Goal: Information Seeking & Learning: Learn about a topic

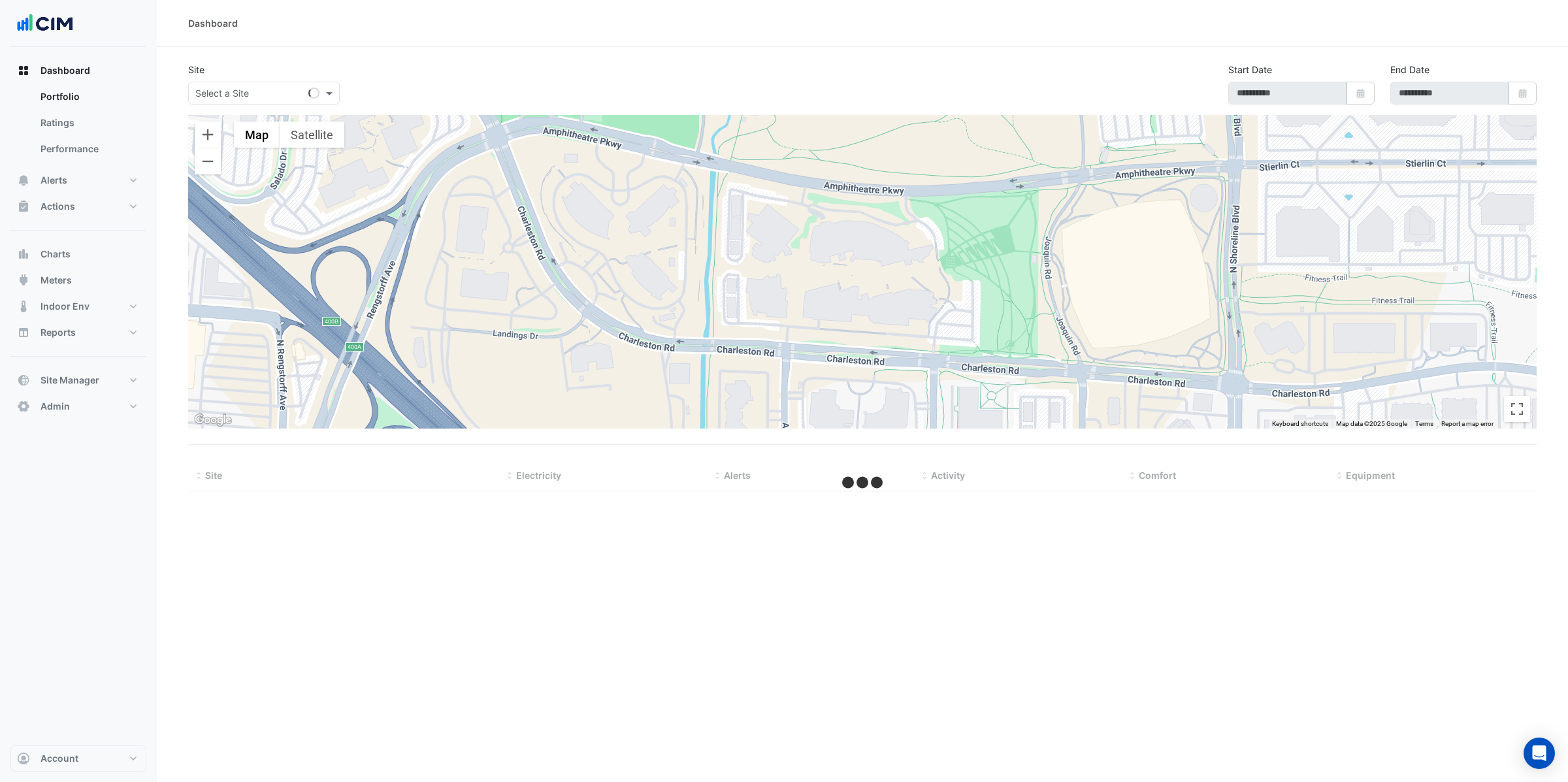
select select "**"
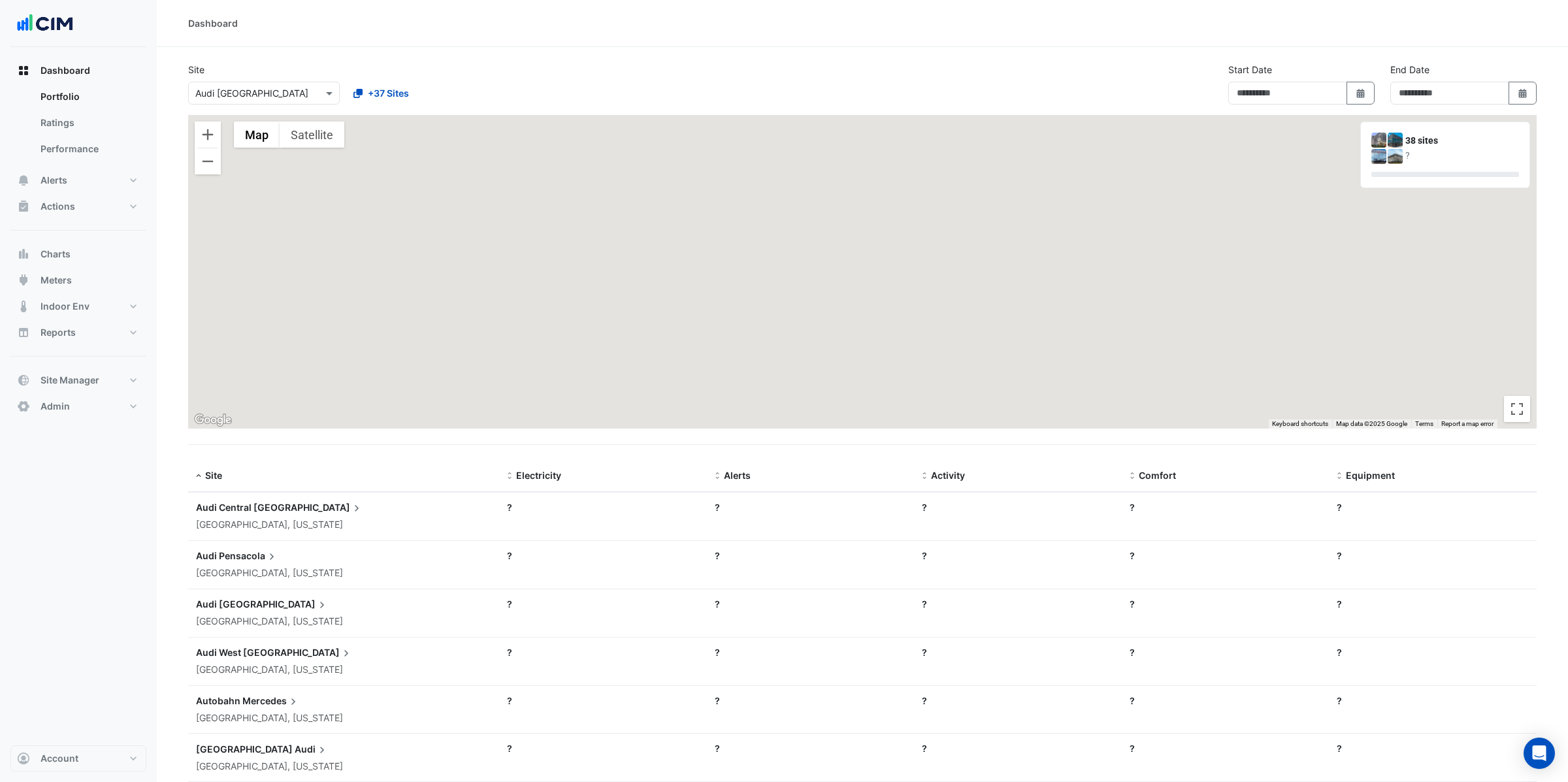
type input "**********"
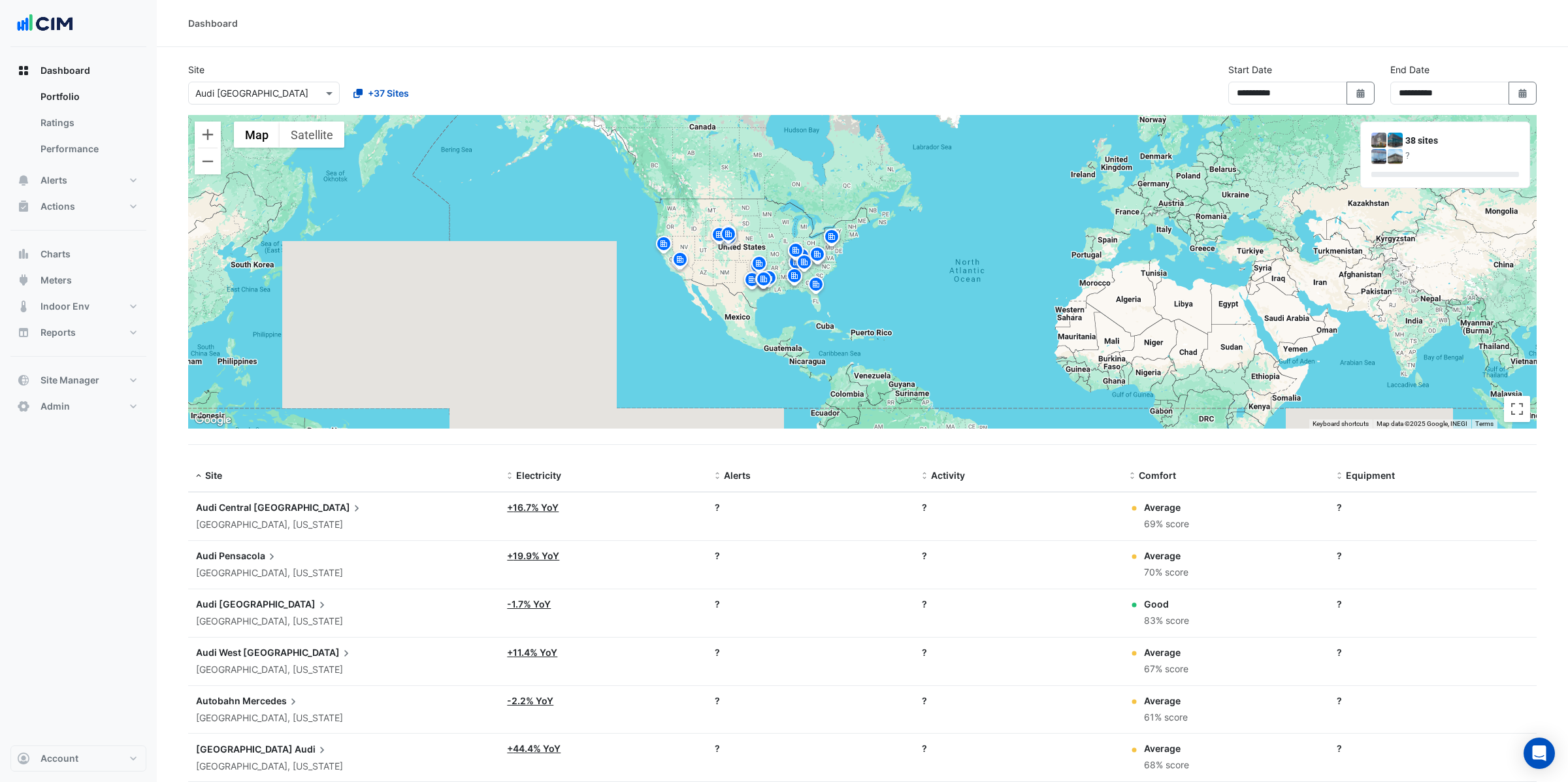
drag, startPoint x: 789, startPoint y: 279, endPoint x: 509, endPoint y: 384, distance: 299.0
click at [509, 384] on div "To activate drag with keyboard, press Alt + Enter. Once in keyboard drag state,…" at bounding box center [862, 271] width 1349 height 314
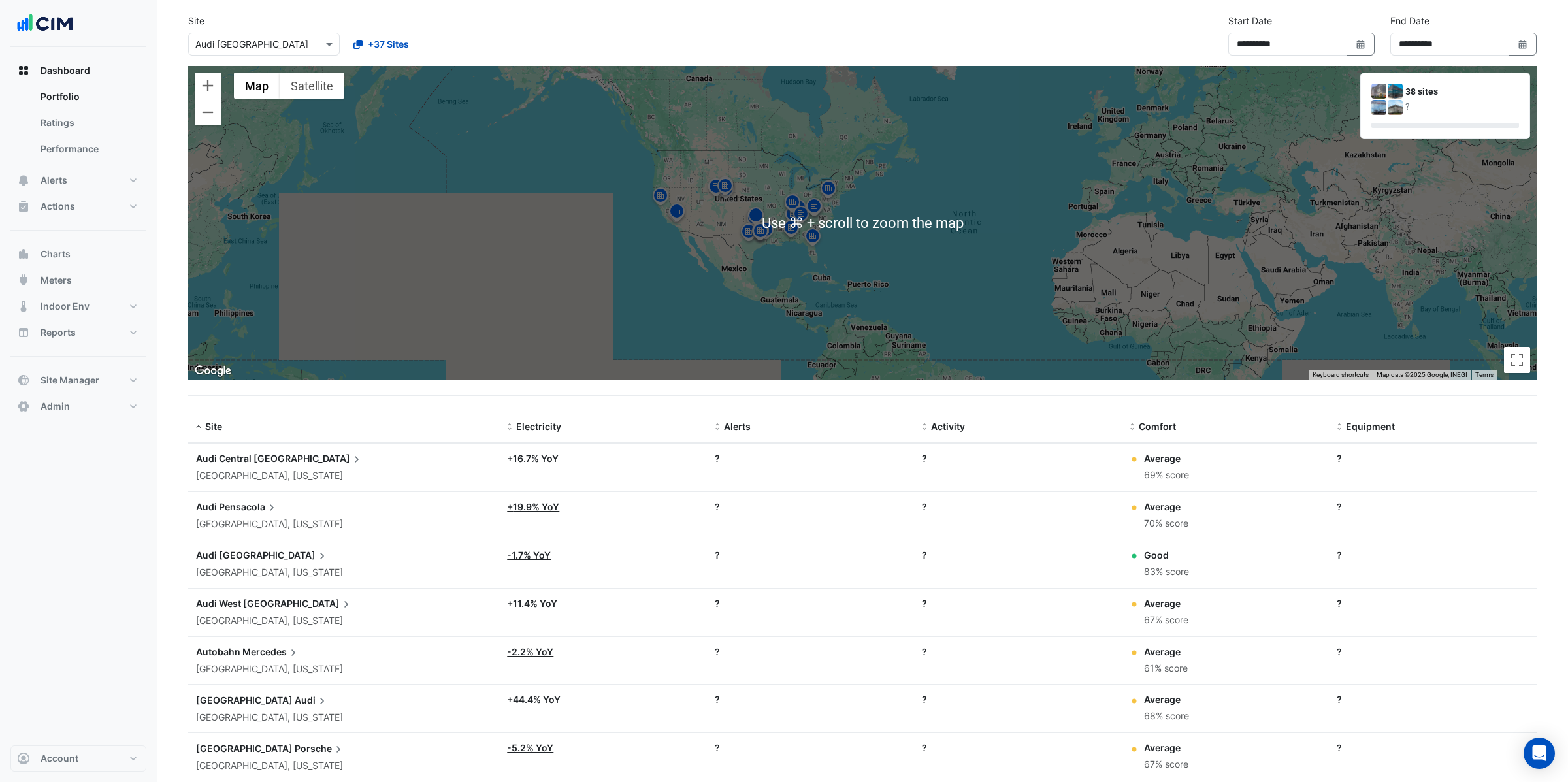
scroll to position [48, 0]
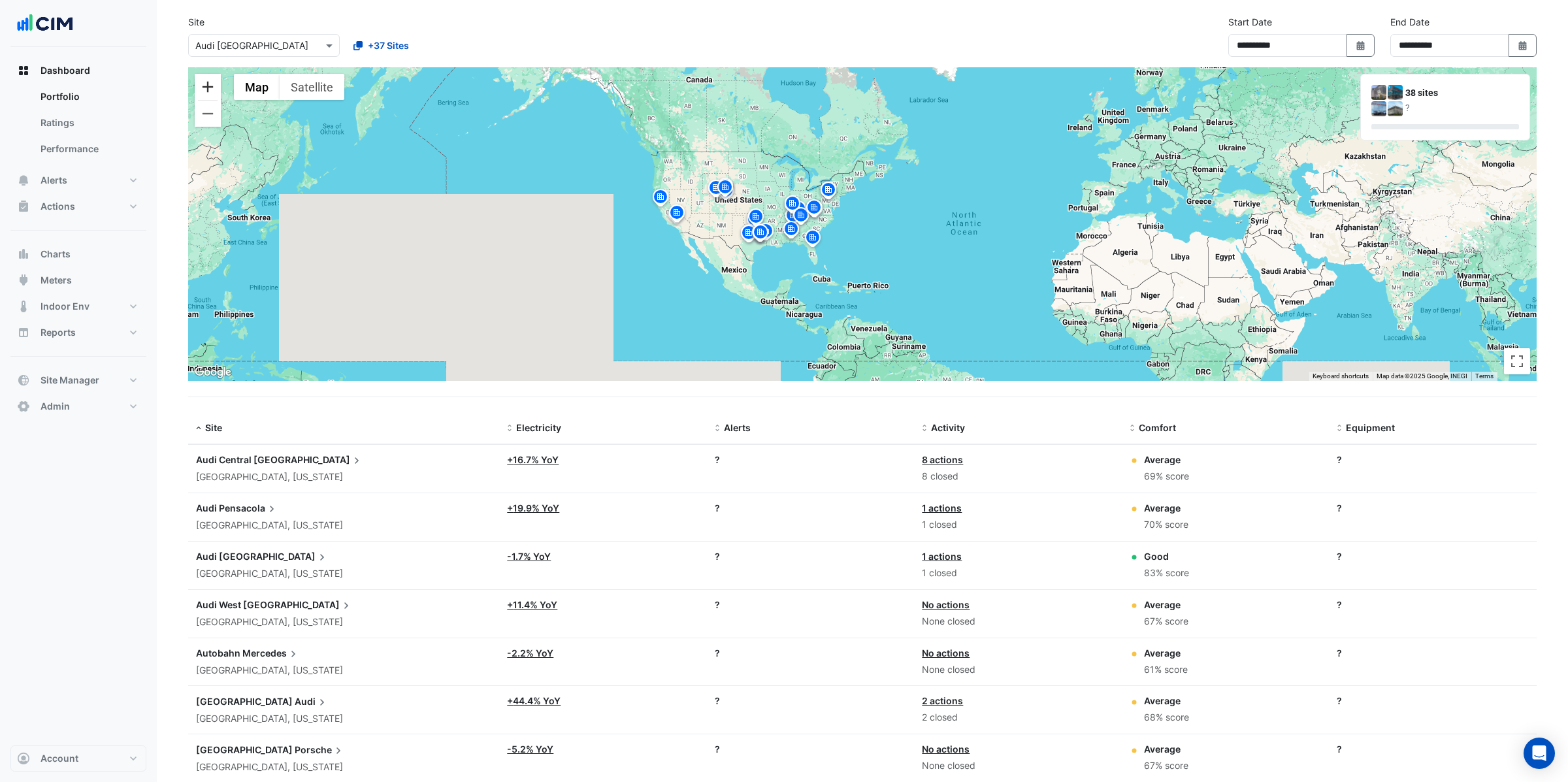
click at [205, 84] on button "Zoom in" at bounding box center [208, 87] width 26 height 26
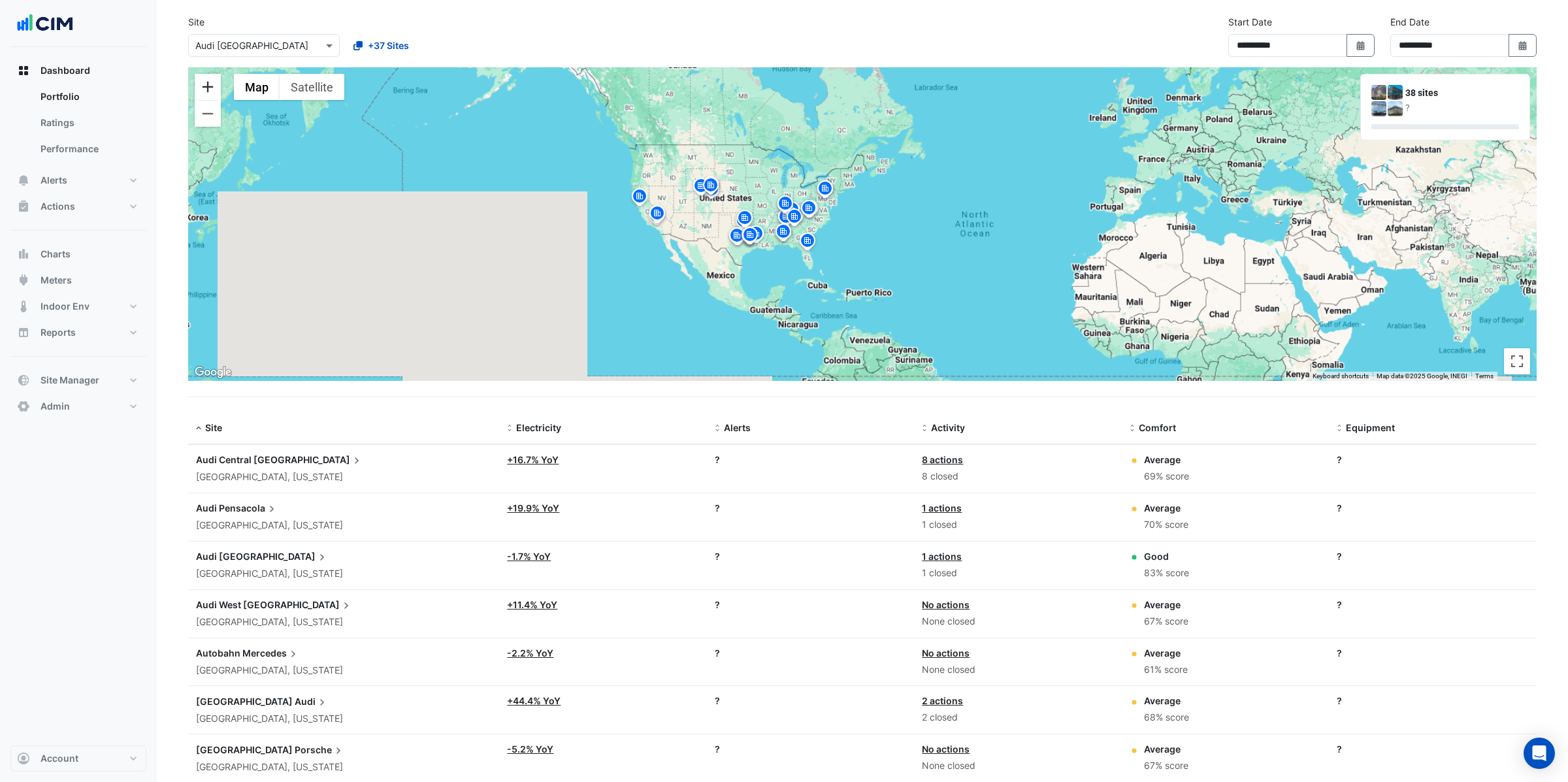
click at [205, 84] on button "Zoom in" at bounding box center [208, 87] width 26 height 26
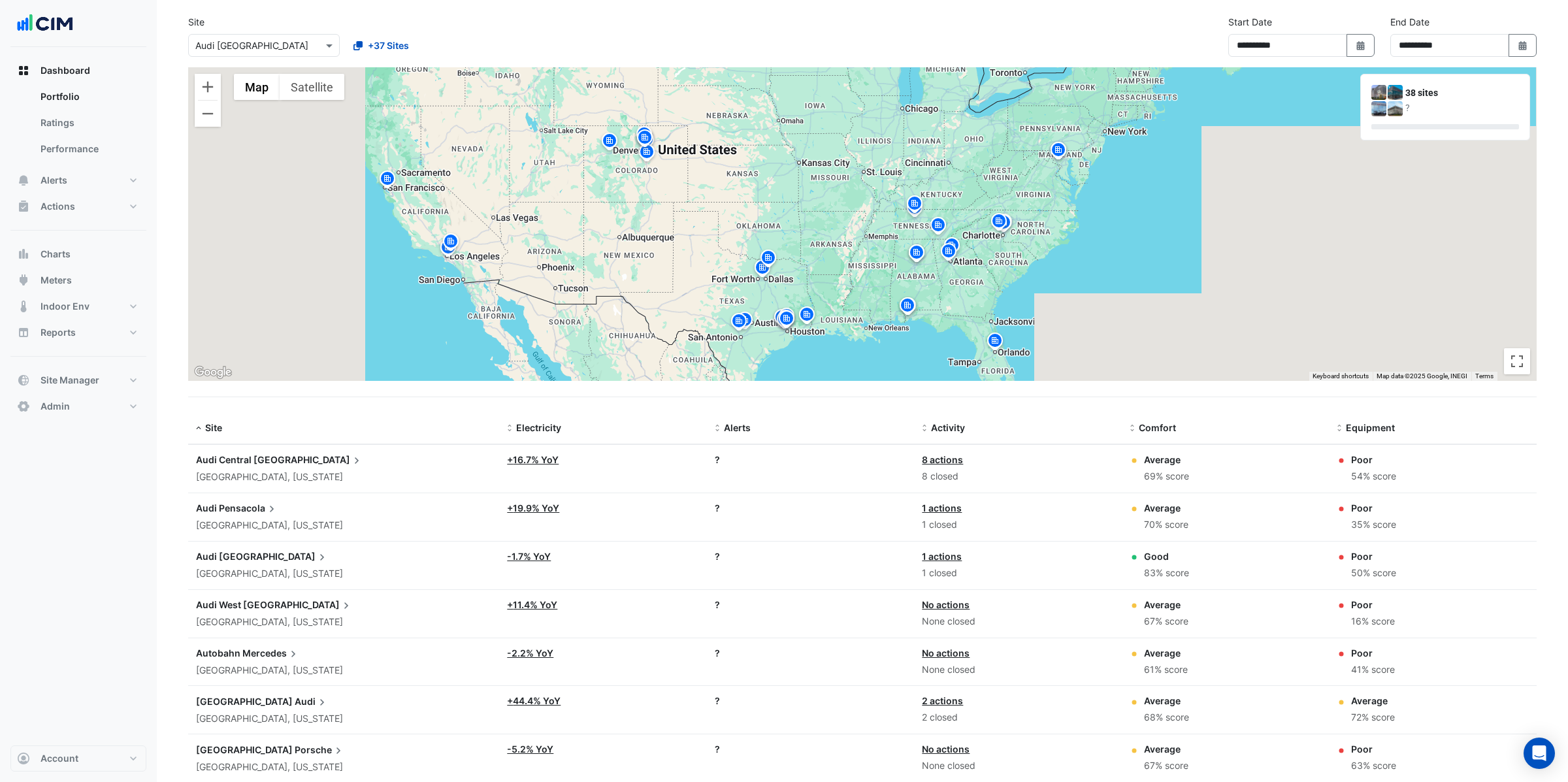
drag, startPoint x: 641, startPoint y: 177, endPoint x: 859, endPoint y: 172, distance: 218.1
click at [859, 172] on div "To activate drag with keyboard, press Alt + Enter. Once in keyboard drag state,…" at bounding box center [862, 224] width 1349 height 314
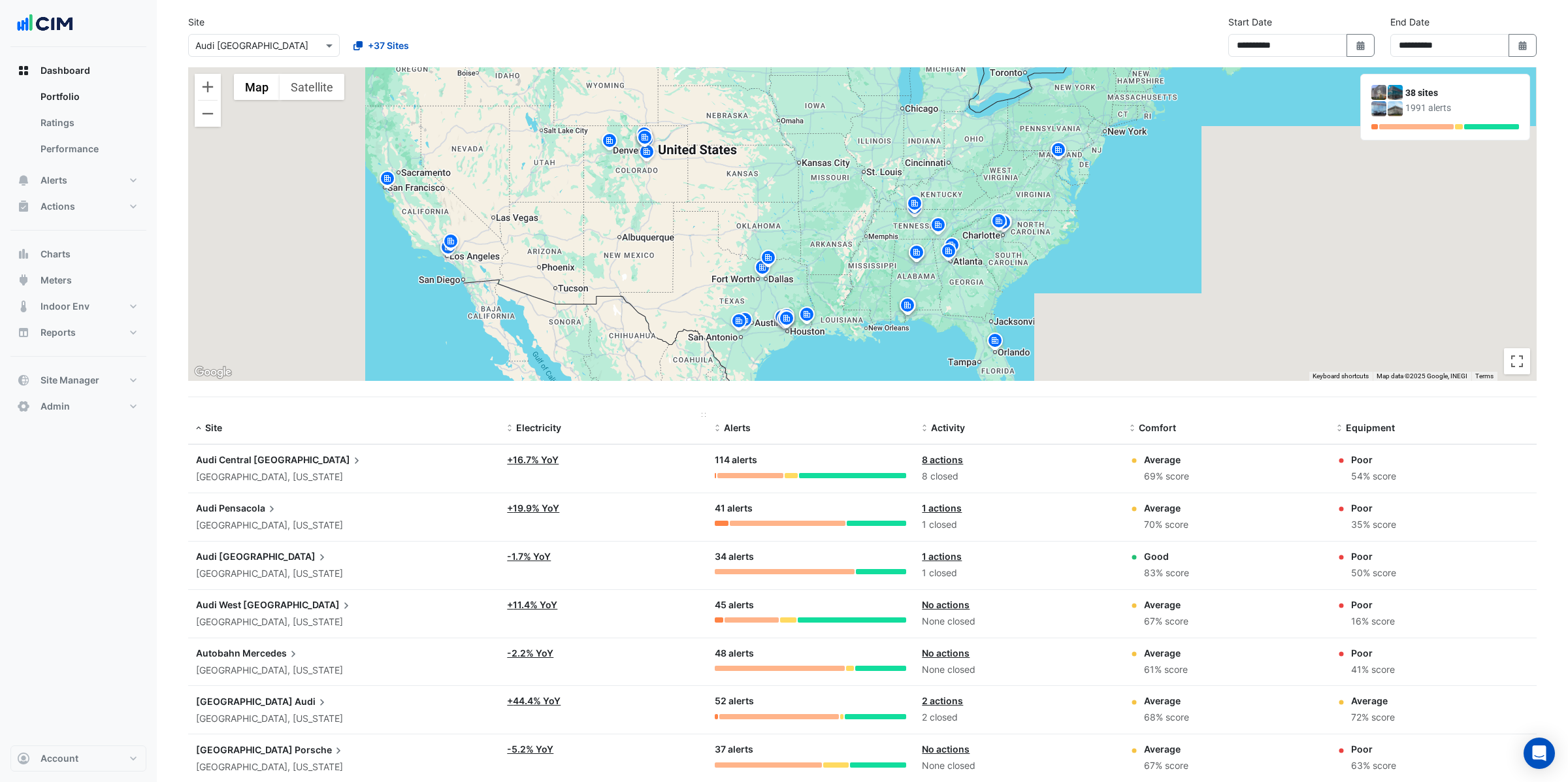
click at [533, 425] on span "Electricity" at bounding box center [538, 427] width 45 height 11
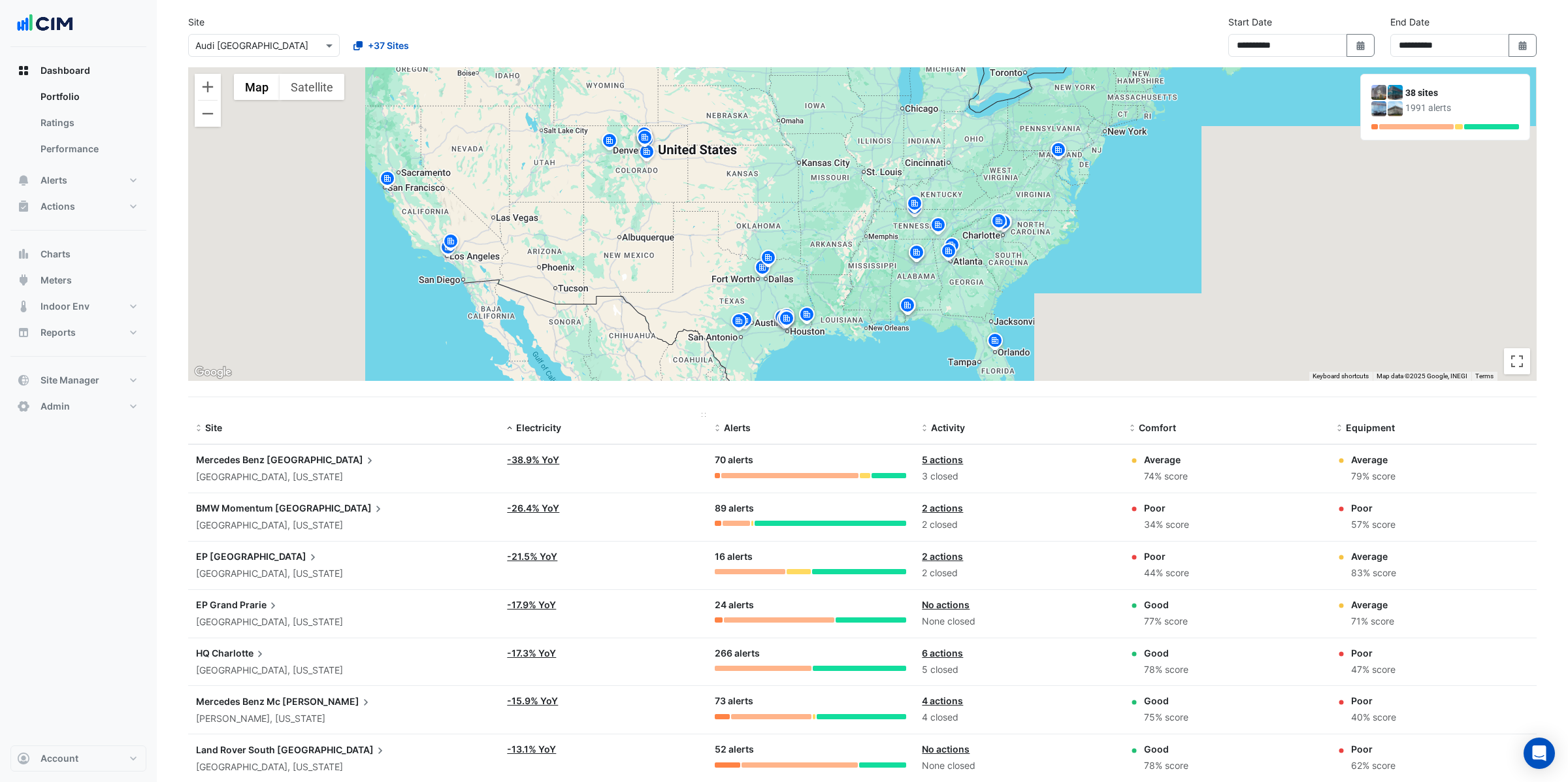
click at [532, 429] on span "Electricity" at bounding box center [538, 427] width 45 height 11
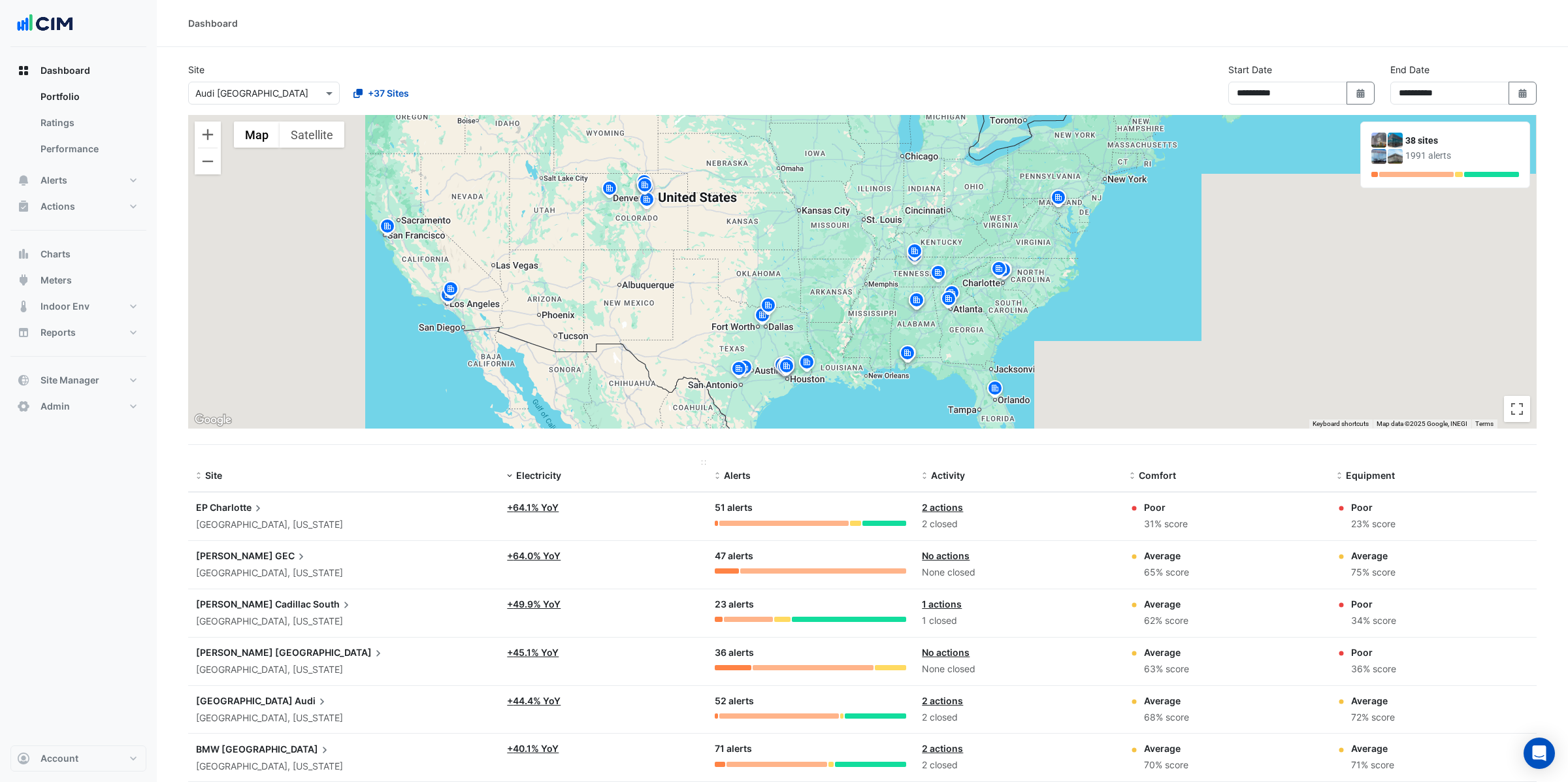
click at [535, 476] on span "Electricity" at bounding box center [538, 475] width 45 height 11
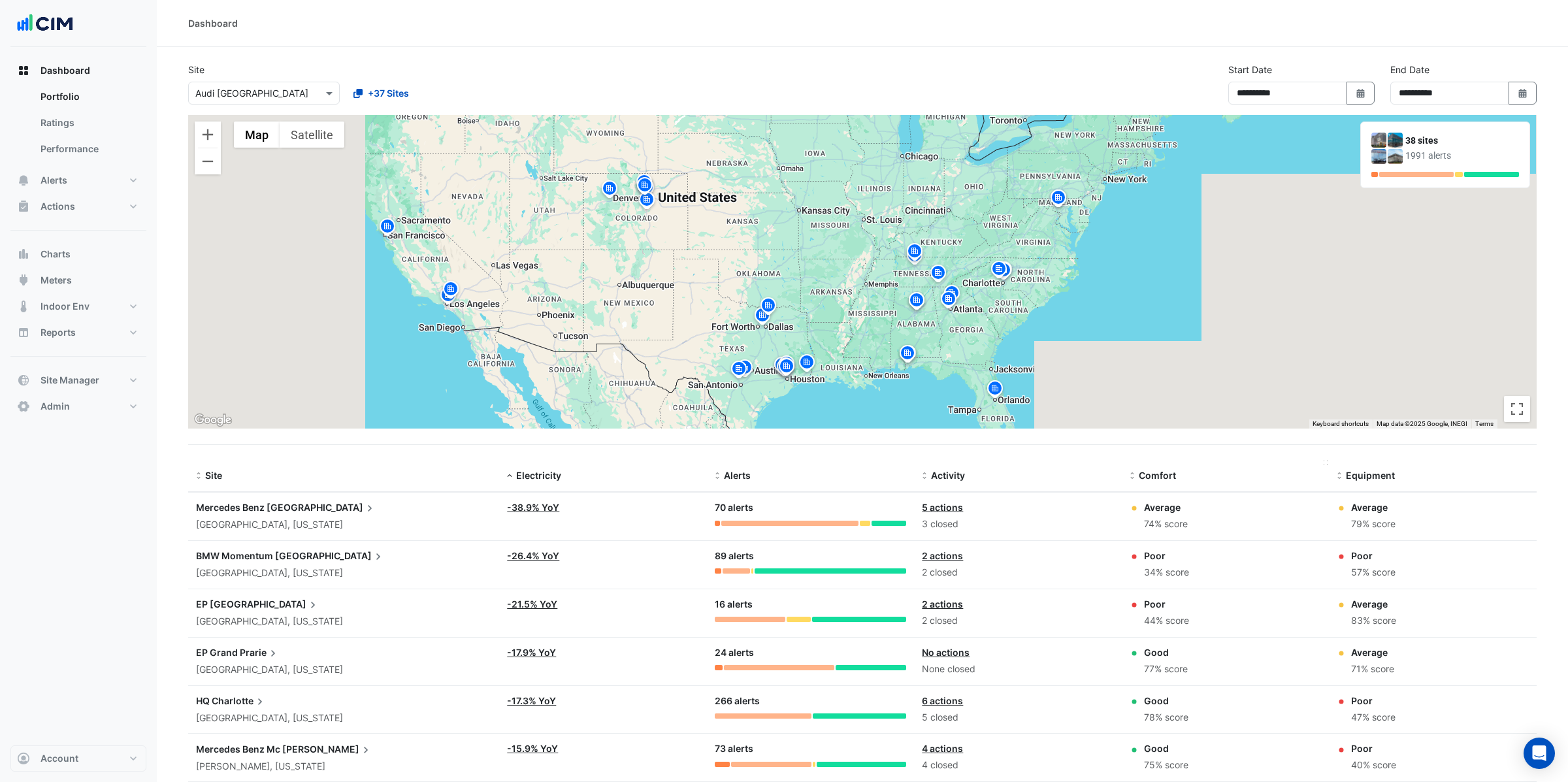
click at [1155, 480] on span "Comfort" at bounding box center [1157, 475] width 38 height 11
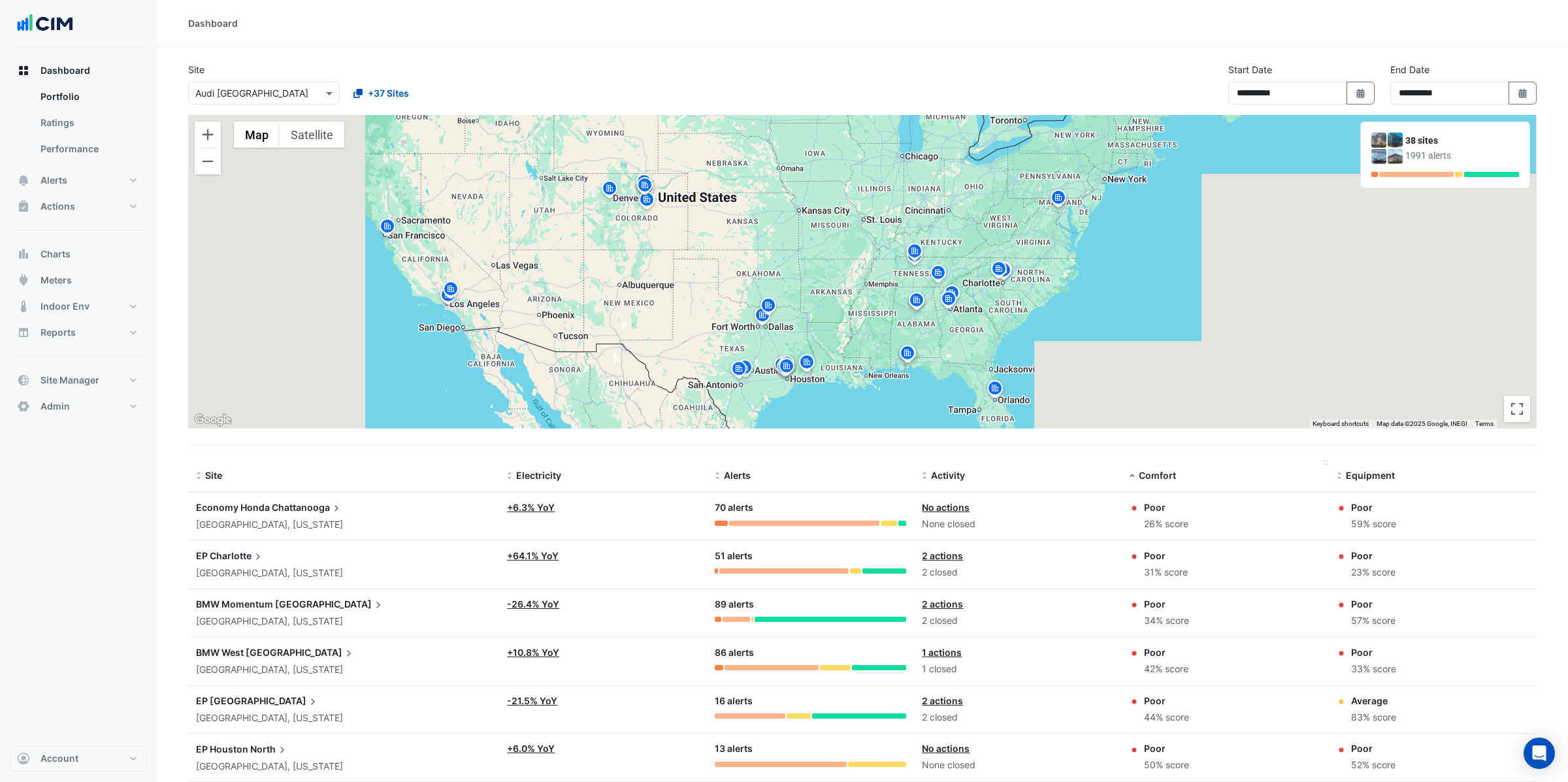
click at [1155, 480] on span "Comfort" at bounding box center [1157, 475] width 38 height 11
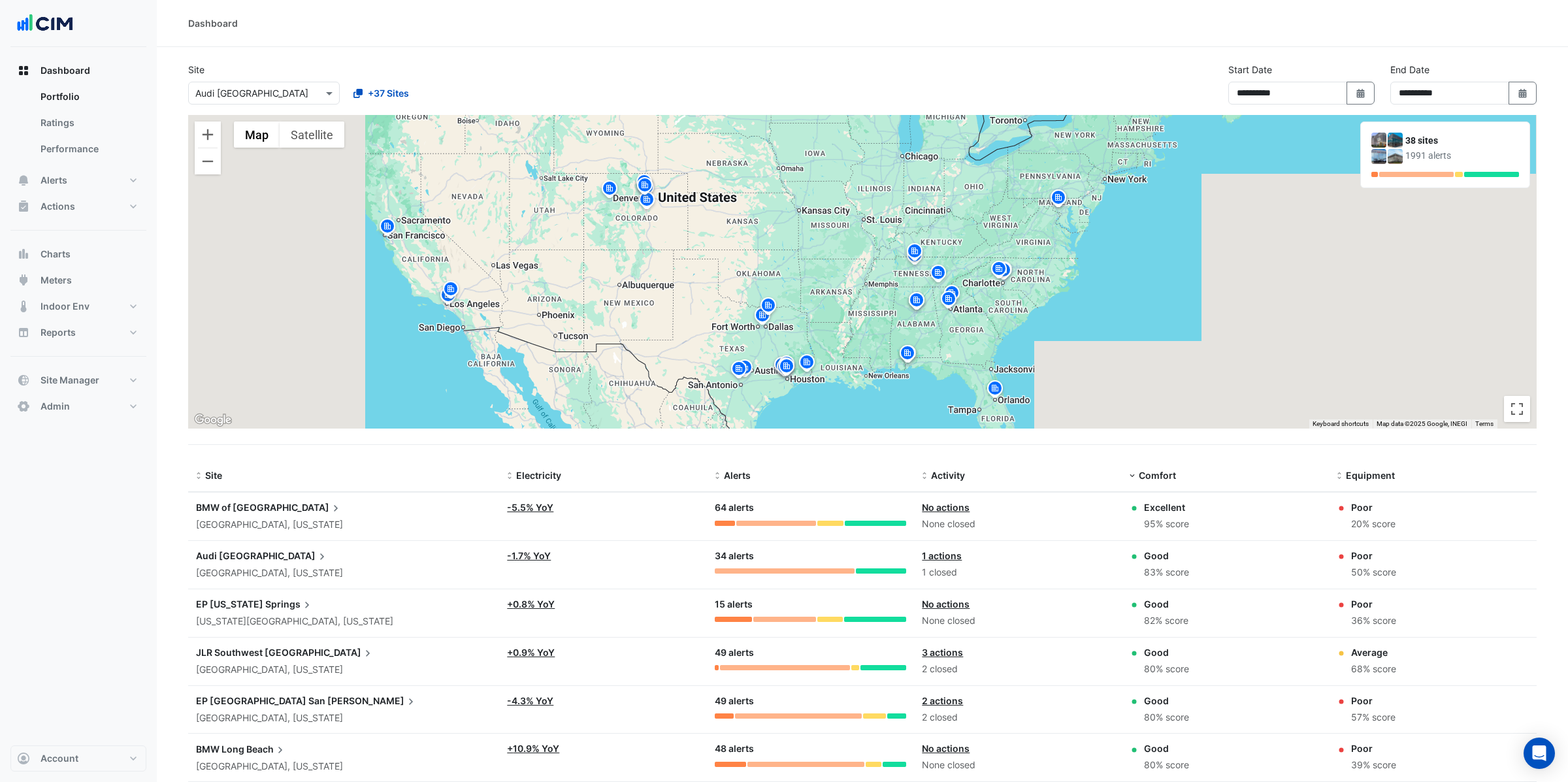
click at [243, 506] on span "Monrovia" at bounding box center [287, 508] width 110 height 14
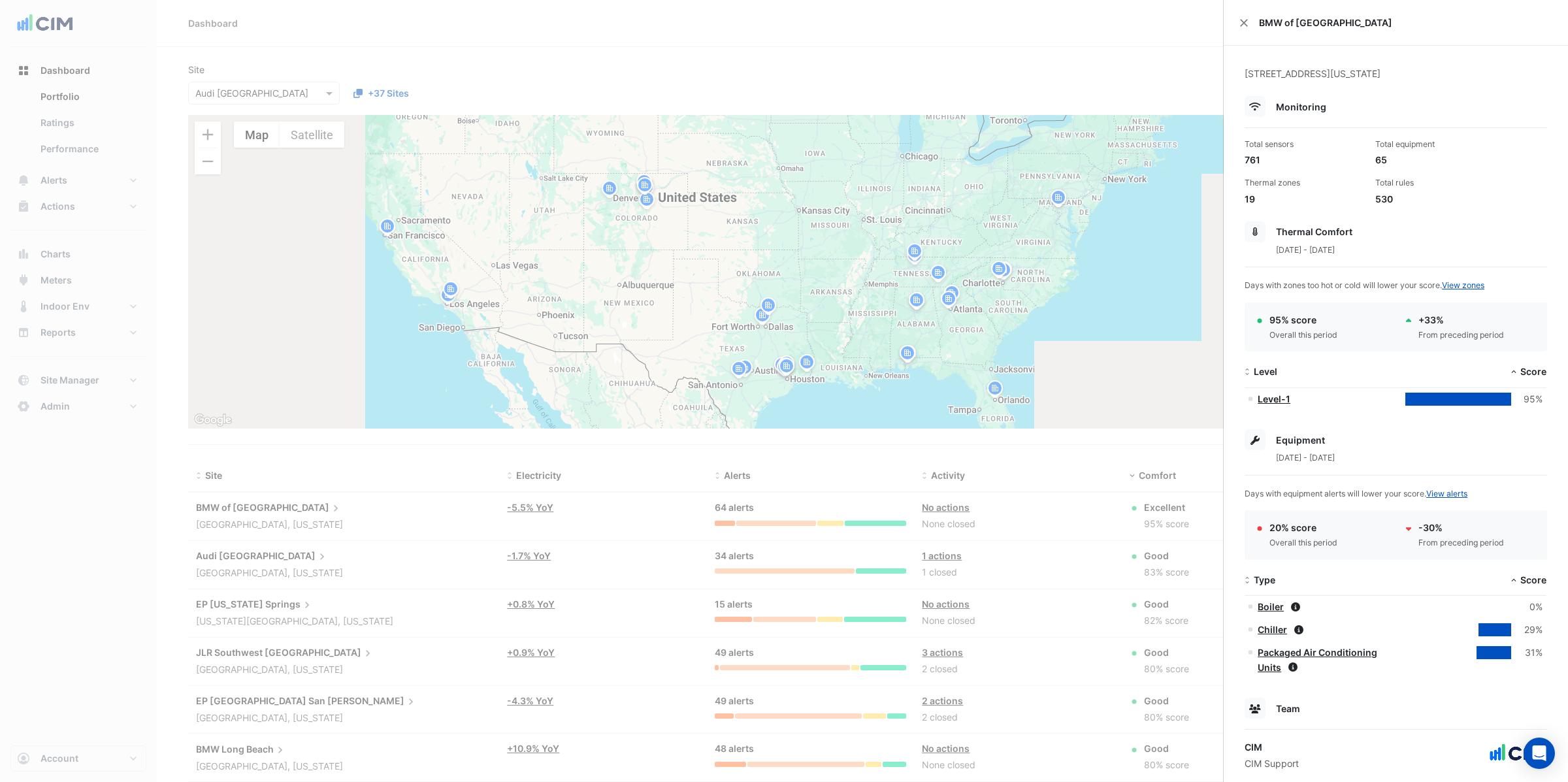
click at [1284, 399] on link "Level-1" at bounding box center [1274, 398] width 32 height 11
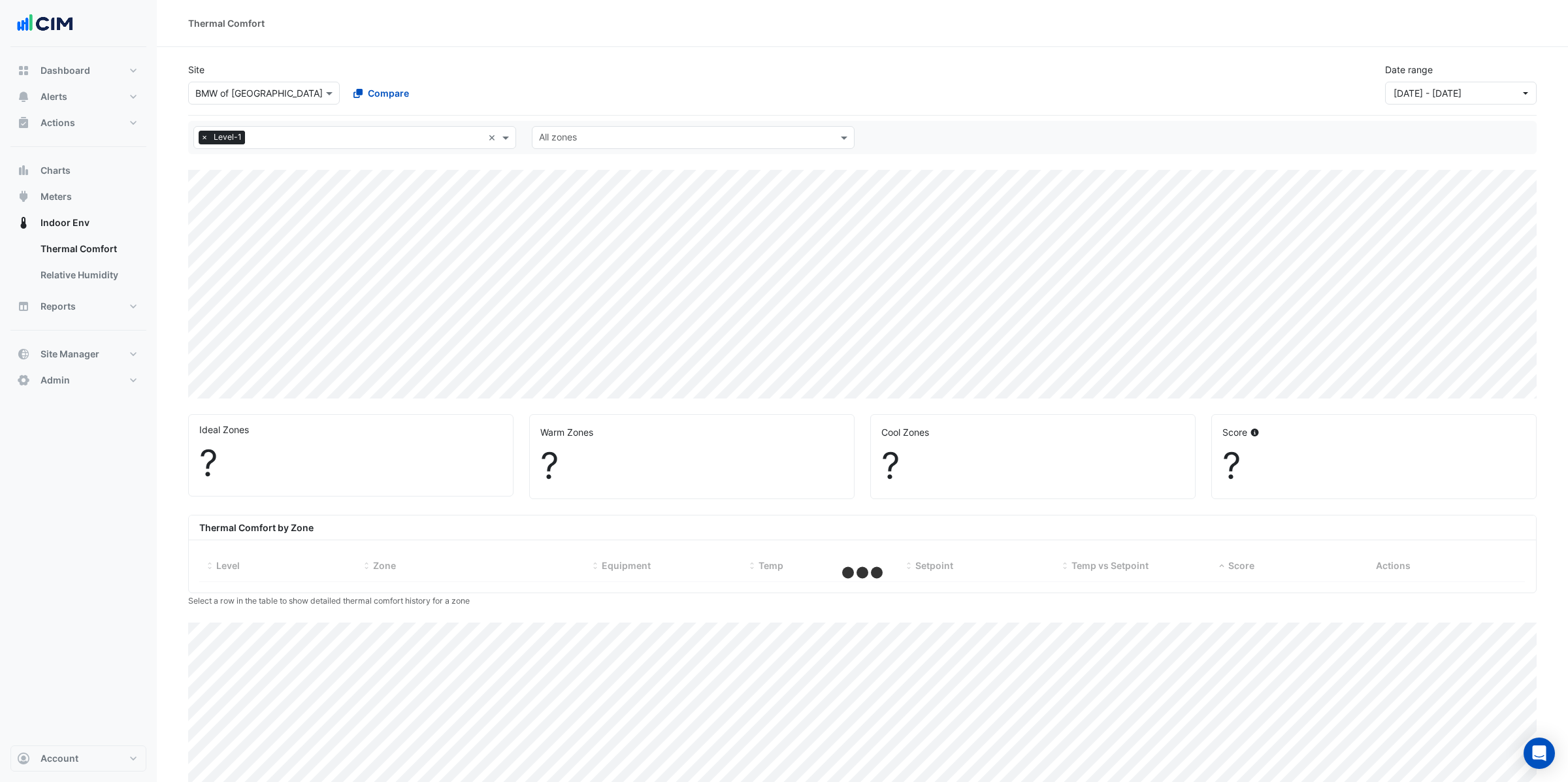
select select "**"
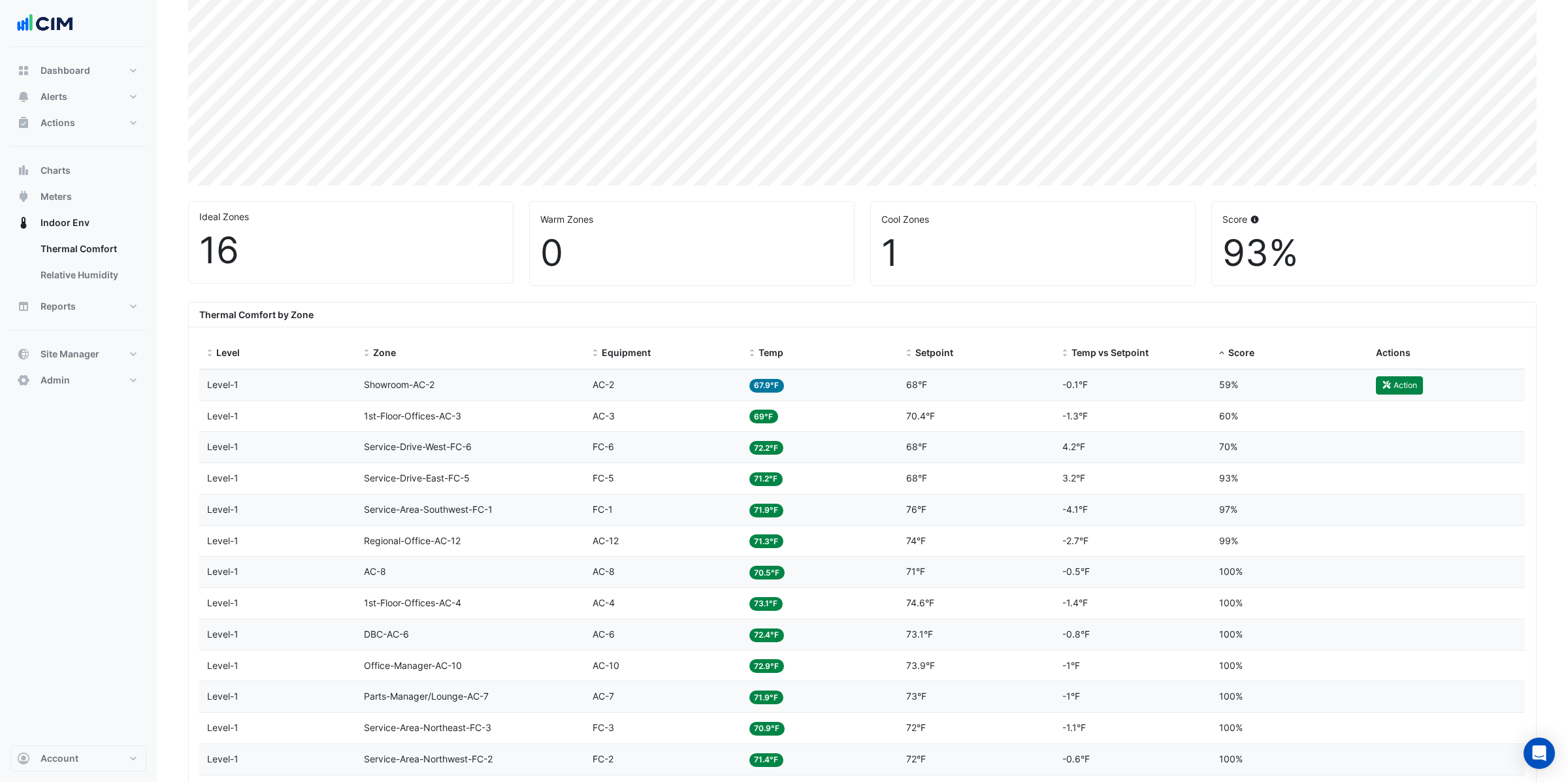
scroll to position [255, 0]
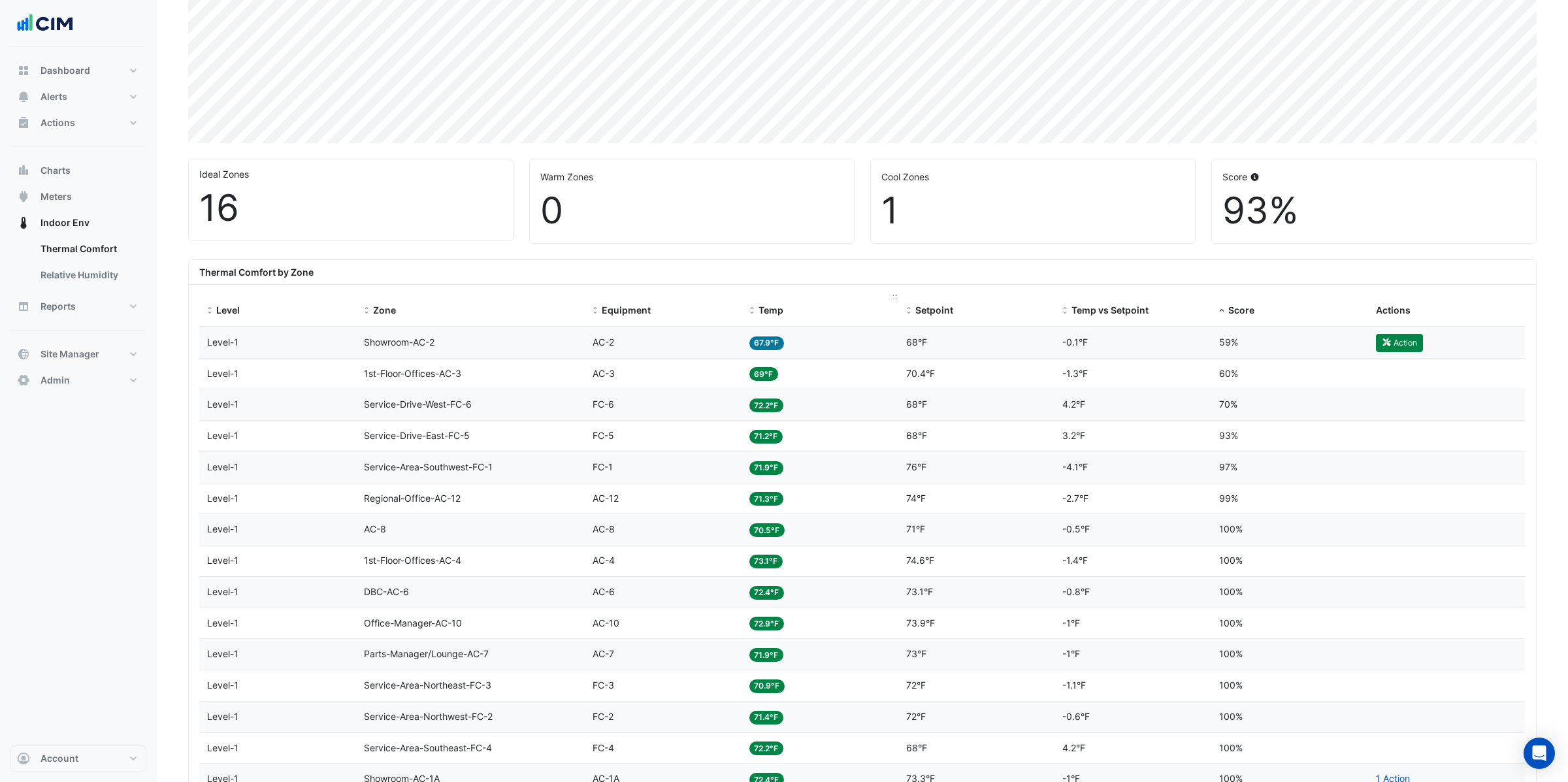
click at [771, 315] on span "Temp" at bounding box center [771, 309] width 25 height 11
click at [1401, 341] on button "Action" at bounding box center [1399, 343] width 47 height 18
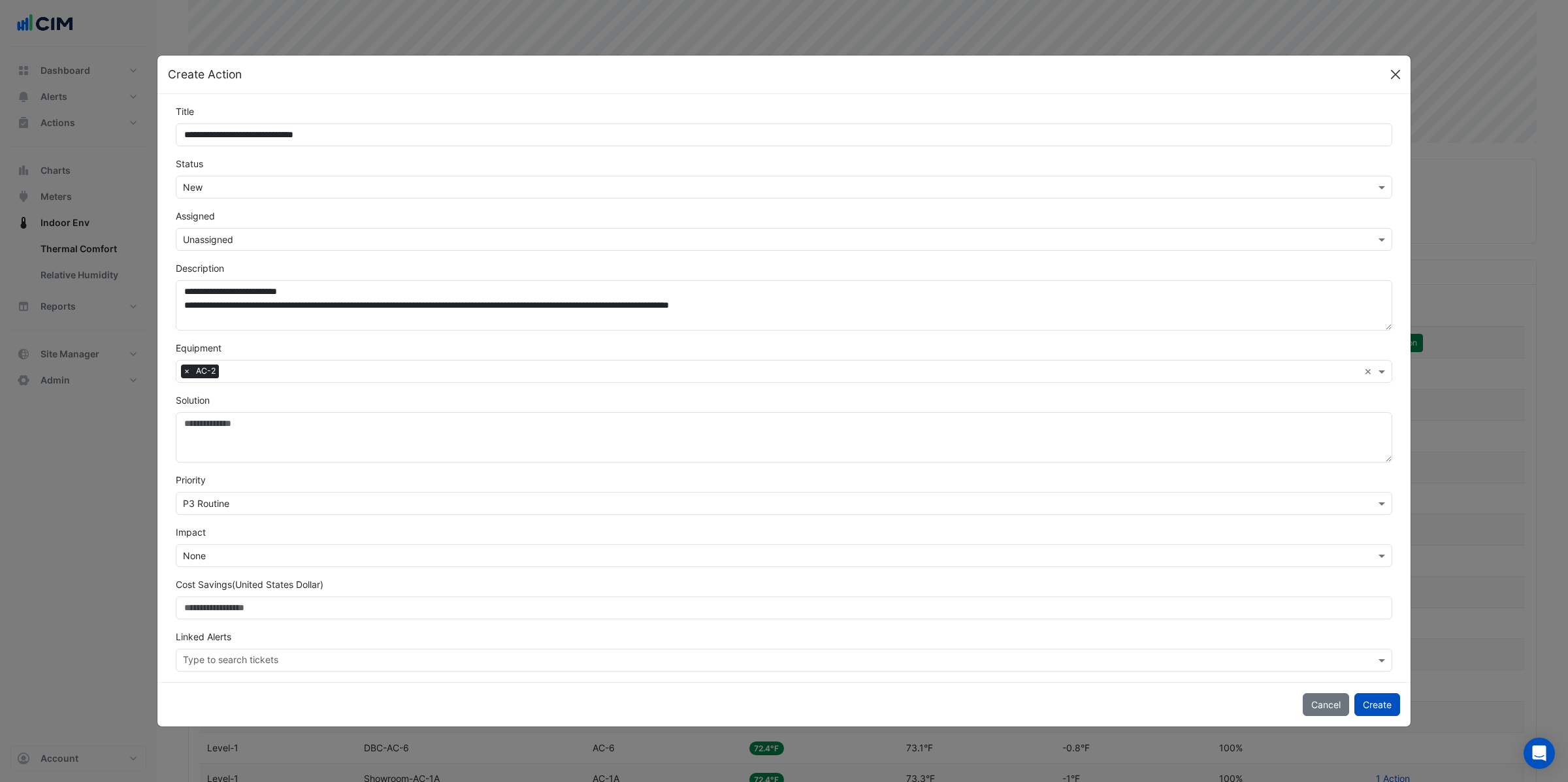
click at [1398, 70] on button "Close" at bounding box center [1396, 74] width 19 height 19
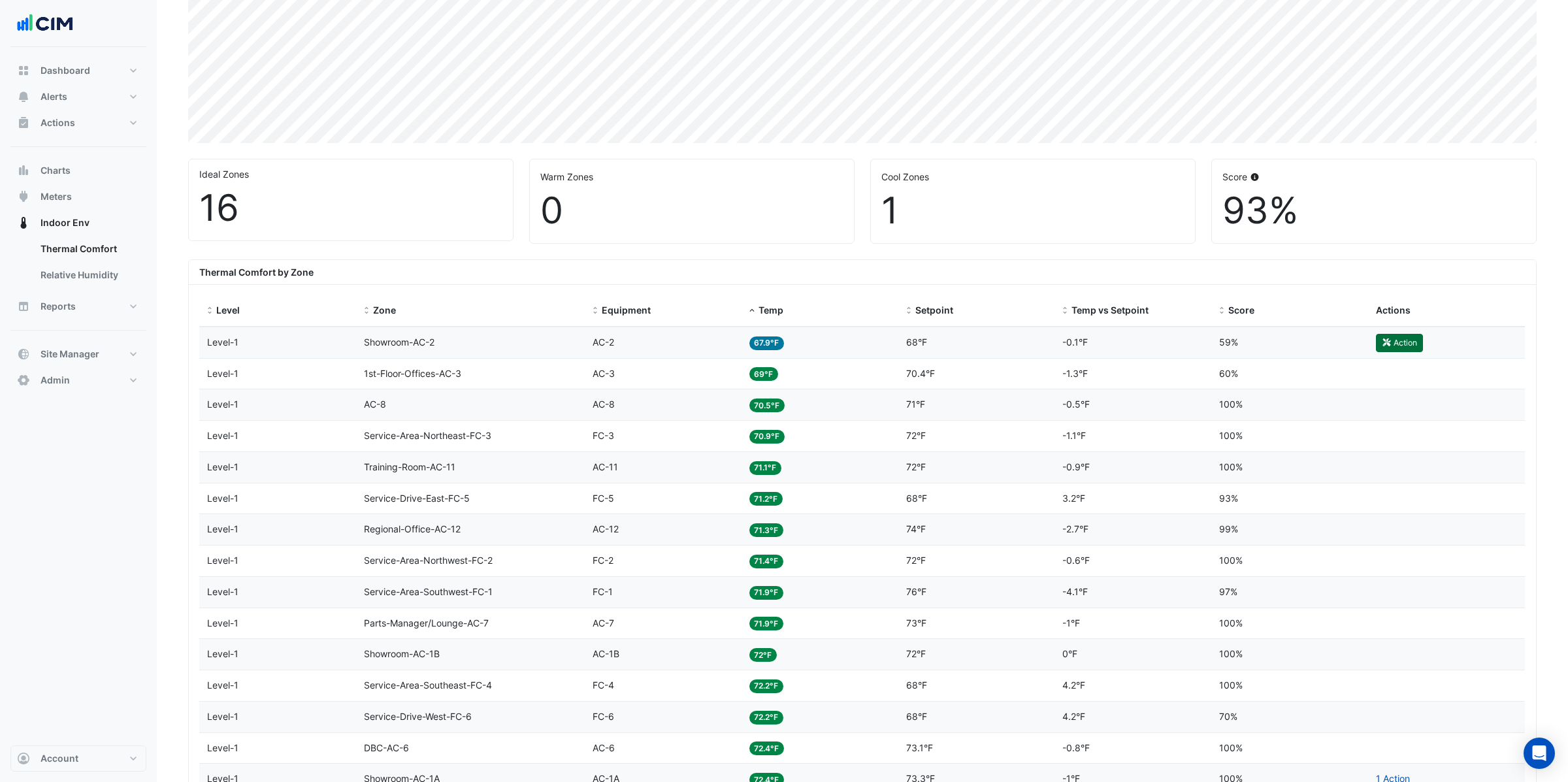
click at [1393, 342] on button "Action" at bounding box center [1399, 343] width 47 height 18
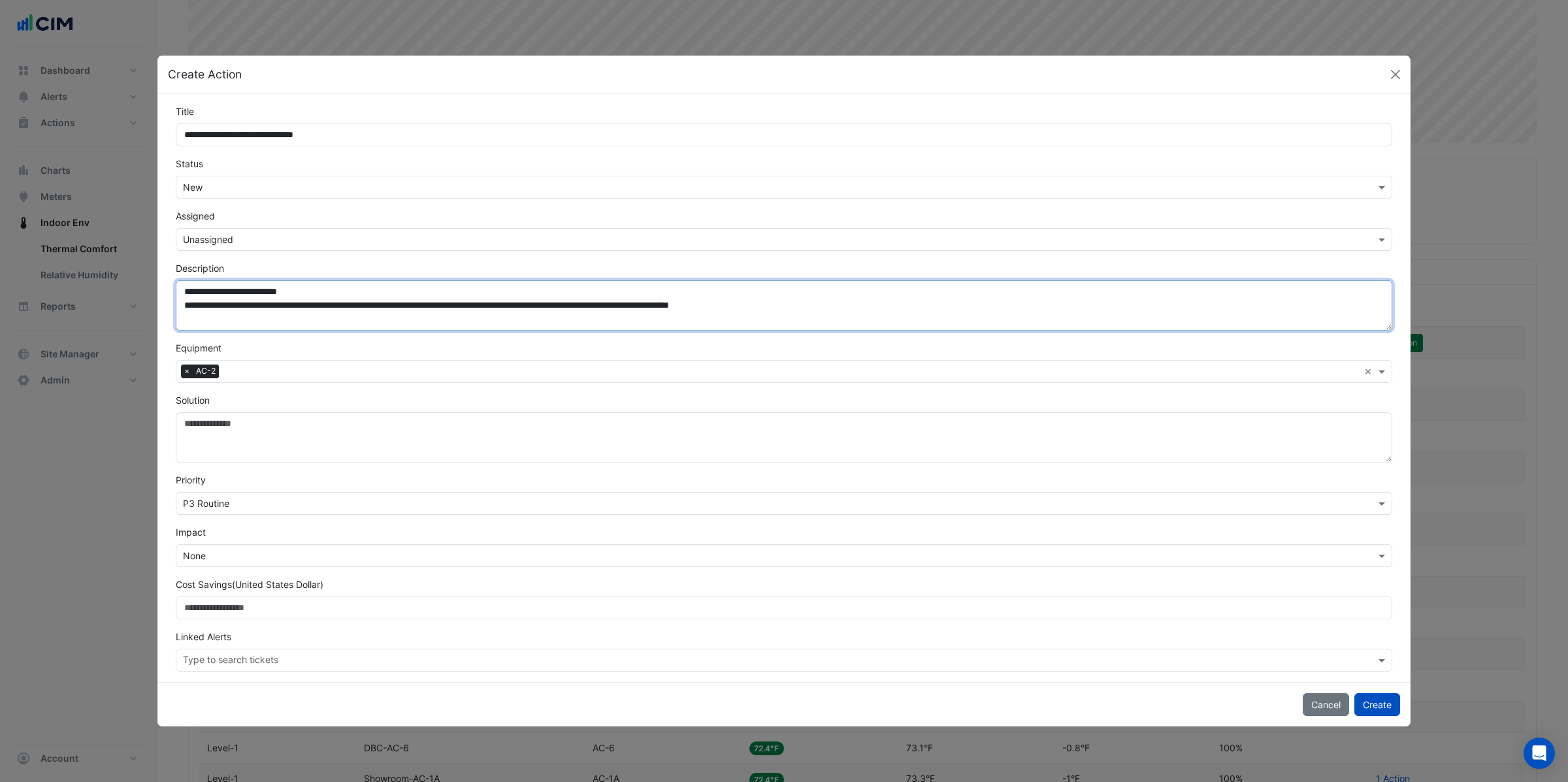
drag, startPoint x: 190, startPoint y: 307, endPoint x: 999, endPoint y: 305, distance: 809.0
click at [999, 305] on textarea "**********" at bounding box center [784, 305] width 1217 height 50
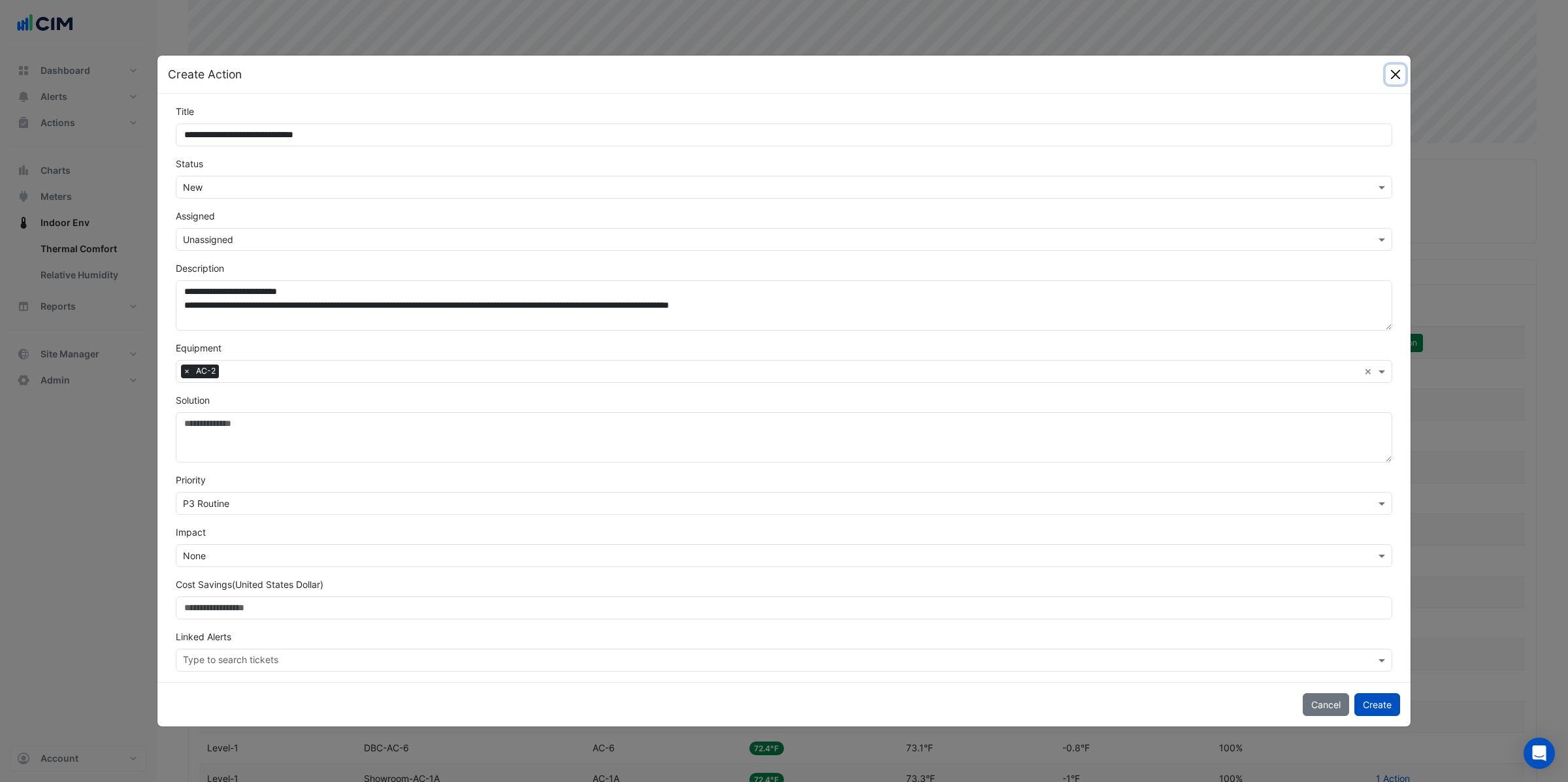
click at [1393, 74] on button "Close" at bounding box center [1396, 74] width 19 height 19
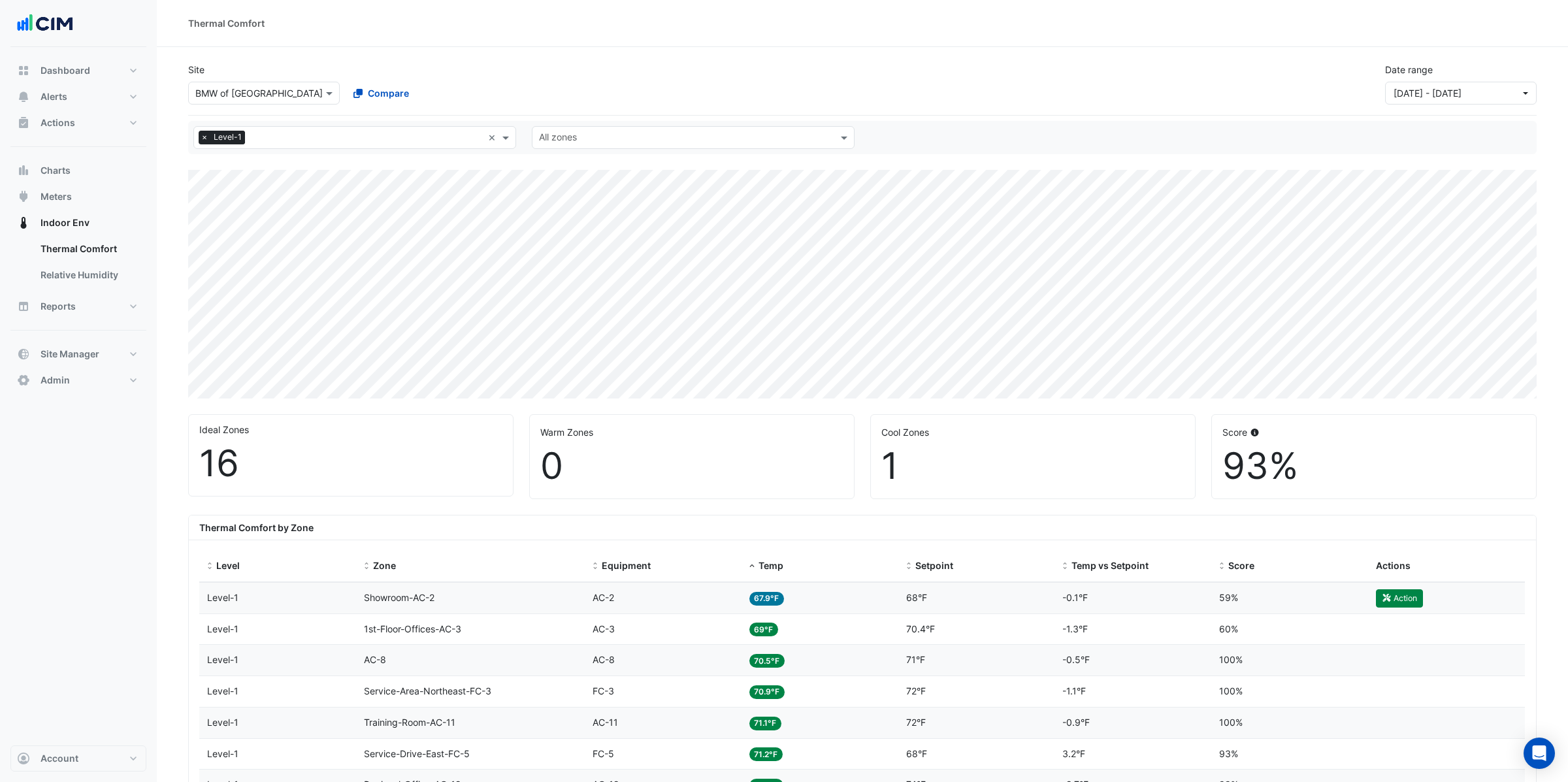
drag, startPoint x: 1303, startPoint y: 466, endPoint x: 1135, endPoint y: 468, distance: 168.0
click at [1135, 468] on div "Ideal Zones 16 Warm Zones 0 Cool Zones 1 Score 93%" at bounding box center [862, 452] width 1365 height 95
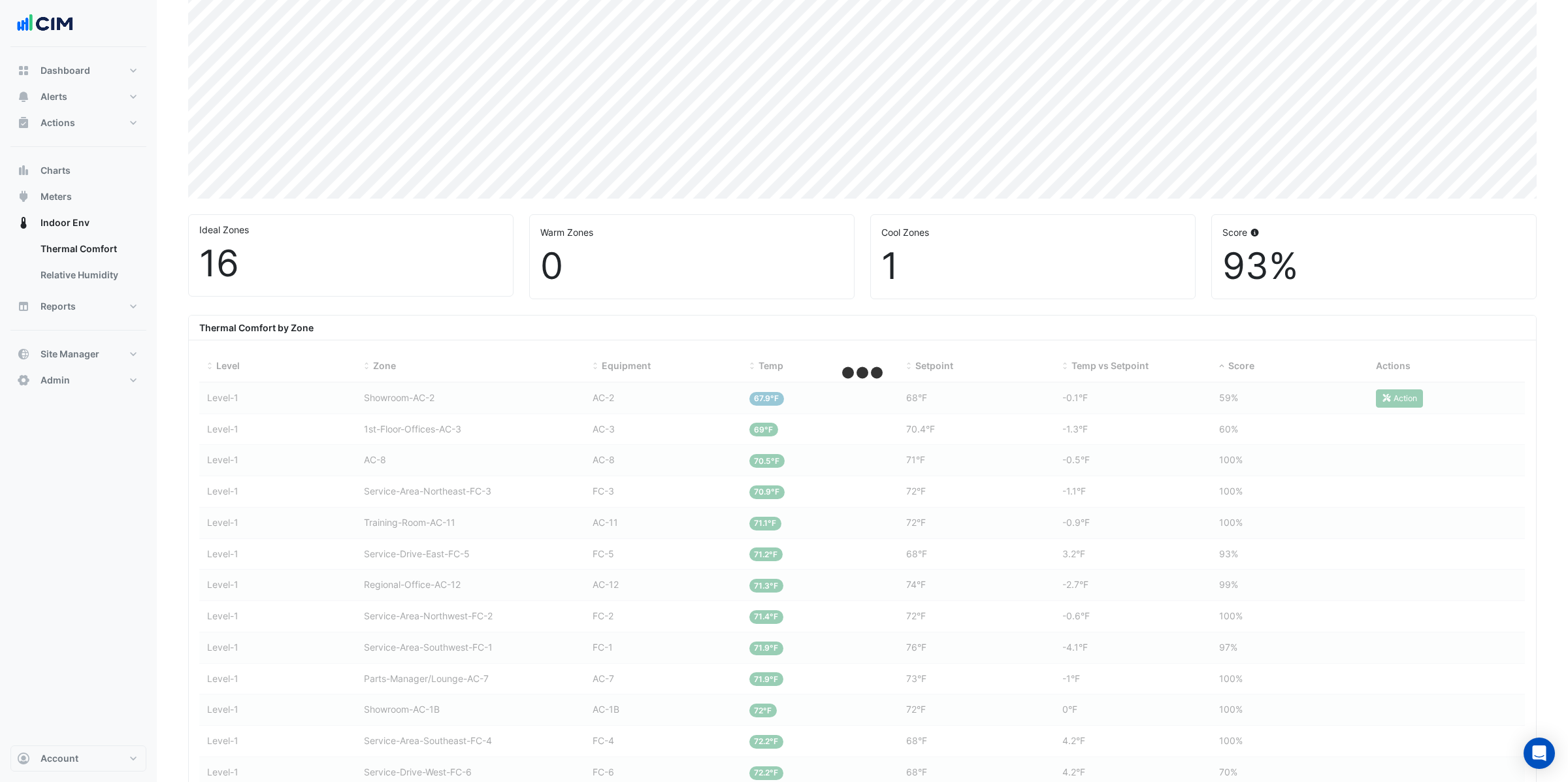
scroll to position [255, 0]
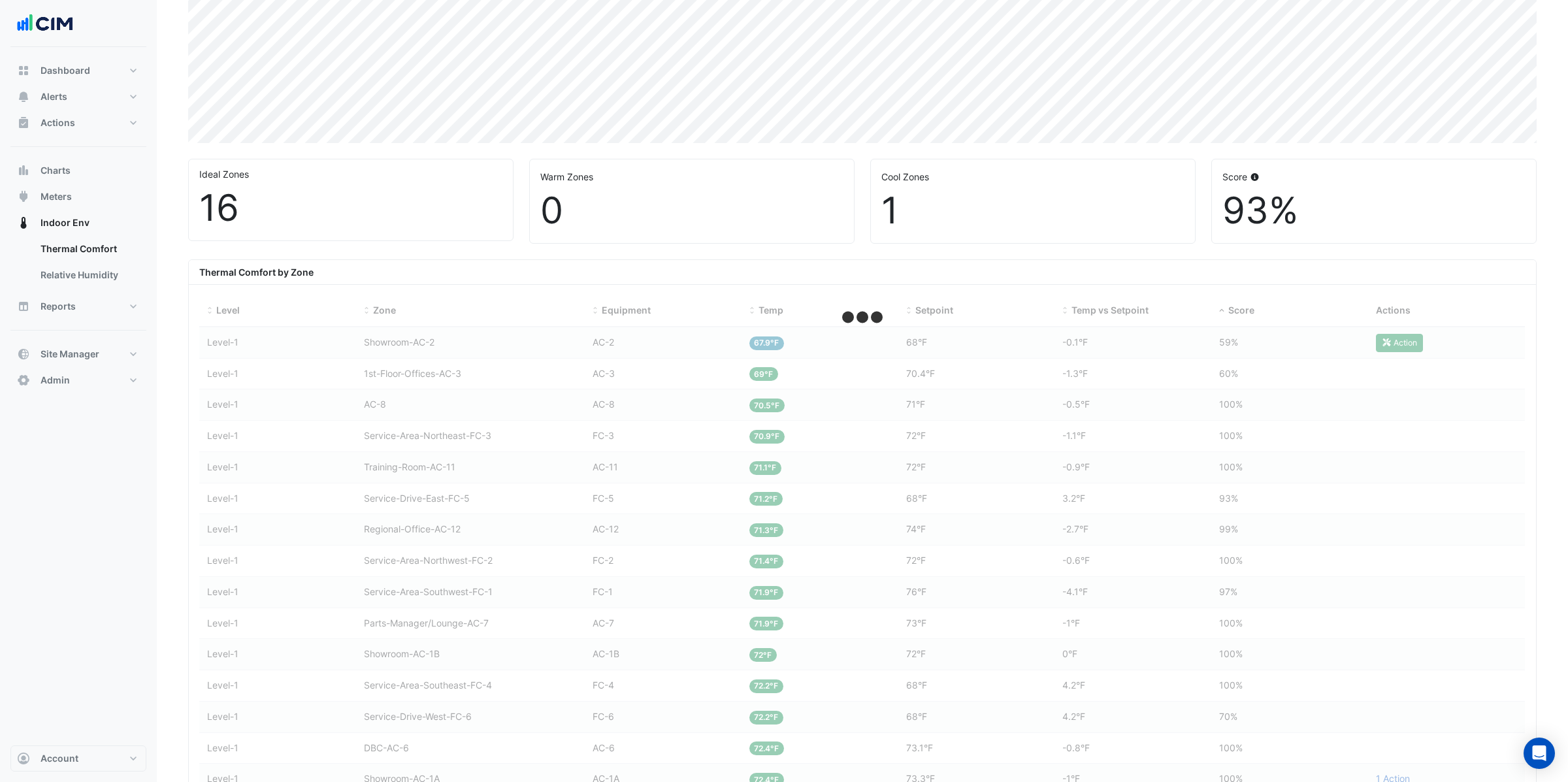
select select "**"
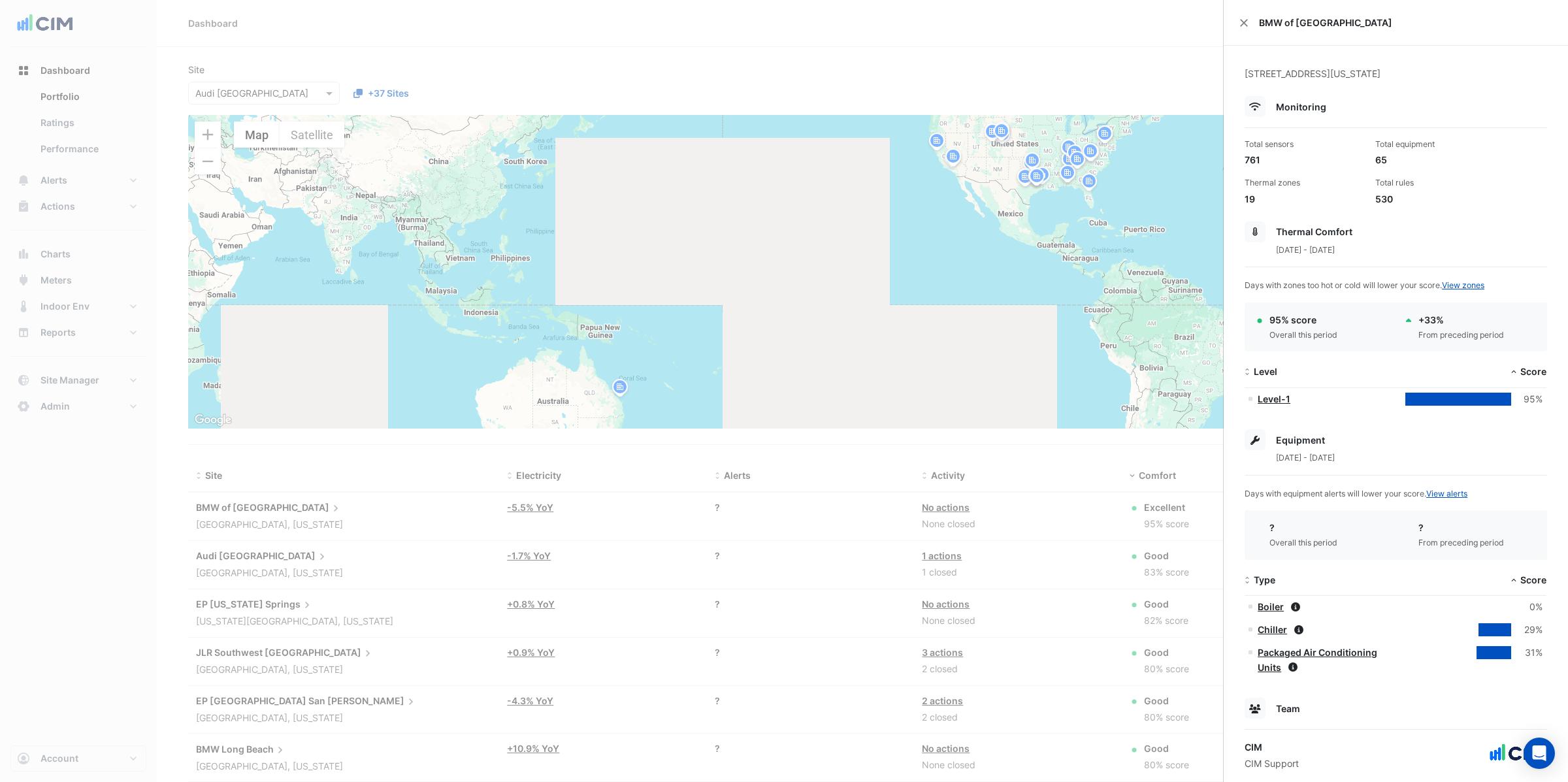
click at [214, 133] on ngb-offcanvas-backdrop at bounding box center [784, 391] width 1568 height 782
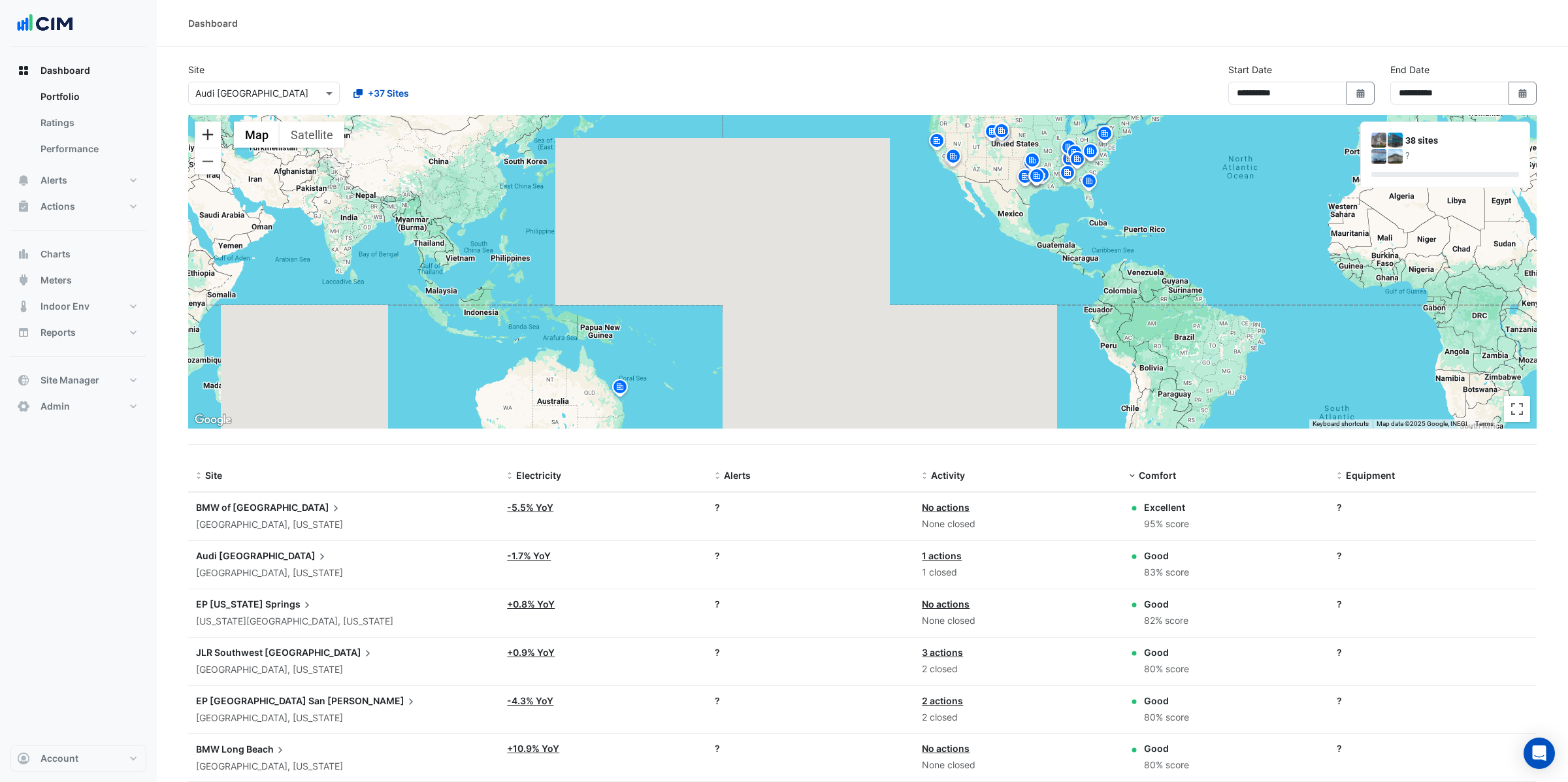
click at [211, 139] on button "Zoom in" at bounding box center [208, 134] width 26 height 26
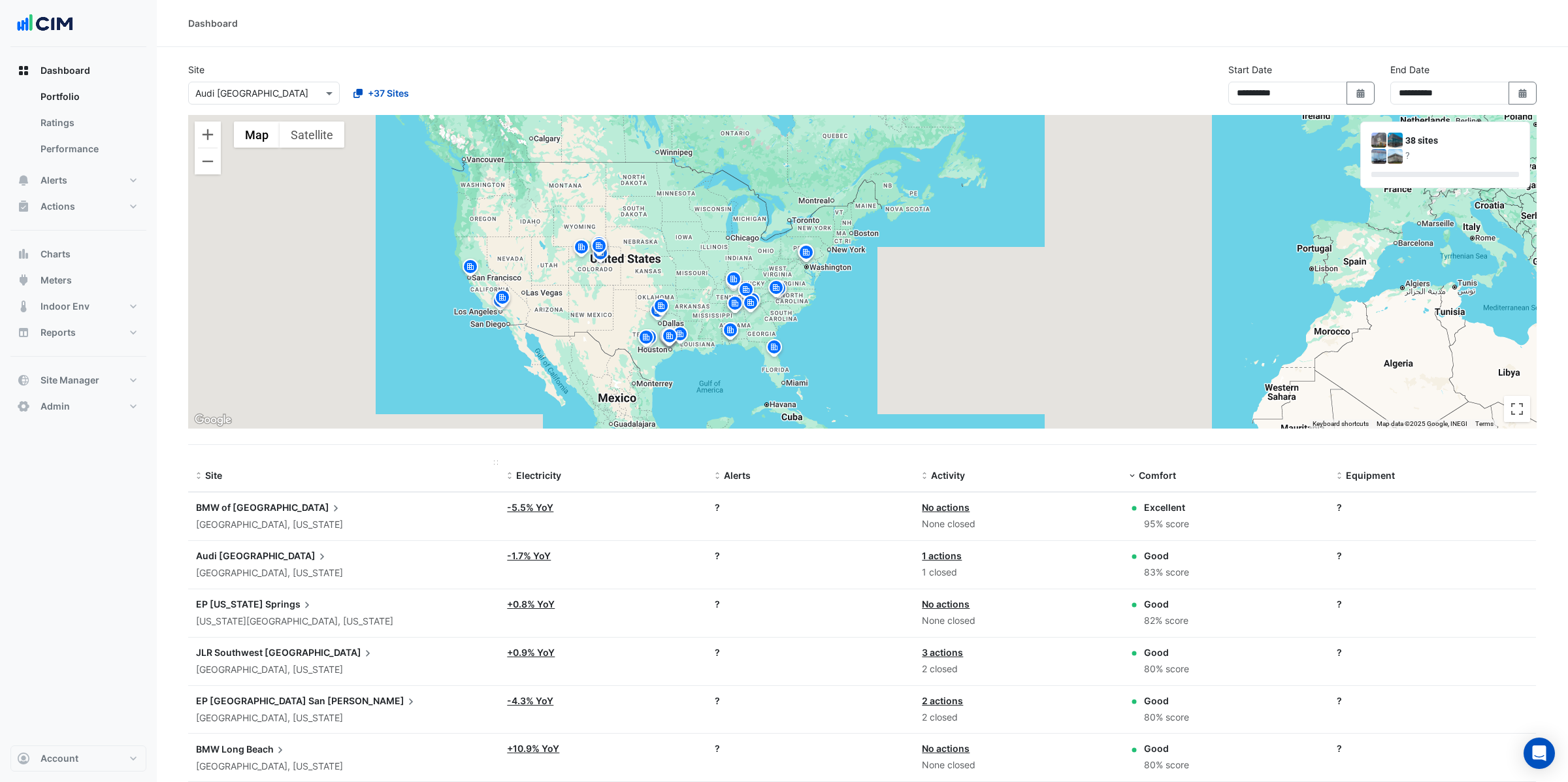
drag, startPoint x: 847, startPoint y: 220, endPoint x: 295, endPoint y: 469, distance: 605.6
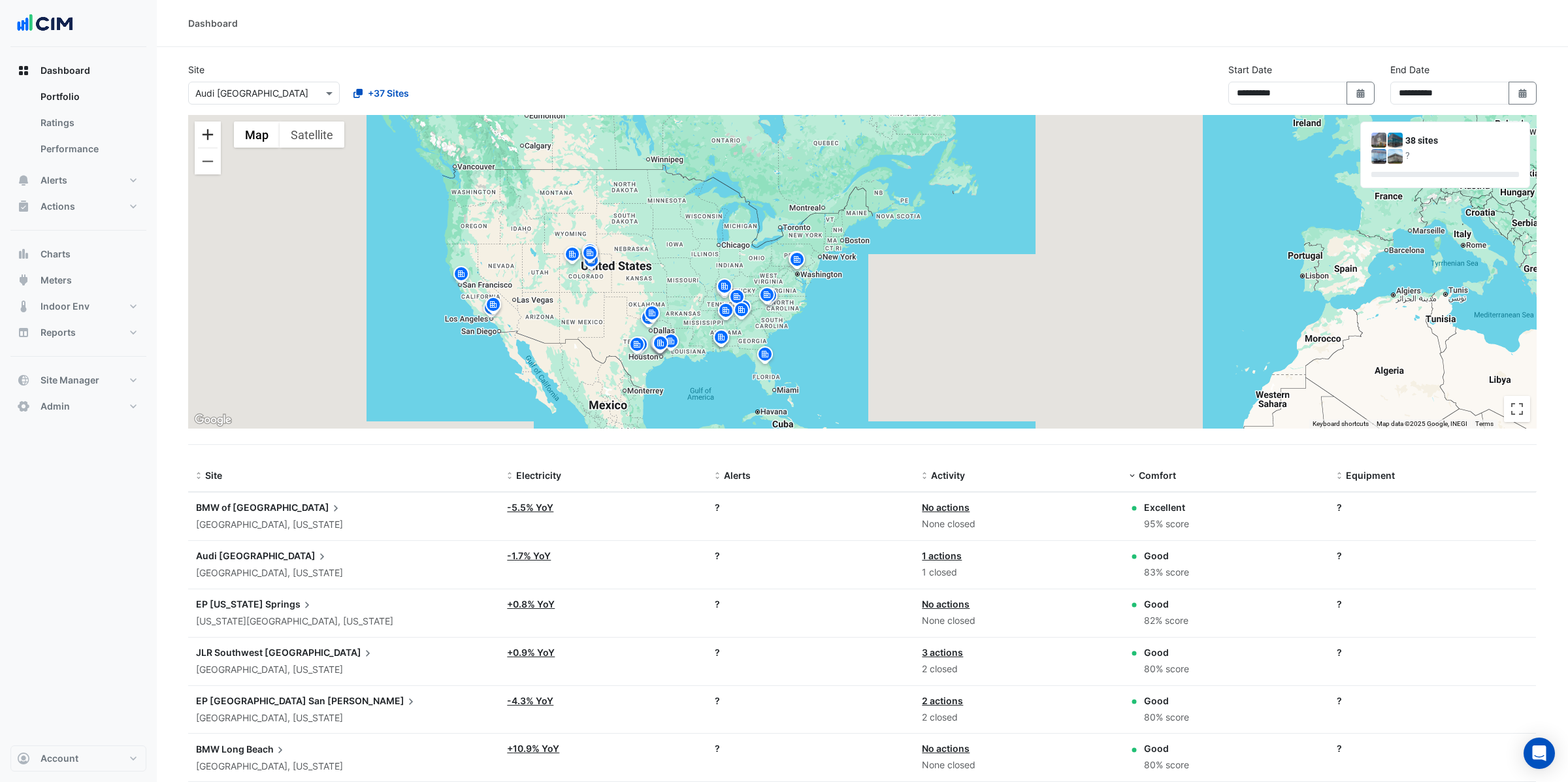
click at [207, 131] on button "Zoom in" at bounding box center [208, 134] width 26 height 26
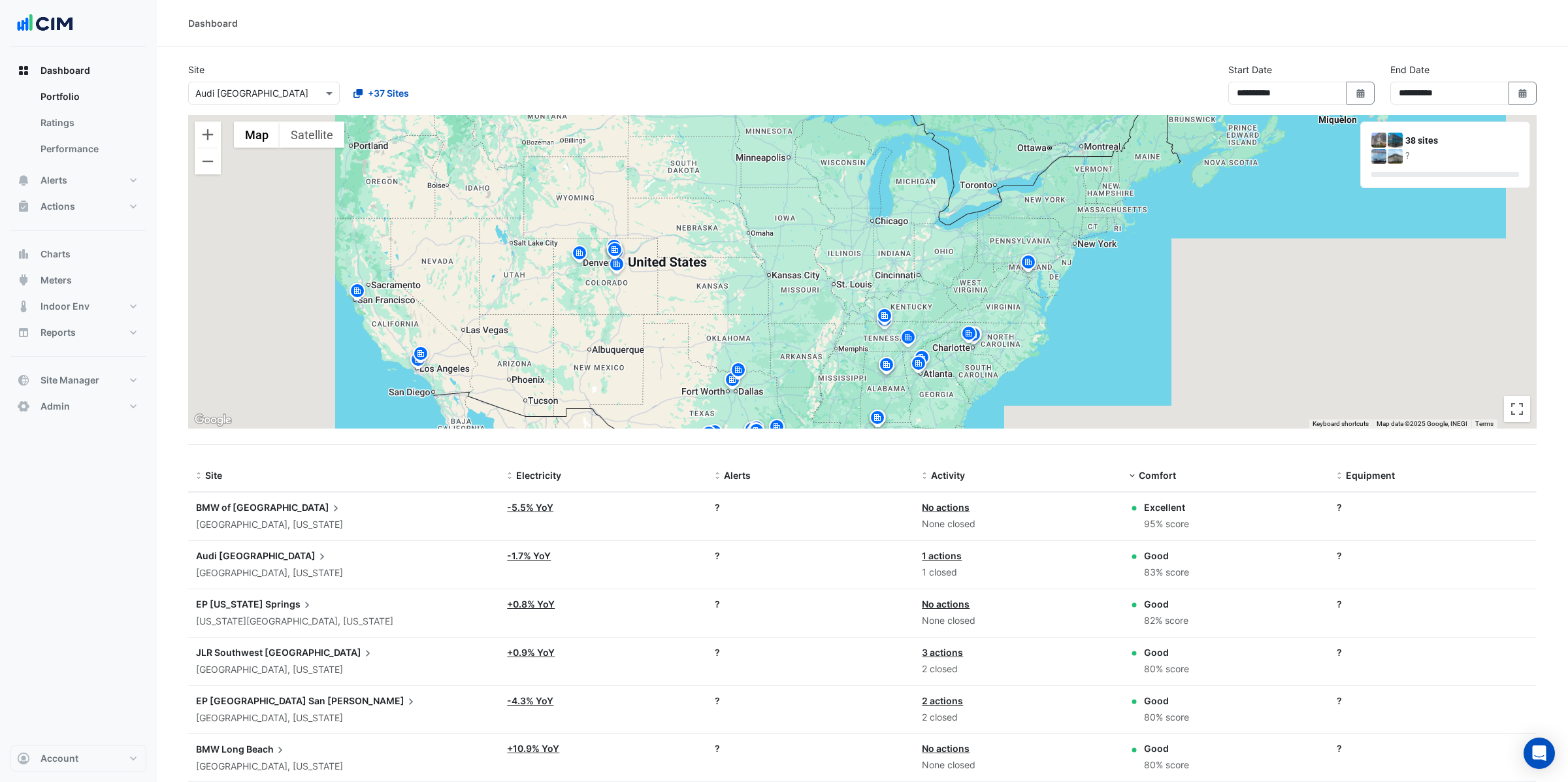
drag, startPoint x: 585, startPoint y: 234, endPoint x: 895, endPoint y: 235, distance: 310.0
click at [895, 235] on div "To activate drag with keyboard, press Alt + Enter. Once in keyboard drag state,…" at bounding box center [862, 271] width 1349 height 314
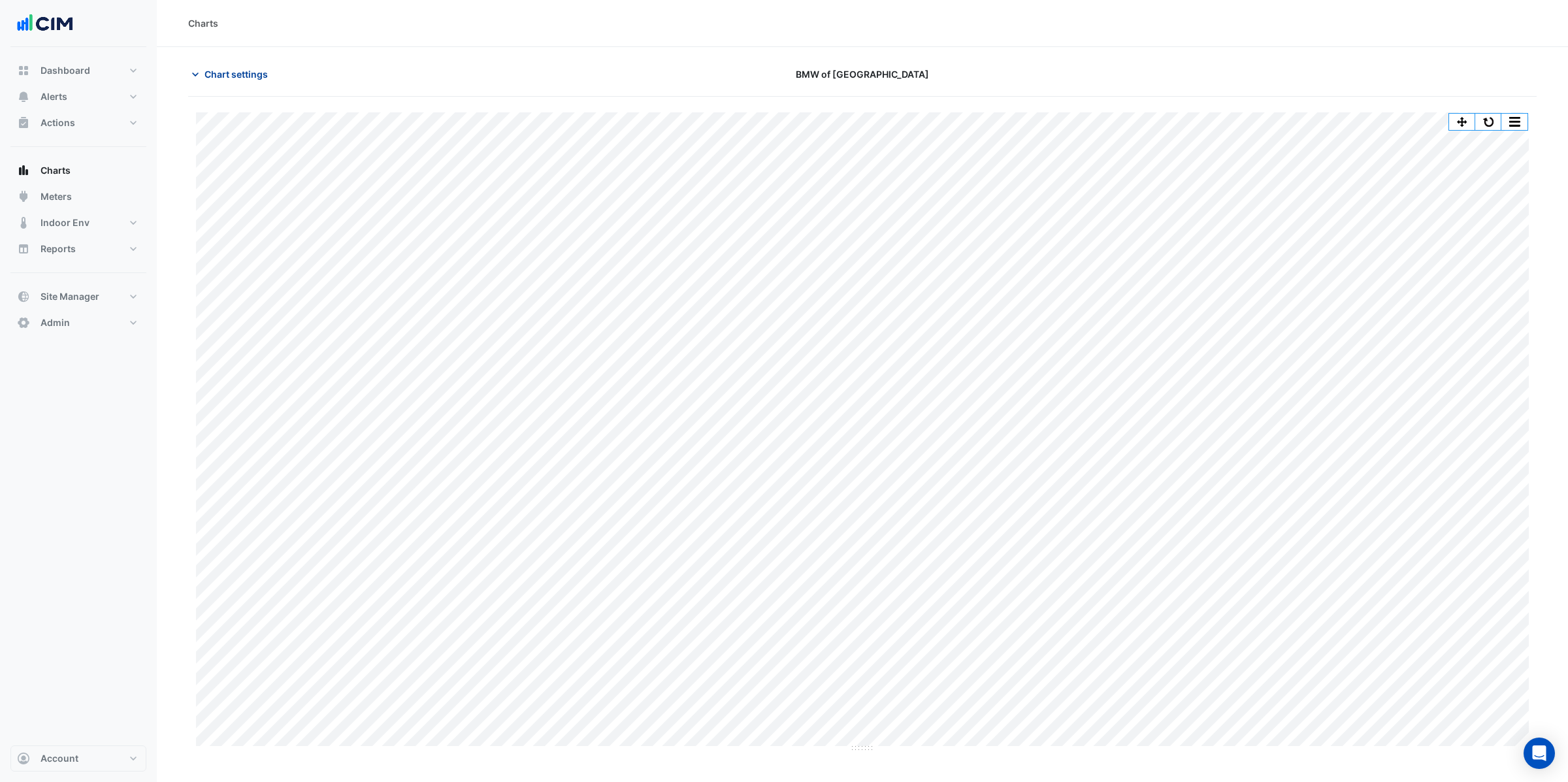
click at [231, 71] on span "Chart settings" at bounding box center [236, 74] width 63 height 14
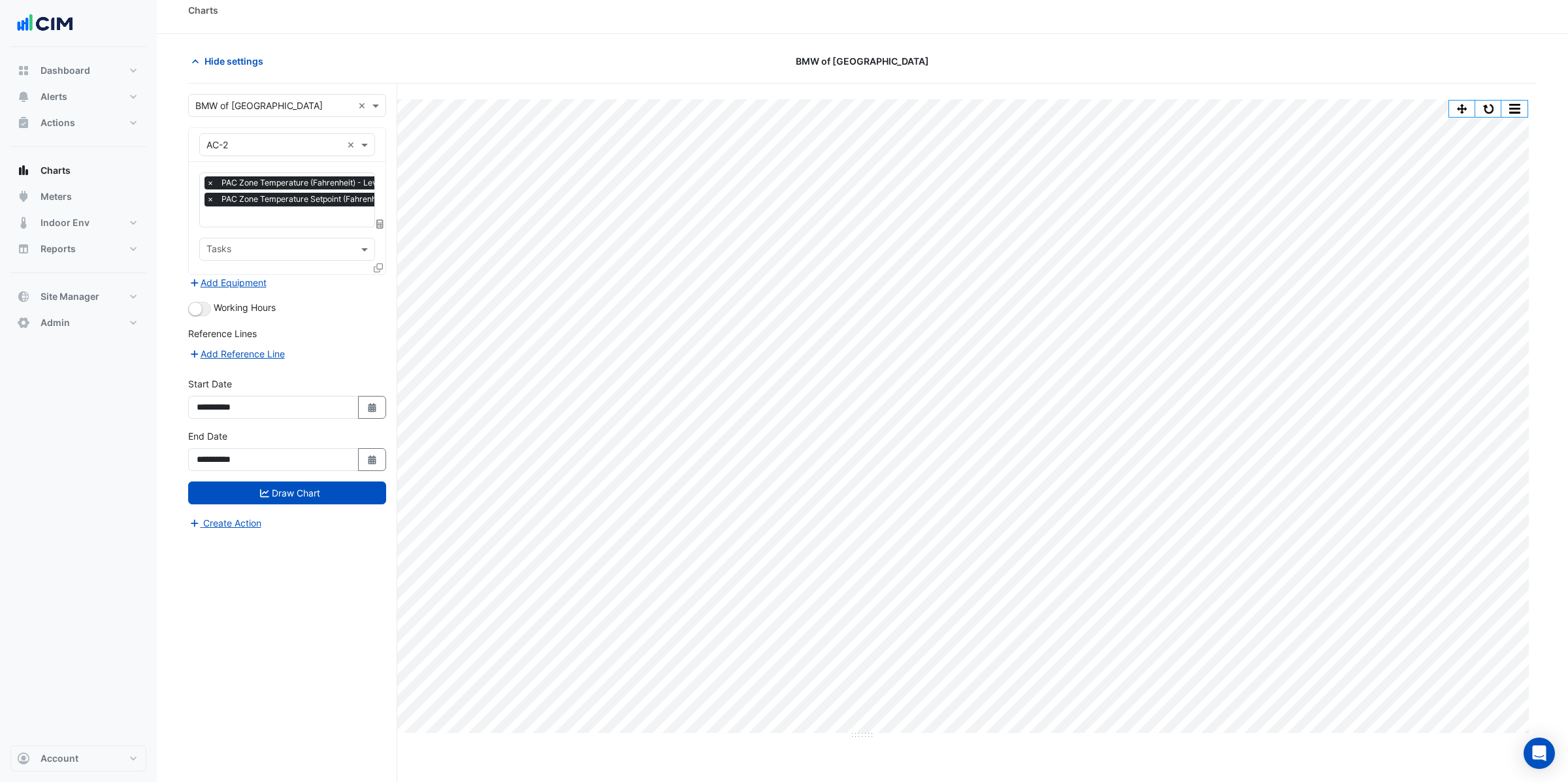
scroll to position [12, 0]
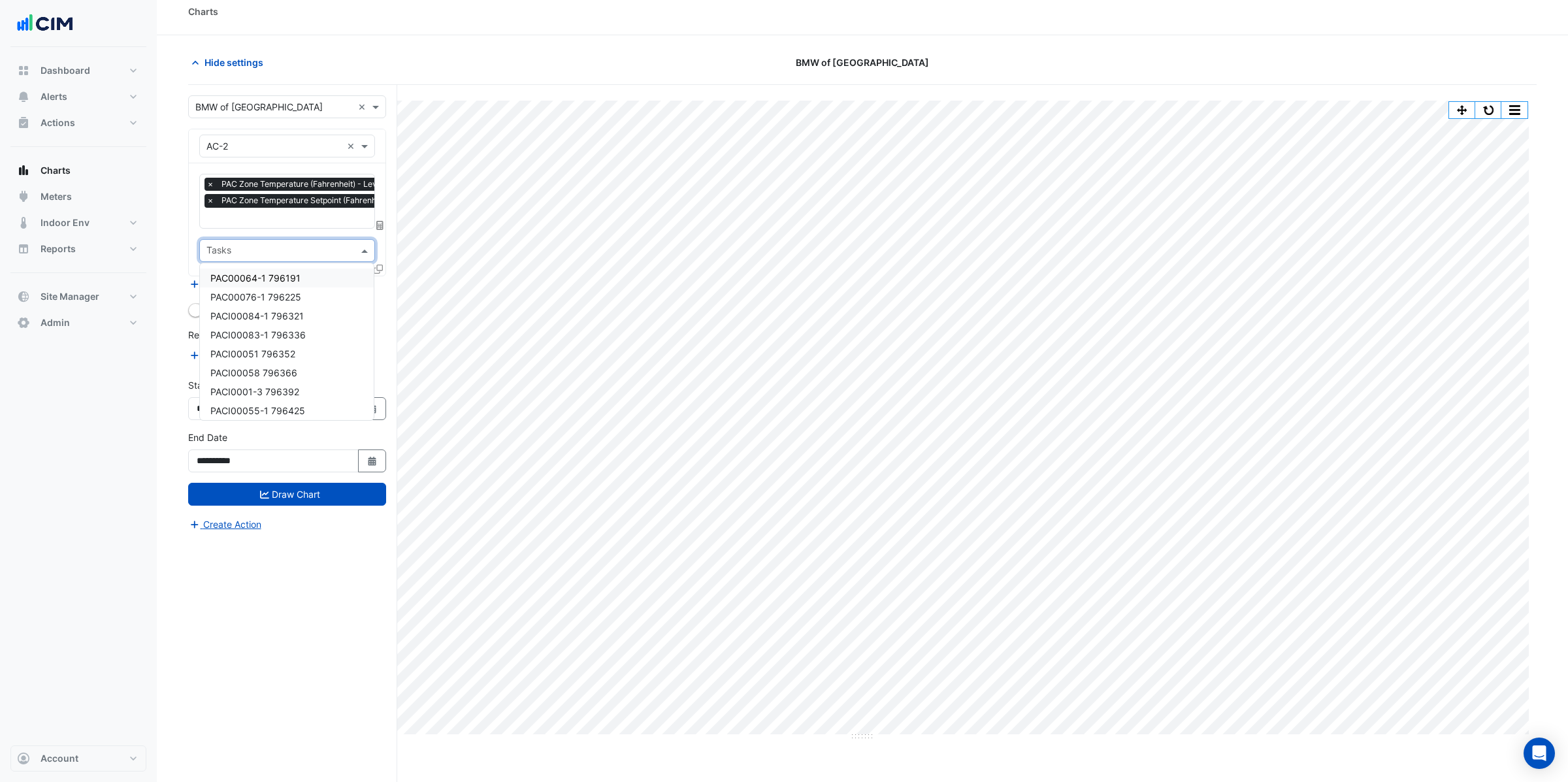
click at [221, 253] on input "text" at bounding box center [279, 252] width 146 height 14
click at [187, 243] on section "Hide settings BMW of Monrovia Split All Print Save as JPEG Save as PNG Pivot Da…" at bounding box center [862, 428] width 1411 height 785
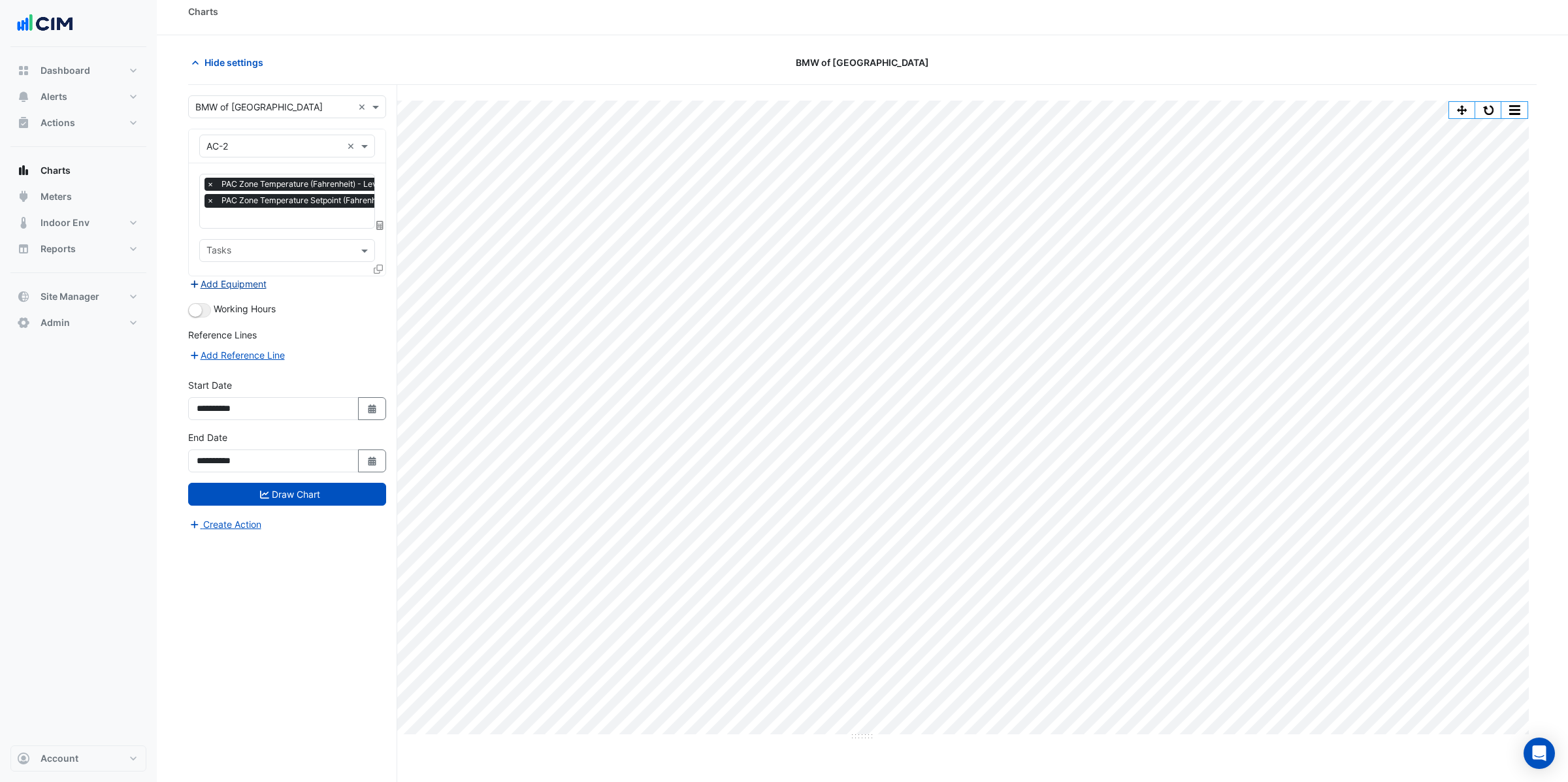
click at [218, 283] on button "Add Equipment" at bounding box center [228, 284] width 79 height 15
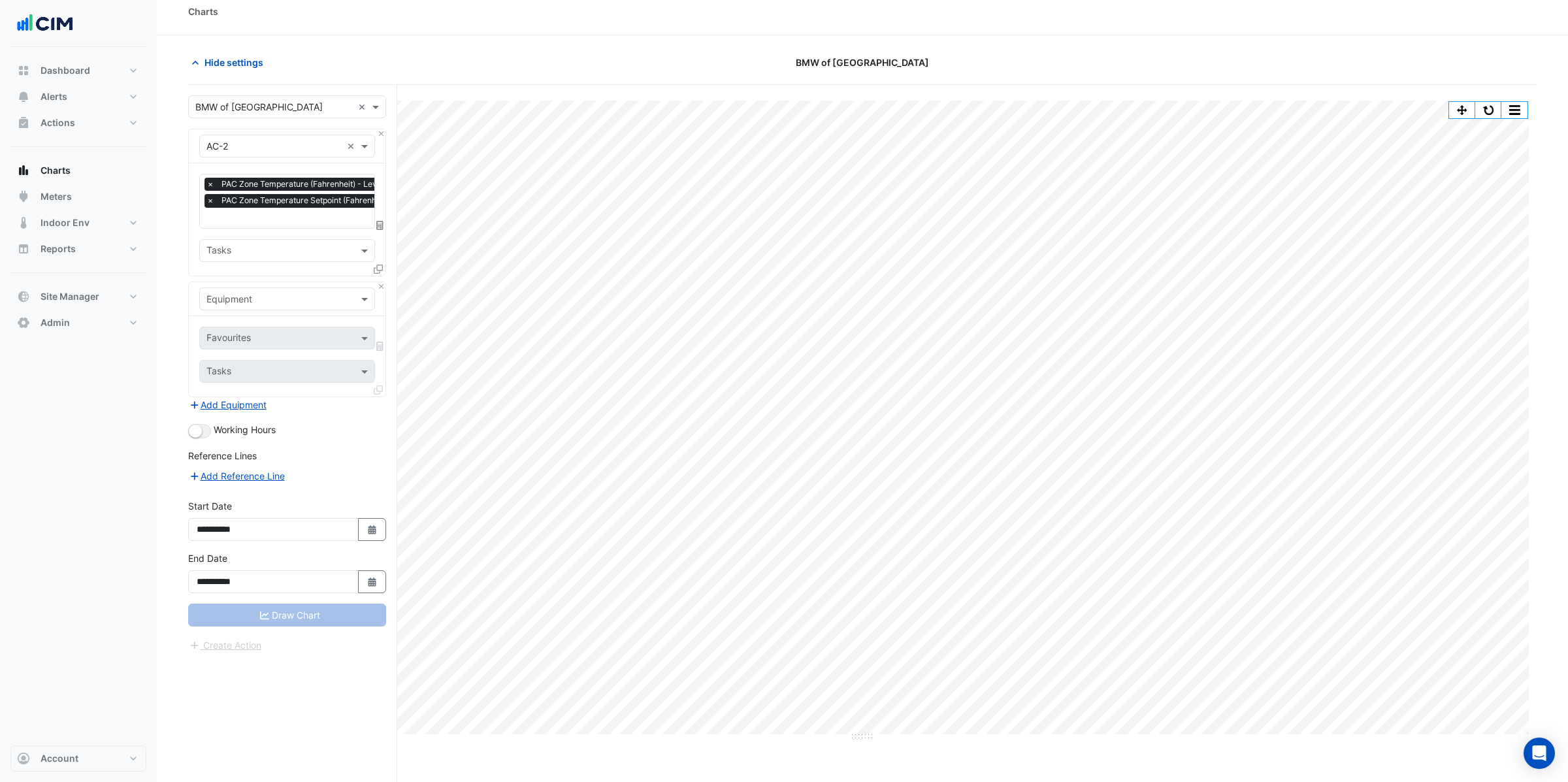
click at [224, 296] on input "text" at bounding box center [273, 299] width 135 height 14
type input "*****"
click at [229, 324] on span "Weather" at bounding box center [228, 327] width 35 height 11
click at [280, 340] on input "text" at bounding box center [279, 339] width 146 height 14
click at [249, 400] on span "Temperature (Fahrenheit)" at bounding box center [265, 403] width 109 height 11
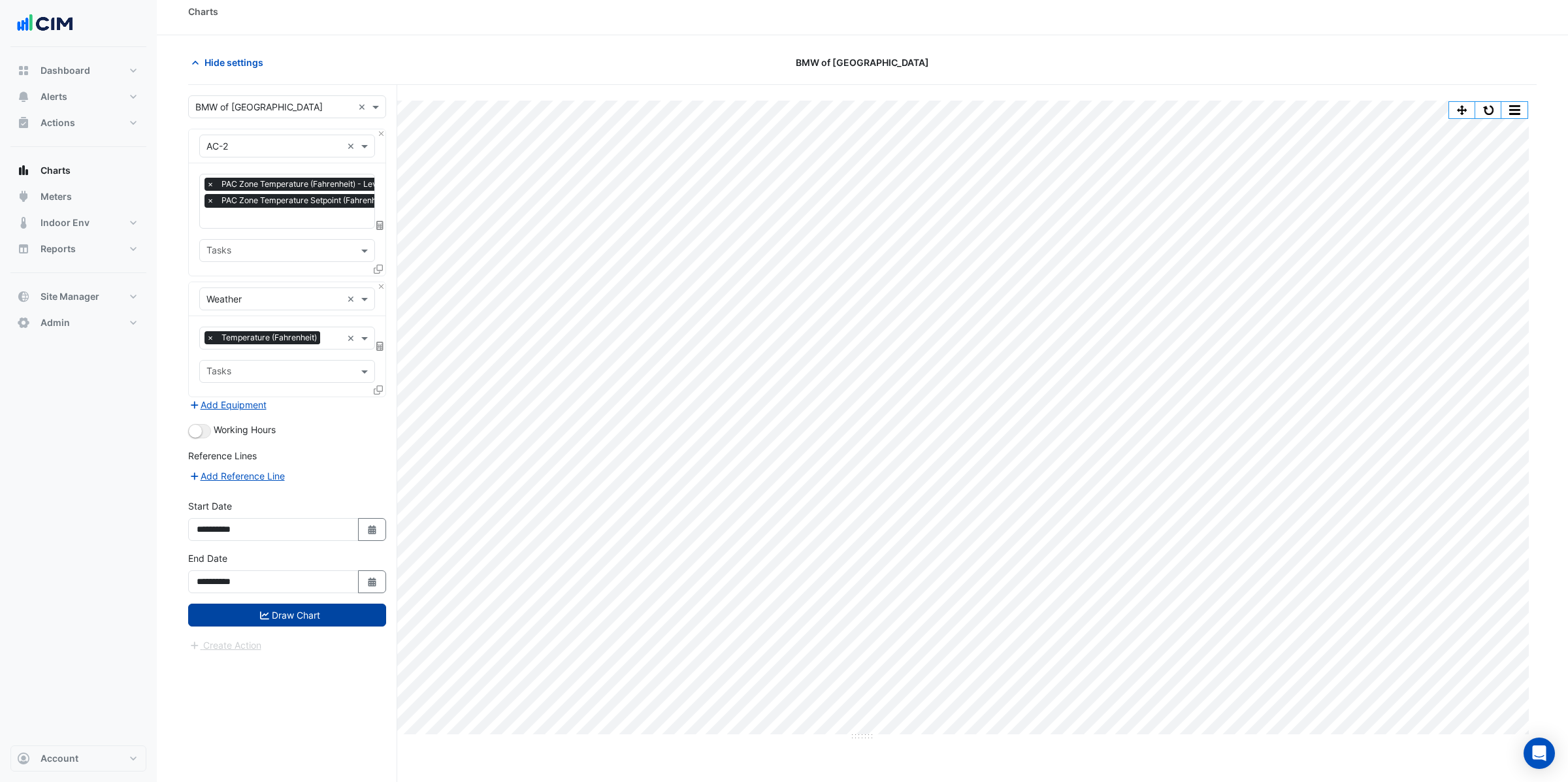
click at [307, 610] on button "Draw Chart" at bounding box center [287, 615] width 198 height 23
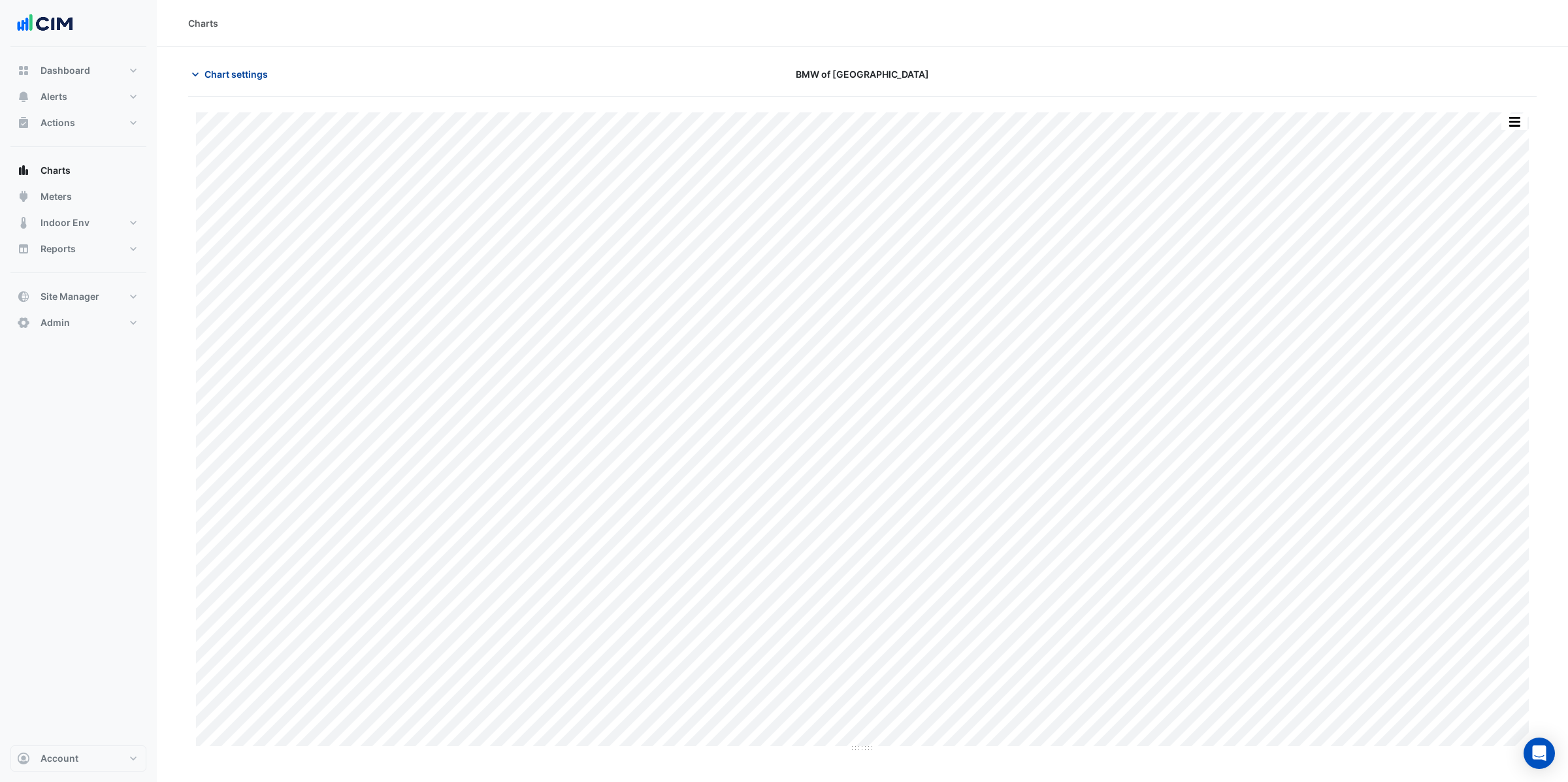
click at [218, 74] on span "Chart settings" at bounding box center [236, 74] width 63 height 14
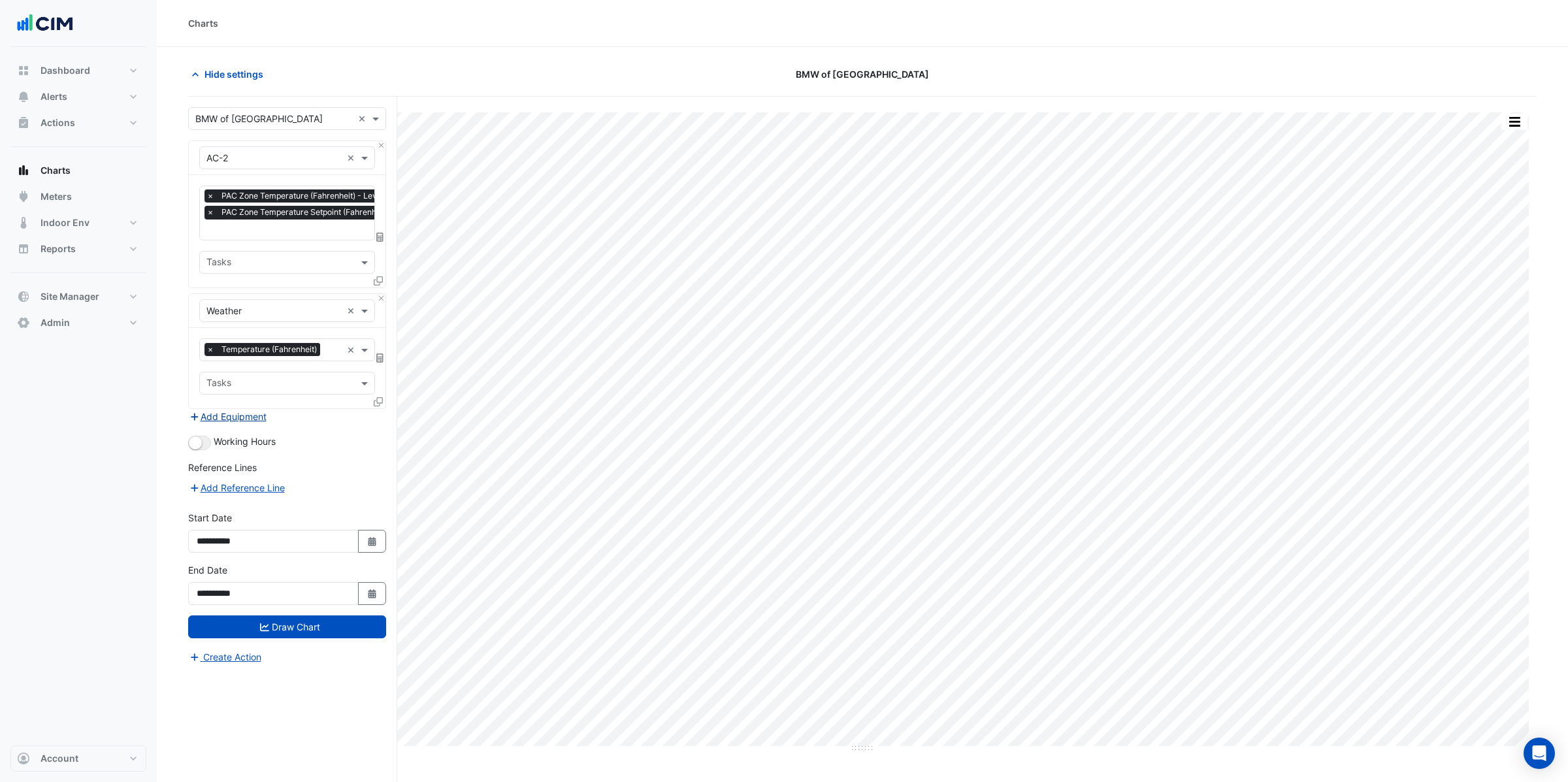
click at [214, 412] on button "Add Equipment" at bounding box center [228, 416] width 79 height 15
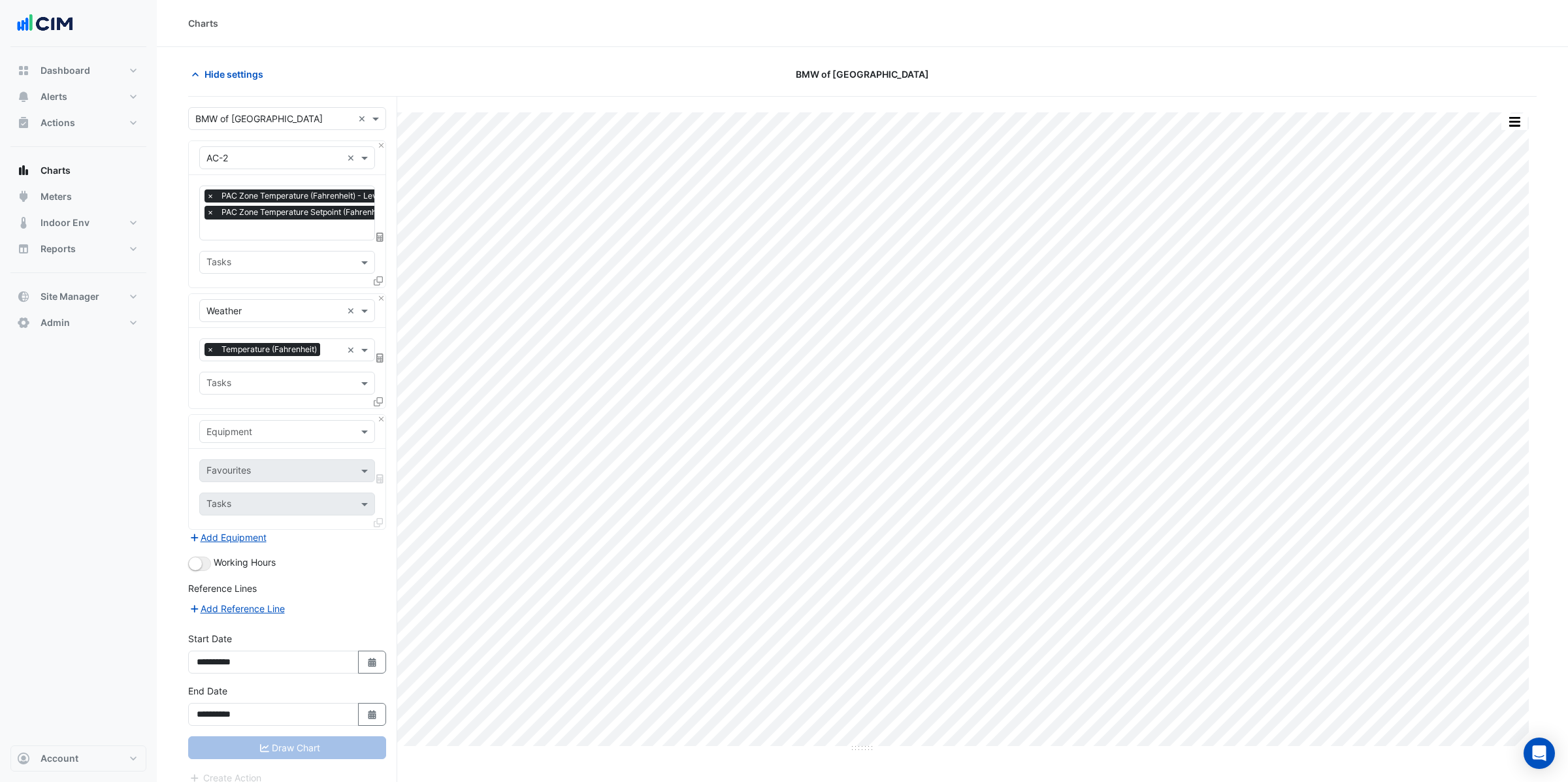
click at [224, 431] on input "text" at bounding box center [273, 431] width 135 height 14
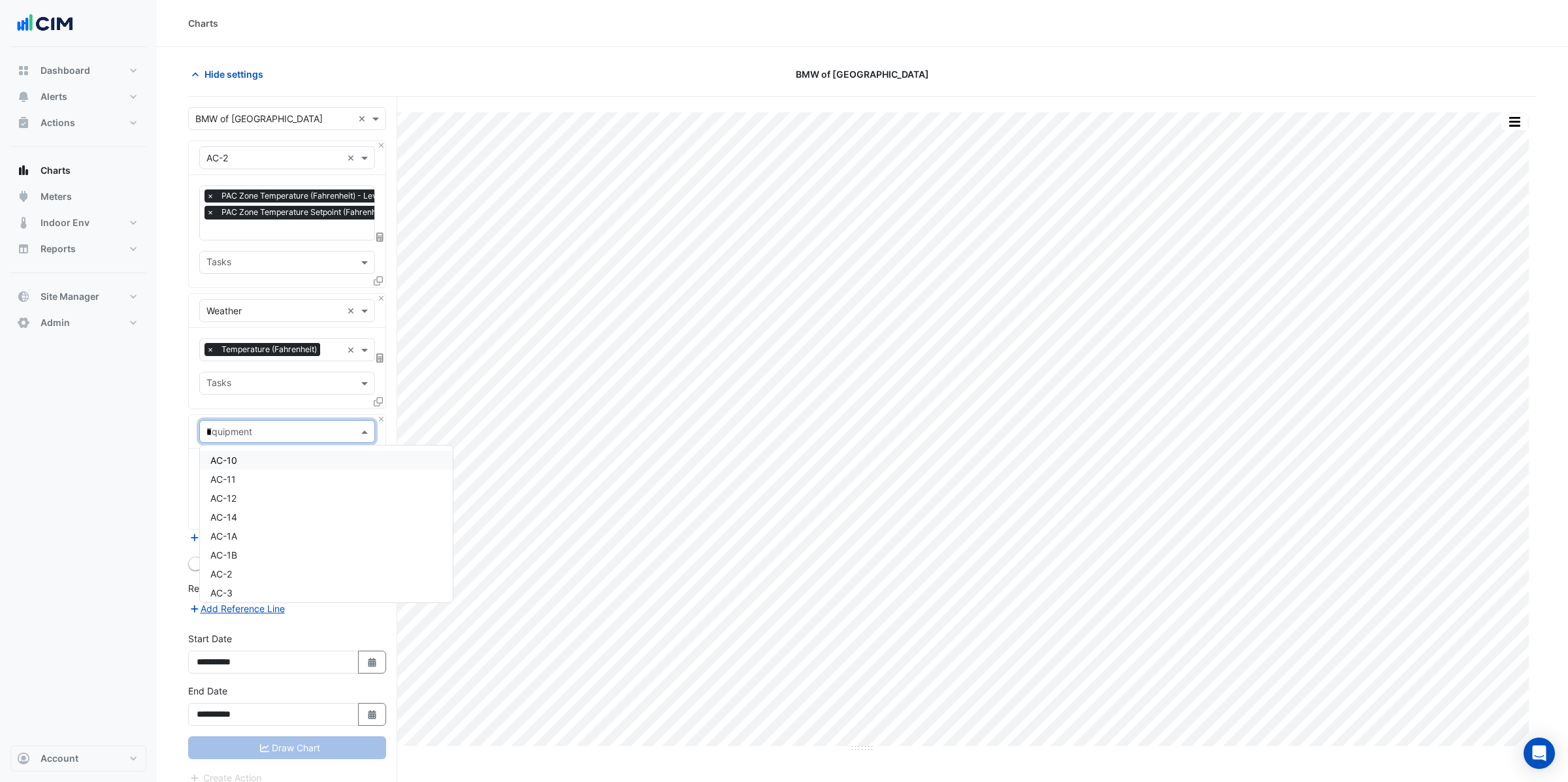
type input "**"
click at [236, 461] on span "CHILLER" at bounding box center [229, 460] width 38 height 11
click at [240, 473] on input "text" at bounding box center [272, 472] width 132 height 14
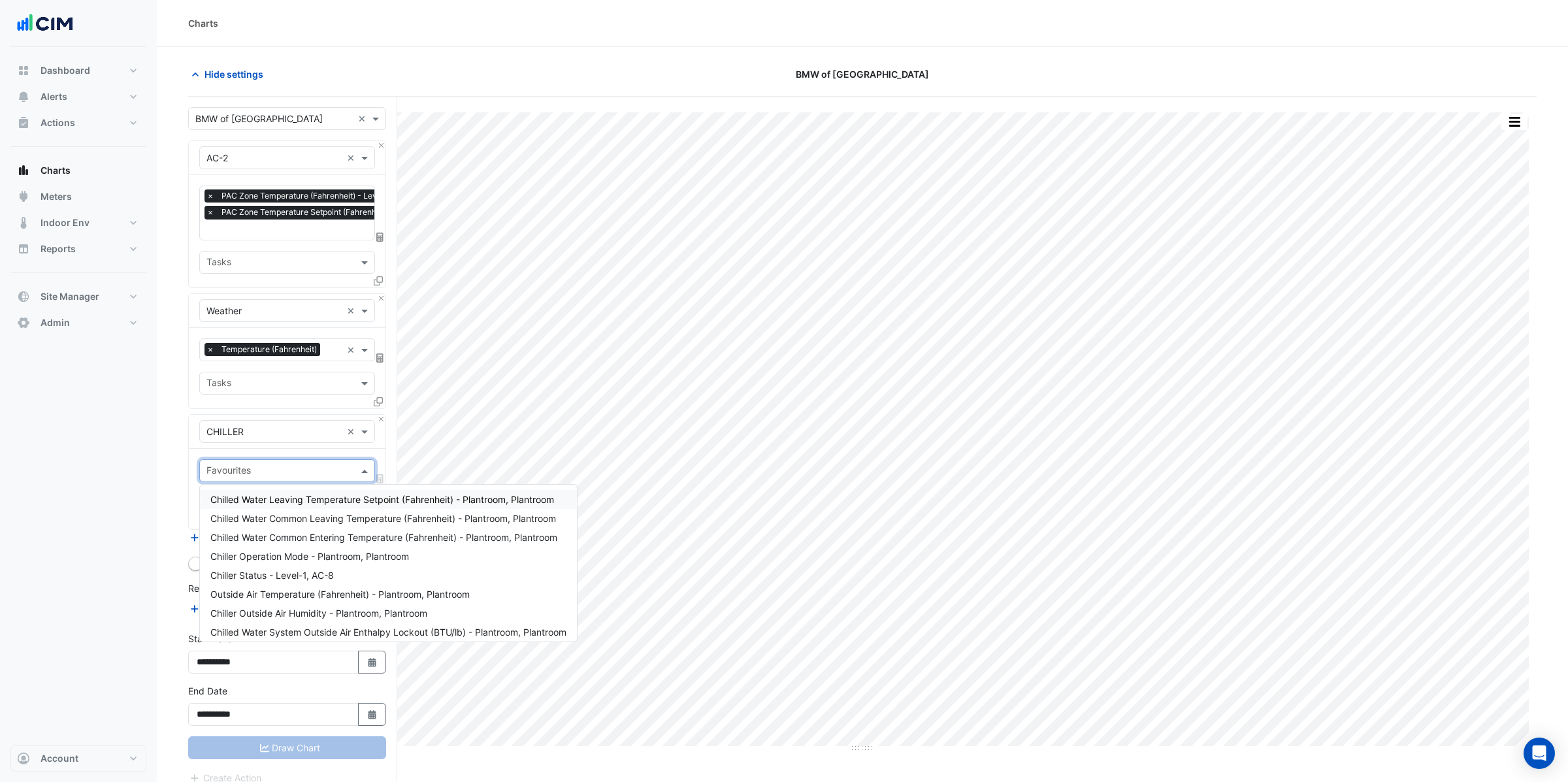
click at [305, 495] on span "Chilled Water Leaving Temperature Setpoint (Fahrenheit) - Plantroom, Plantroom" at bounding box center [382, 499] width 343 height 11
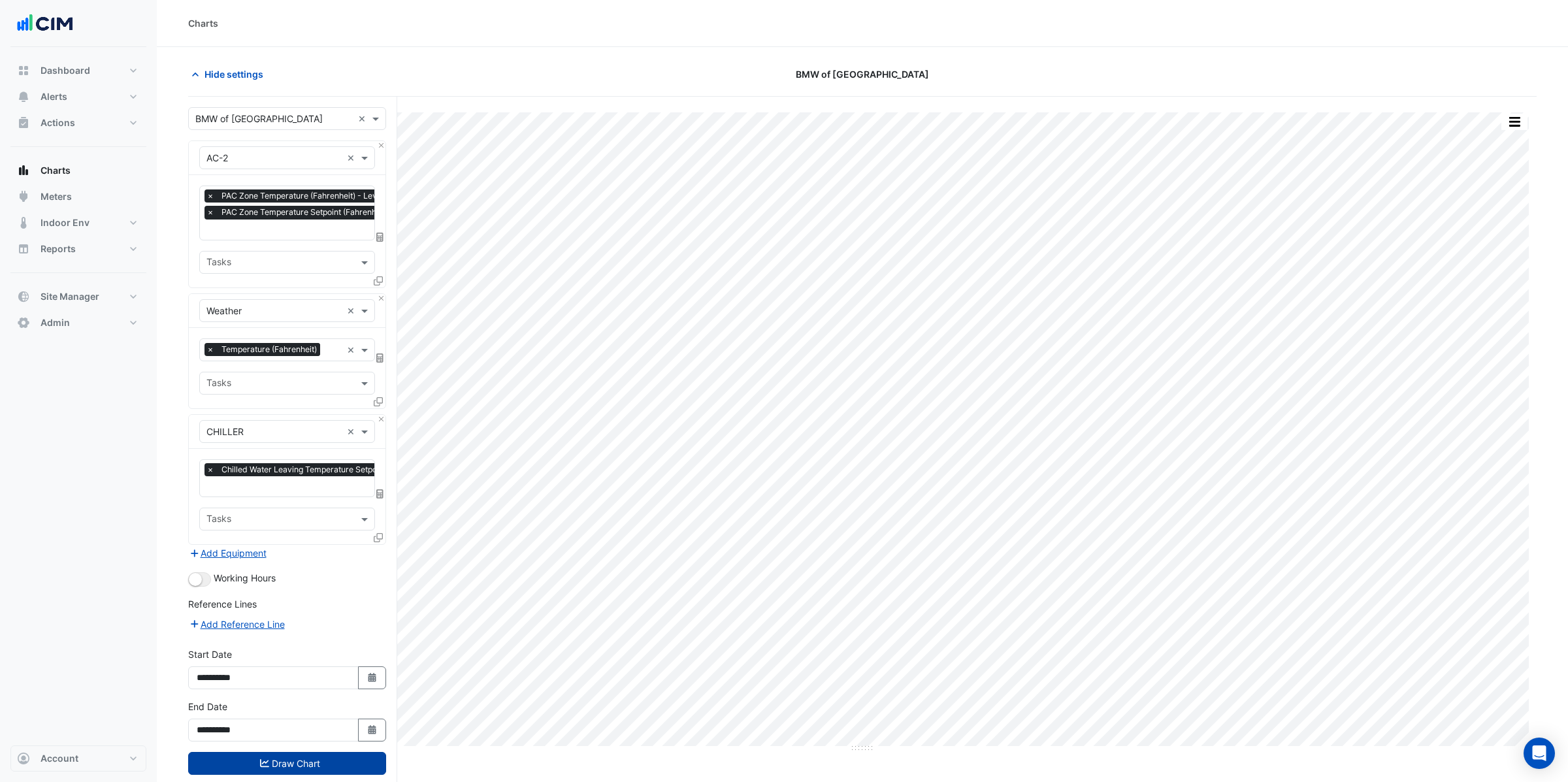
click at [307, 762] on button "Draw Chart" at bounding box center [287, 763] width 198 height 23
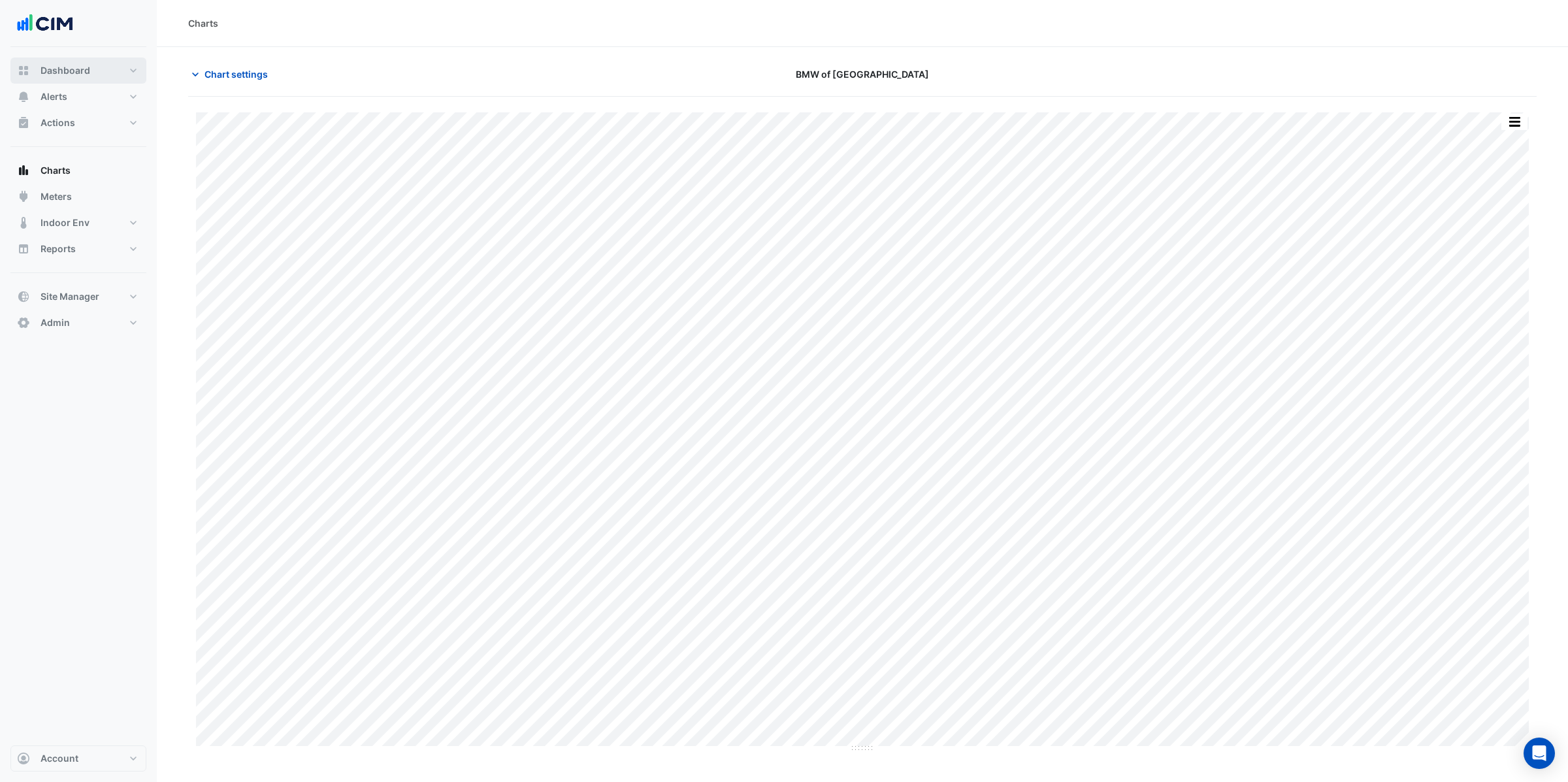
click at [72, 71] on span "Dashboard" at bounding box center [65, 71] width 50 height 13
select select "**"
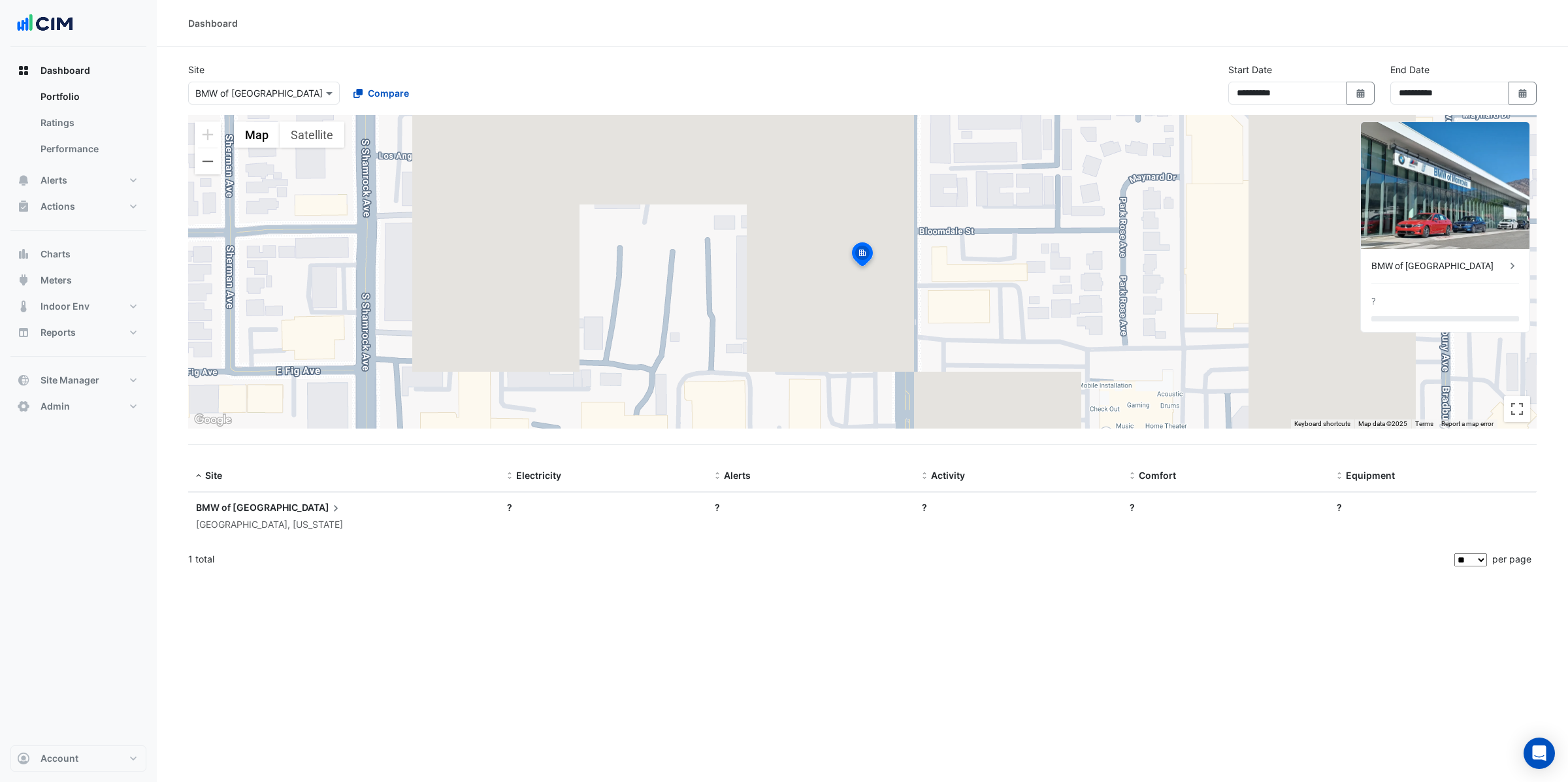
click at [260, 97] on input "text" at bounding box center [251, 93] width 111 height 14
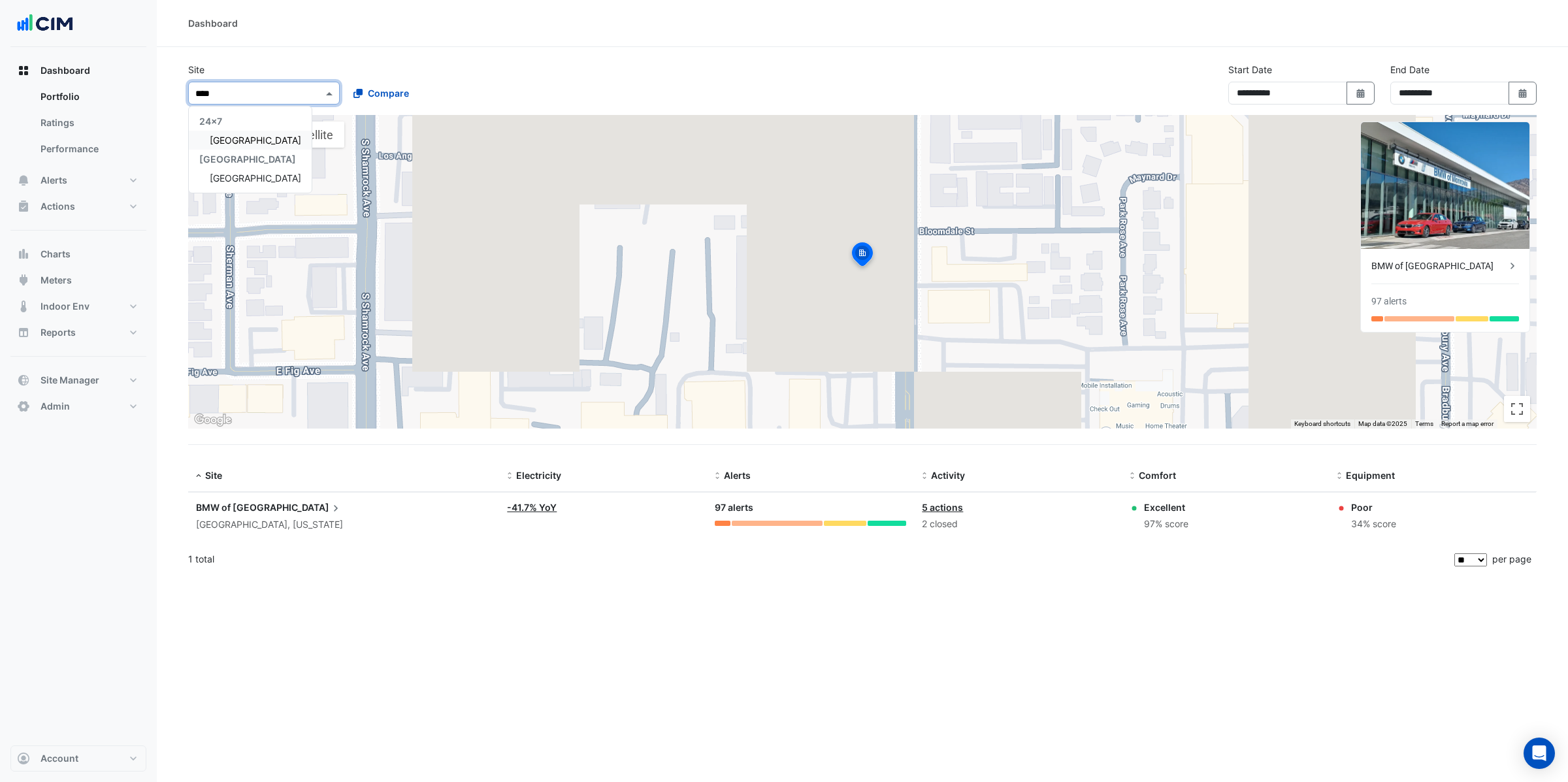
type input "*****"
click at [248, 137] on span "[GEOGRAPHIC_DATA]" at bounding box center [255, 140] width 92 height 11
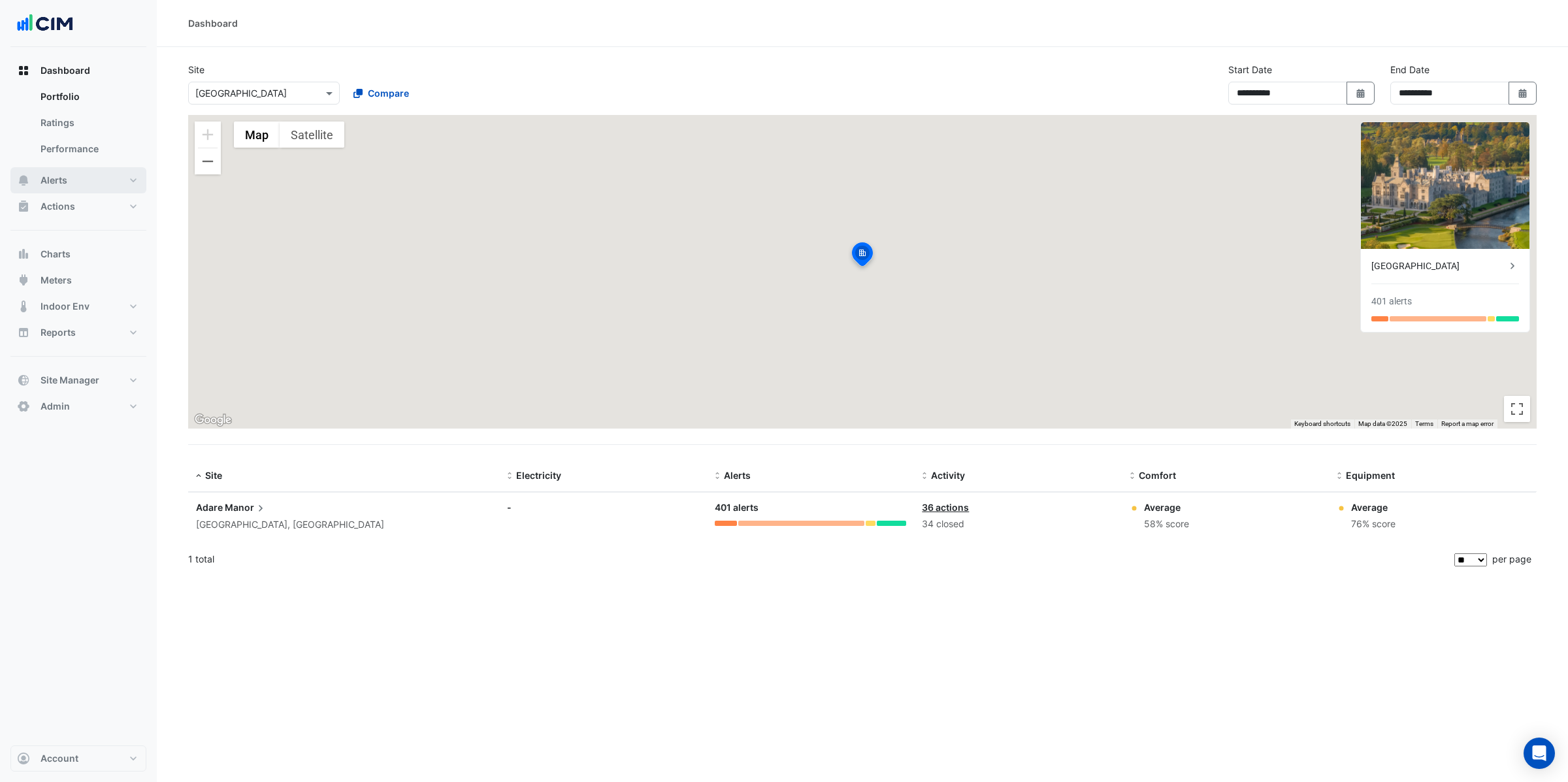
click at [65, 184] on span "Alerts" at bounding box center [53, 180] width 27 height 13
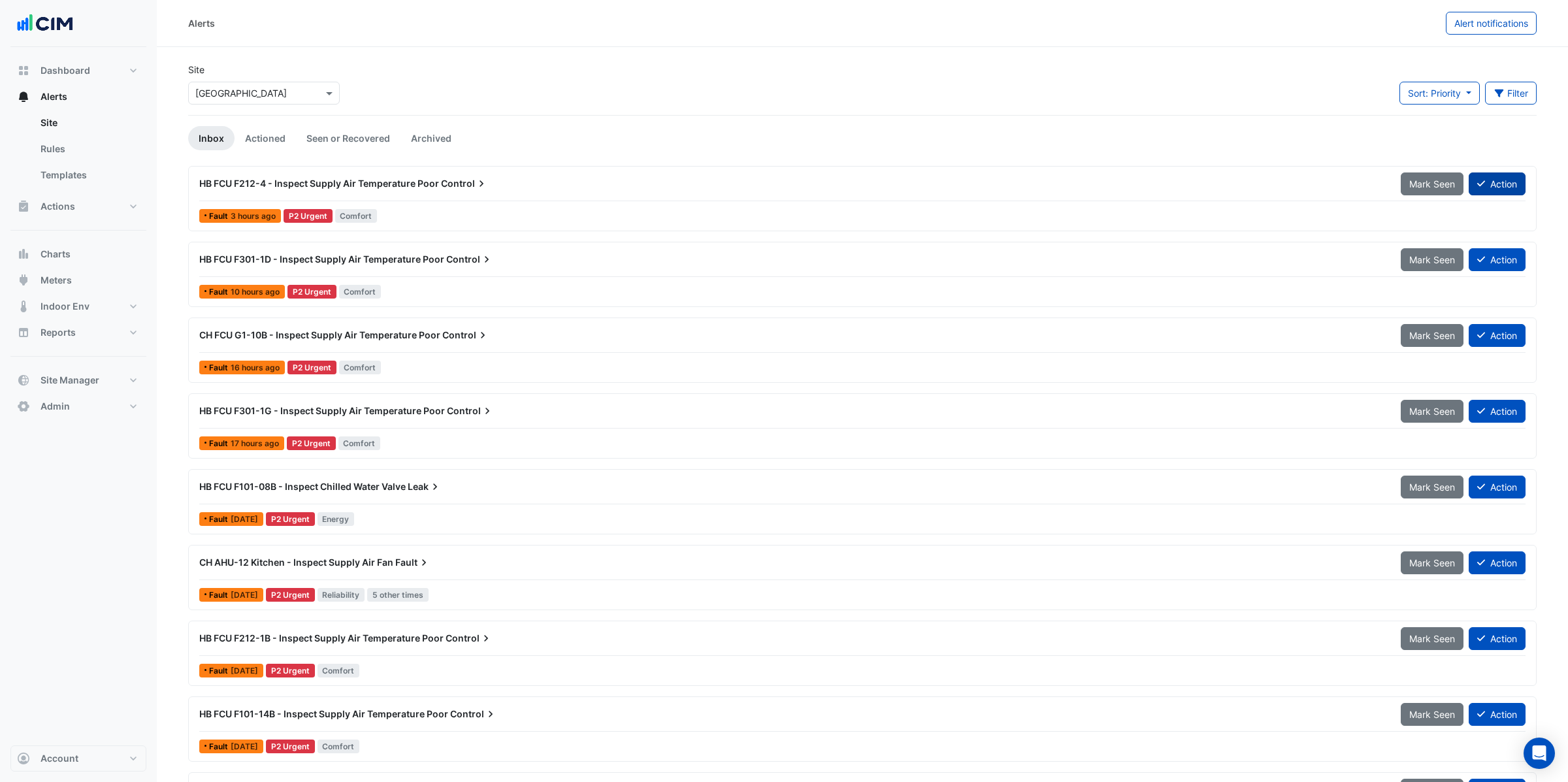
click at [1492, 183] on button "Action" at bounding box center [1497, 184] width 57 height 23
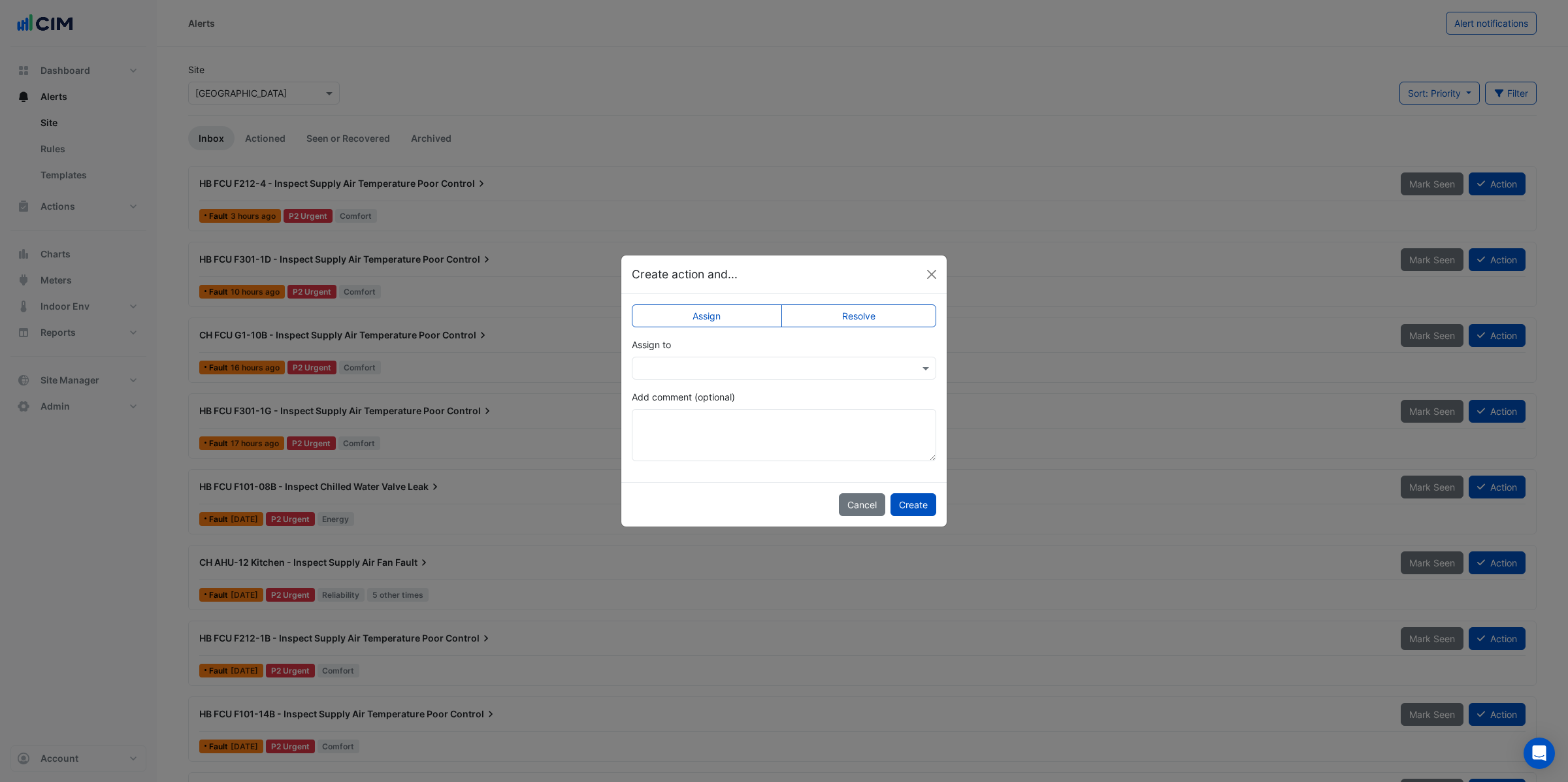
click at [729, 370] on input "text" at bounding box center [771, 369] width 264 height 14
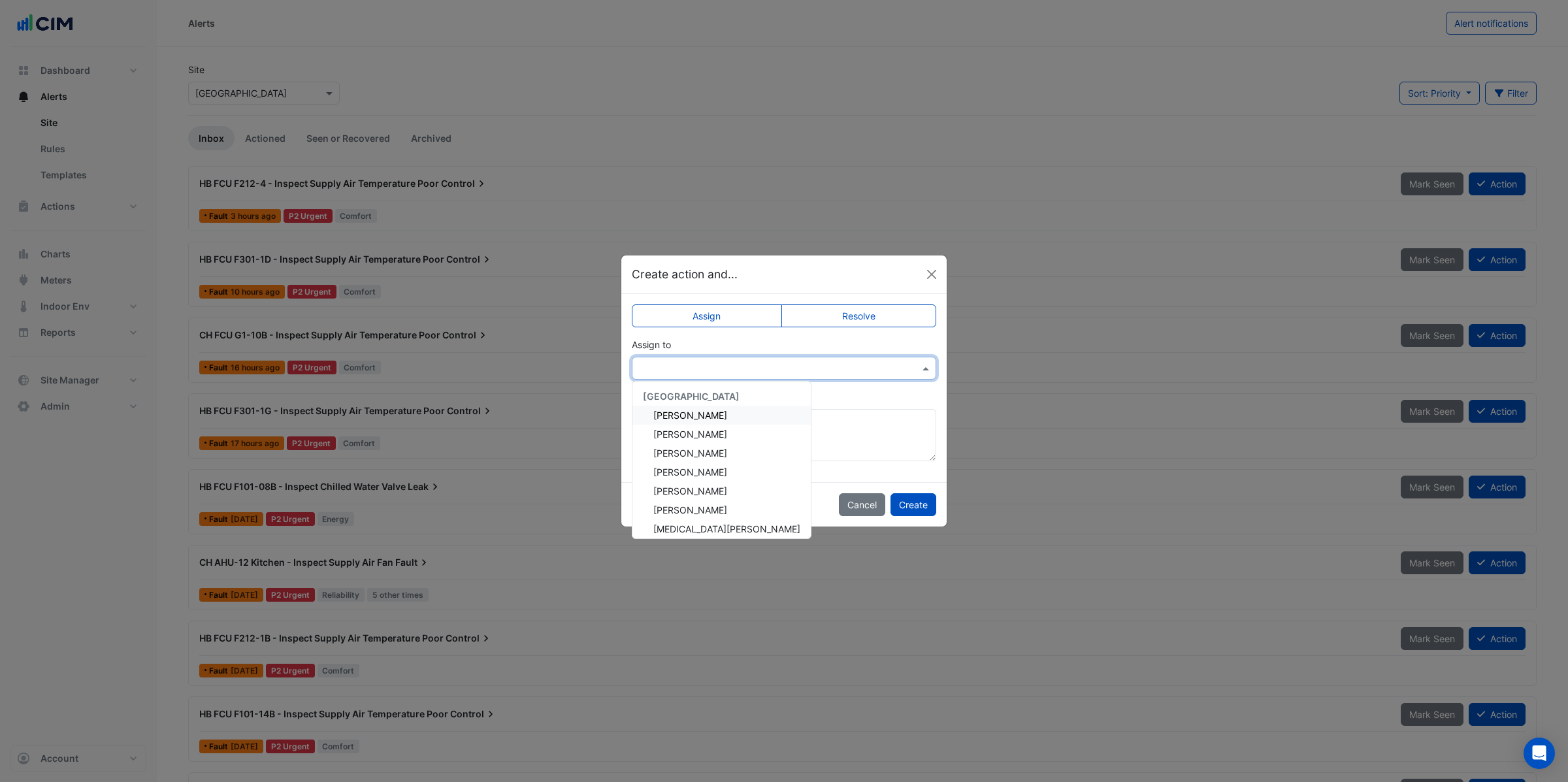
click at [695, 414] on span "Brendan O'Connor" at bounding box center [691, 415] width 74 height 11
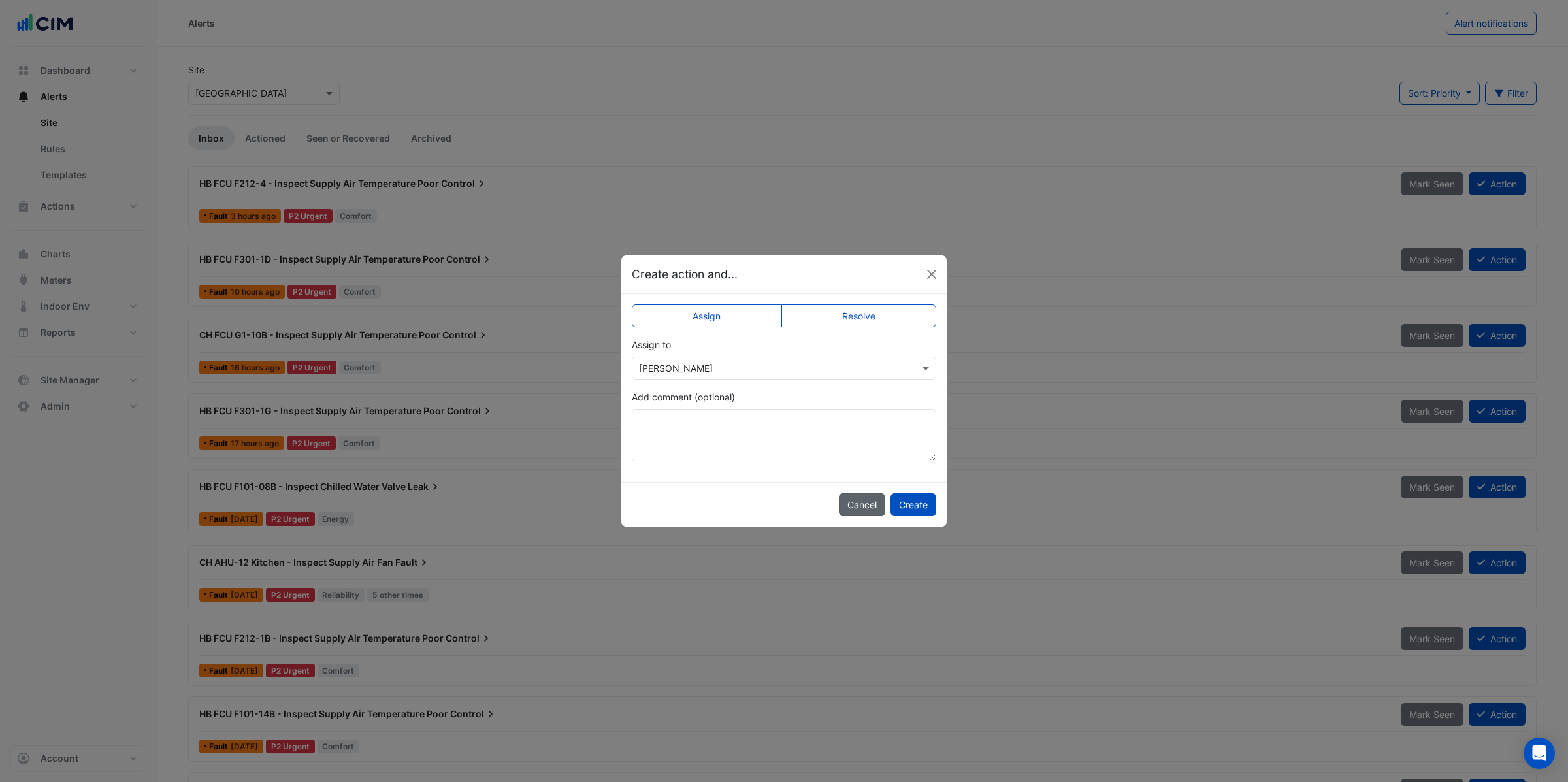
click at [871, 504] on button "Cancel" at bounding box center [862, 505] width 46 height 23
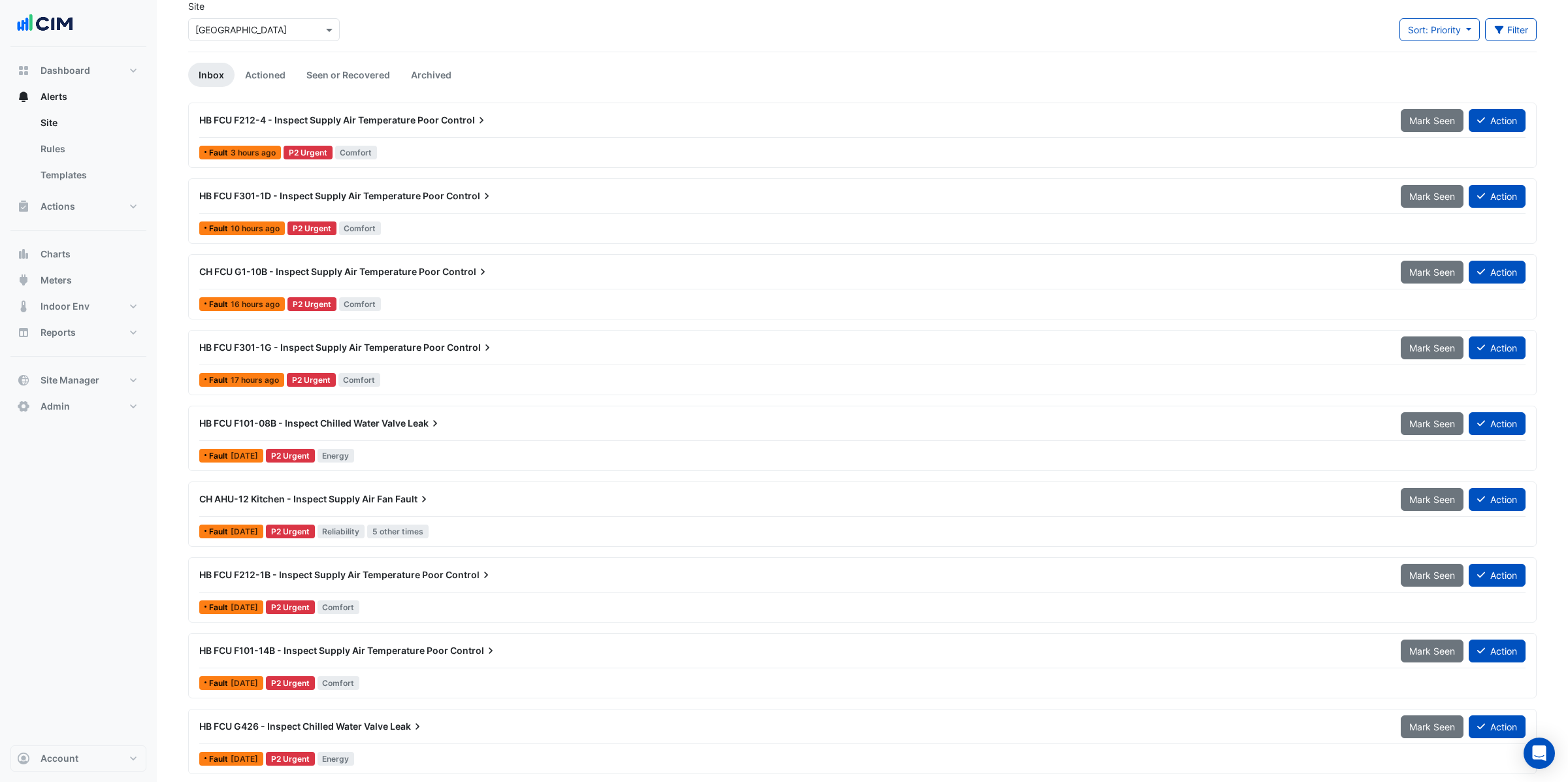
scroll to position [30, 0]
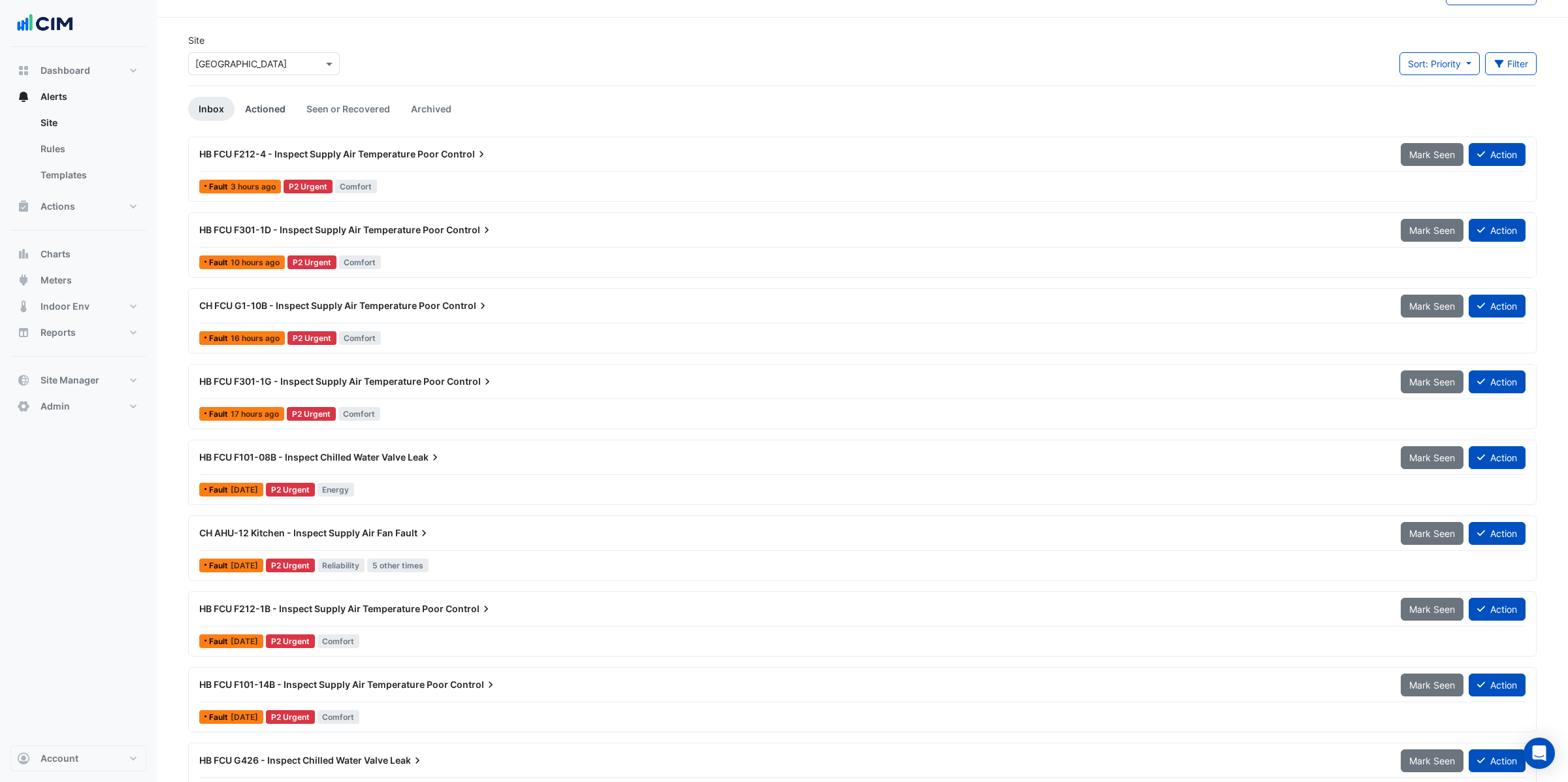
click at [266, 107] on link "Actioned" at bounding box center [265, 109] width 61 height 25
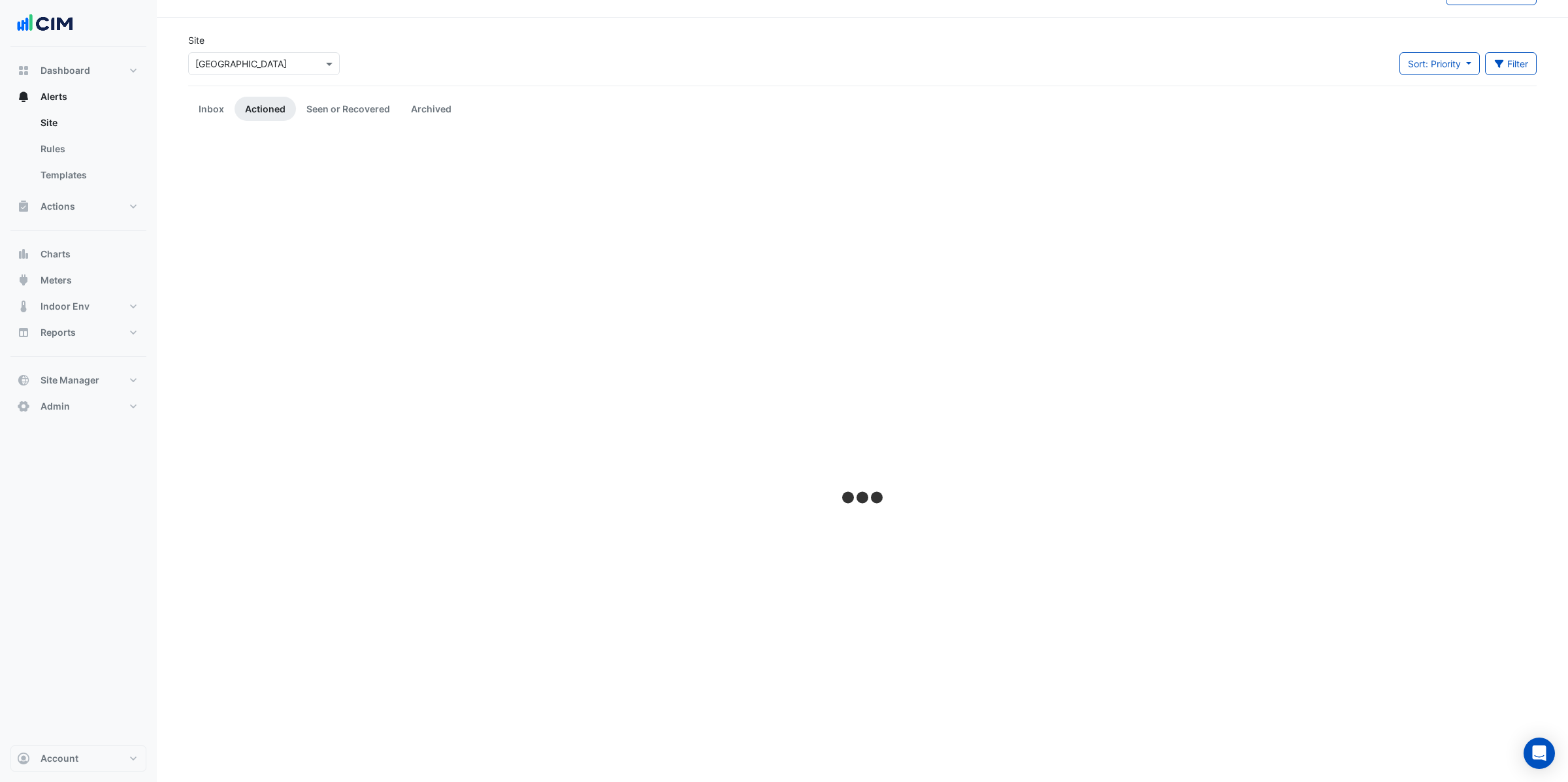
scroll to position [0, 0]
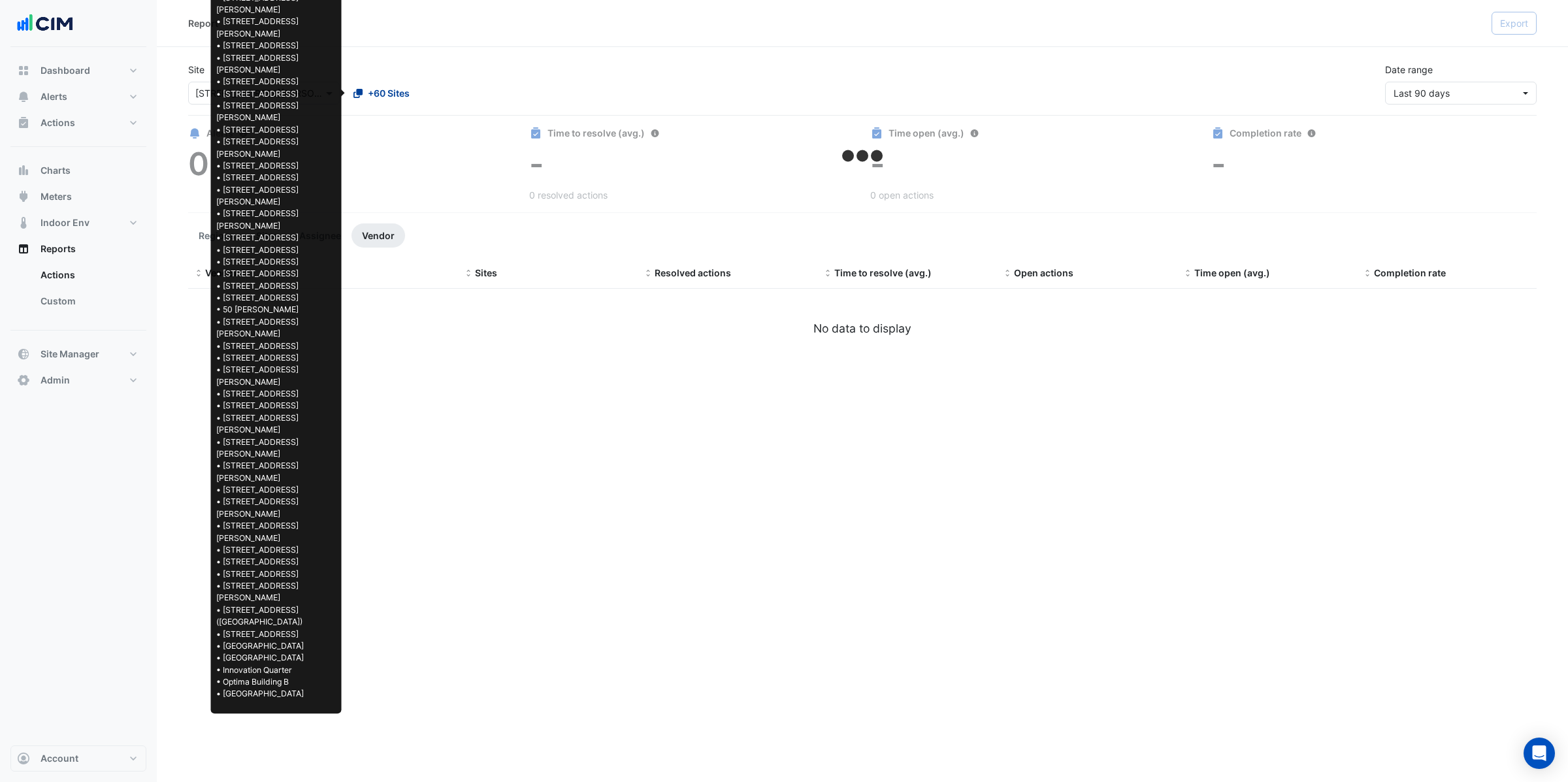
select select "**"
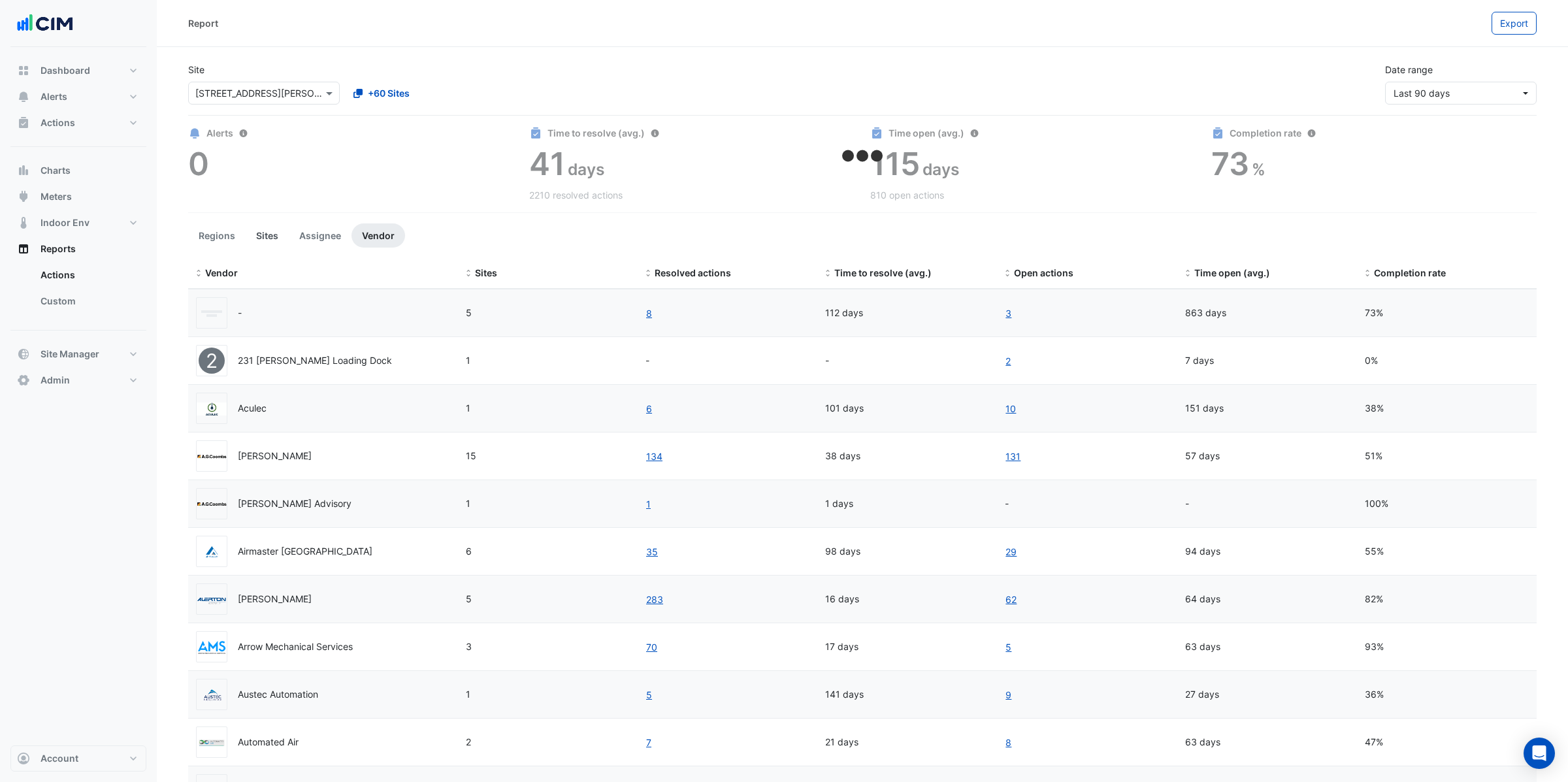
click at [268, 234] on button "Sites" at bounding box center [267, 236] width 43 height 25
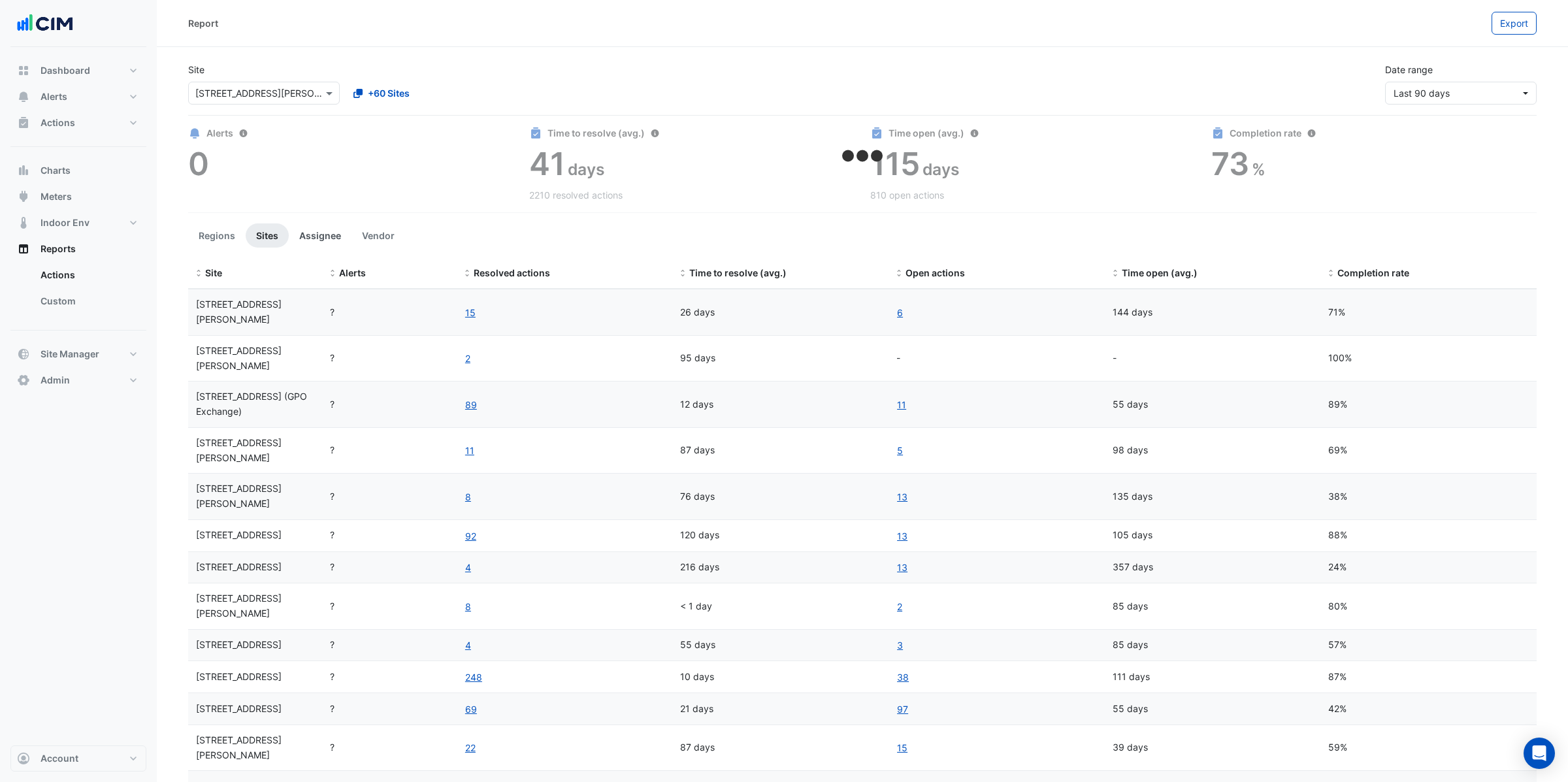
click at [313, 238] on button "Assignee" at bounding box center [320, 236] width 63 height 25
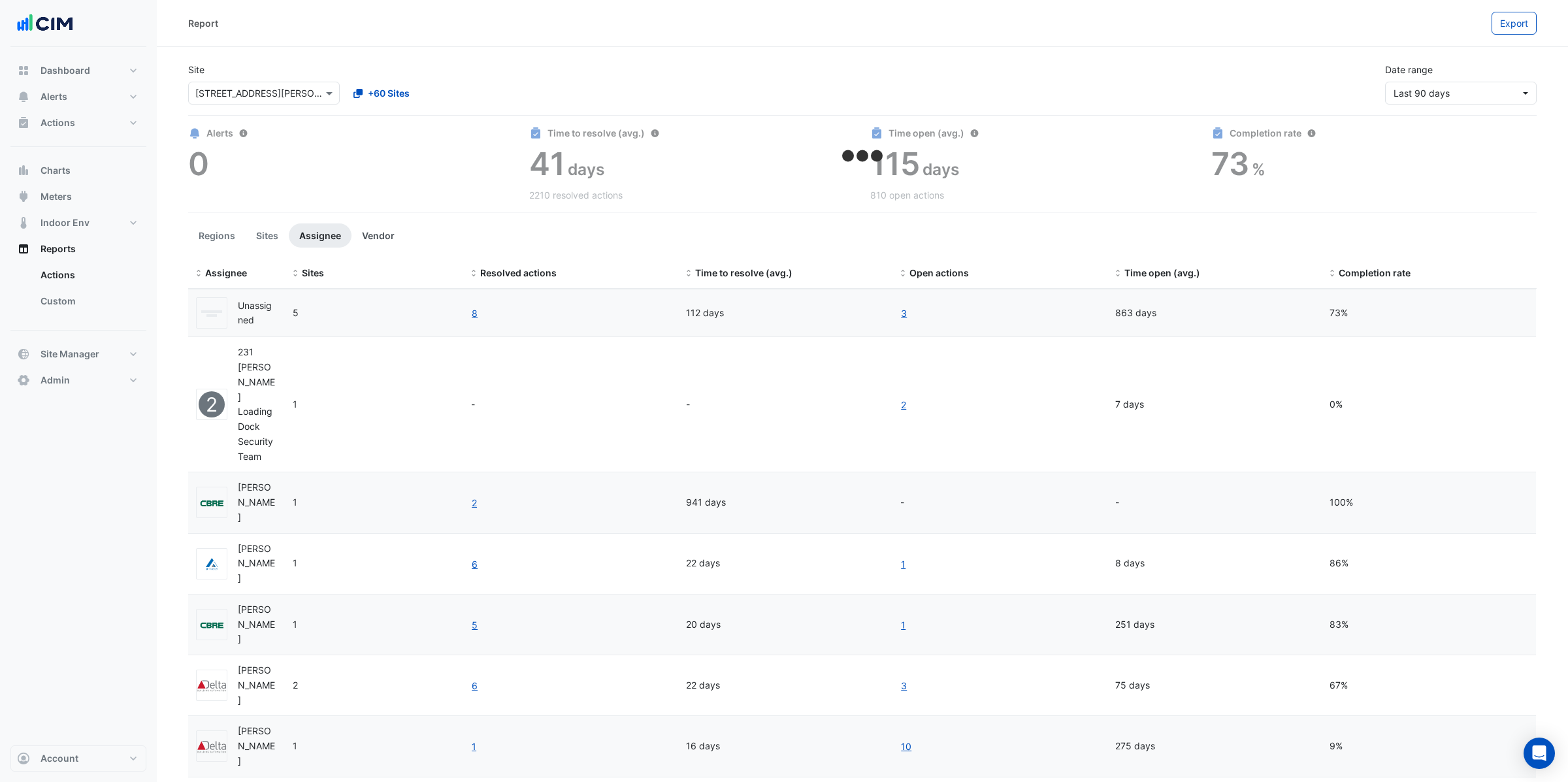
click at [389, 232] on button "Vendor" at bounding box center [378, 236] width 53 height 25
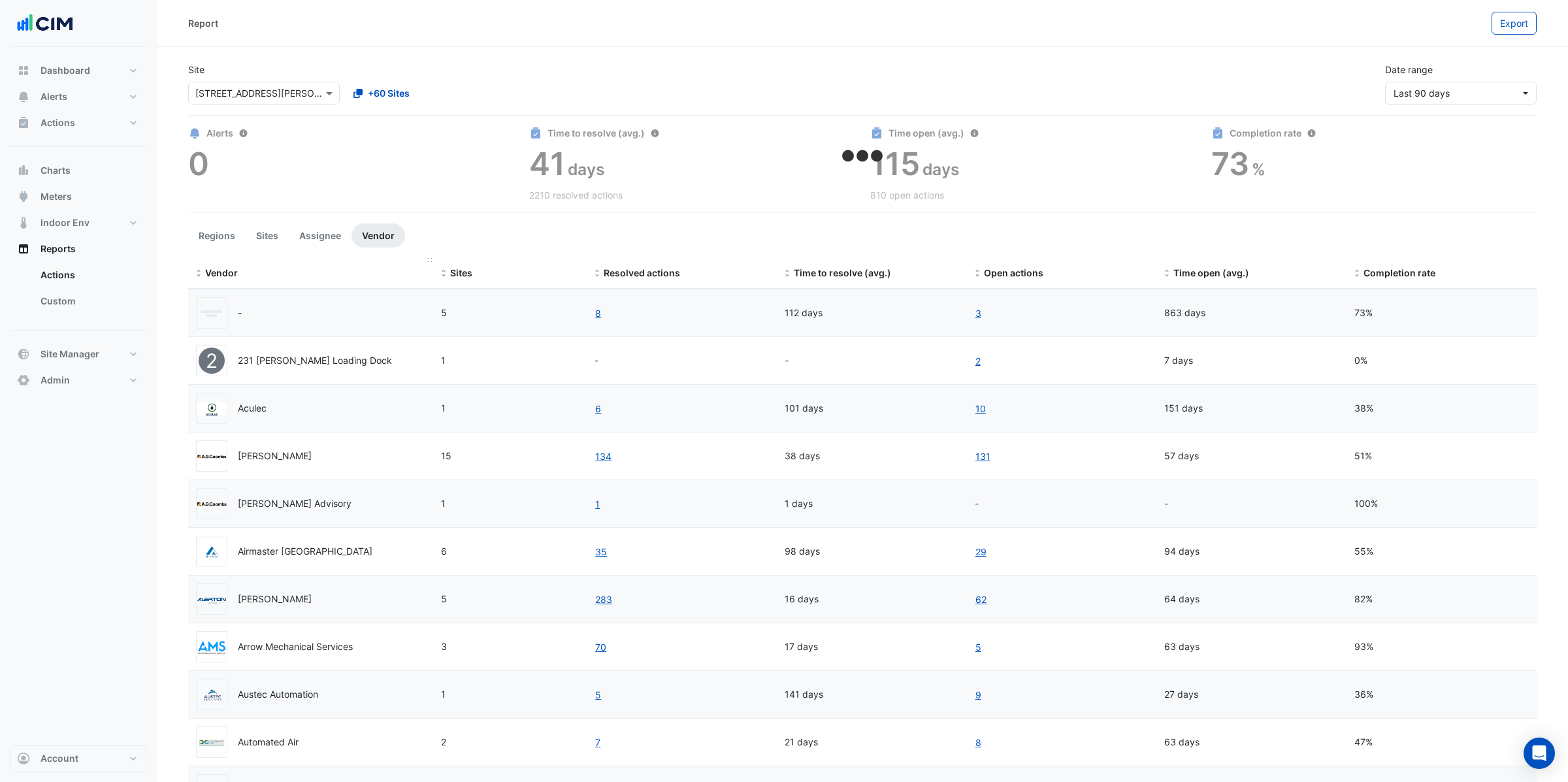
click at [222, 273] on span "Vendor" at bounding box center [221, 272] width 32 height 11
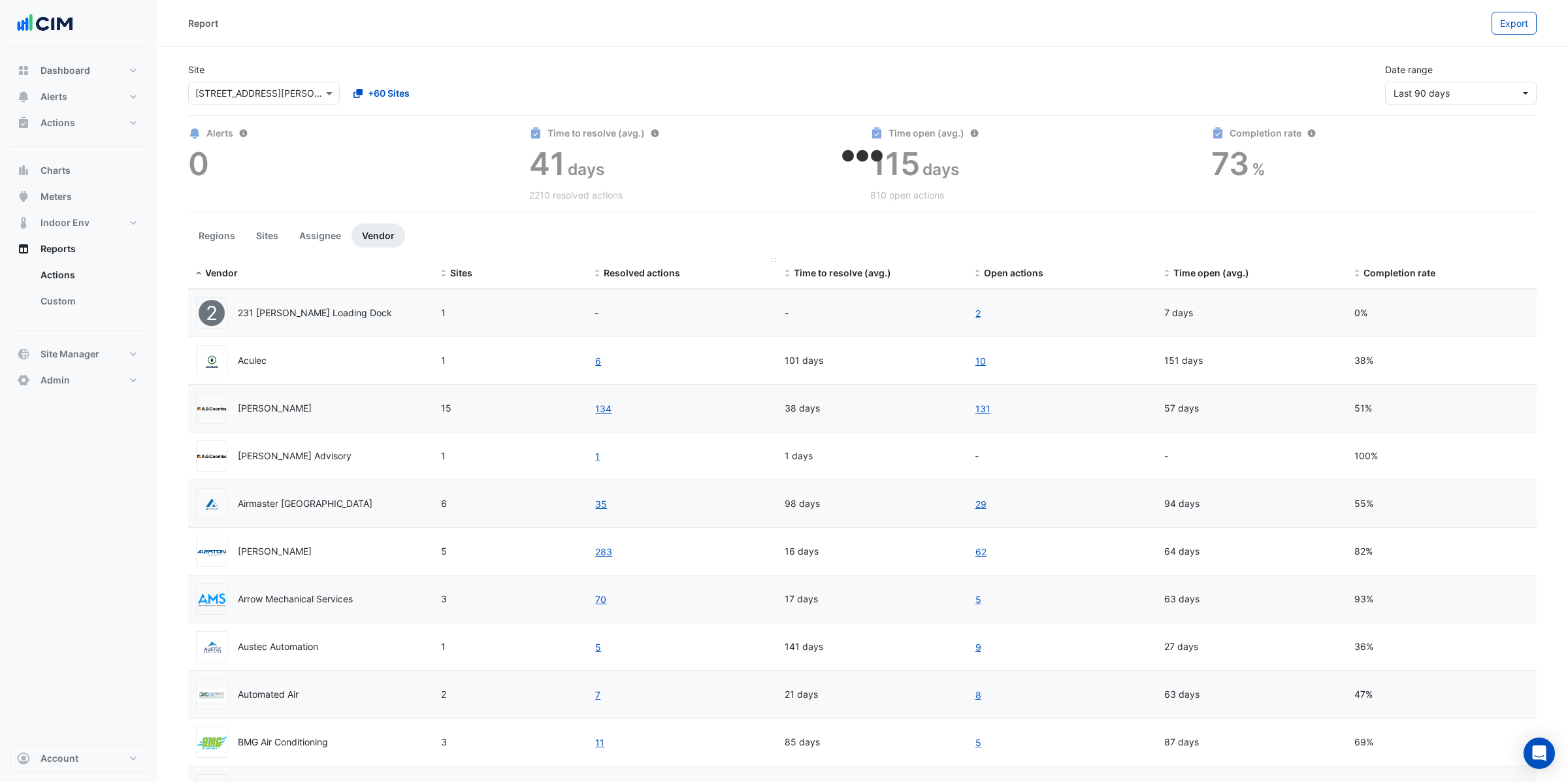
click at [620, 273] on span "Resolved actions" at bounding box center [642, 272] width 76 height 11
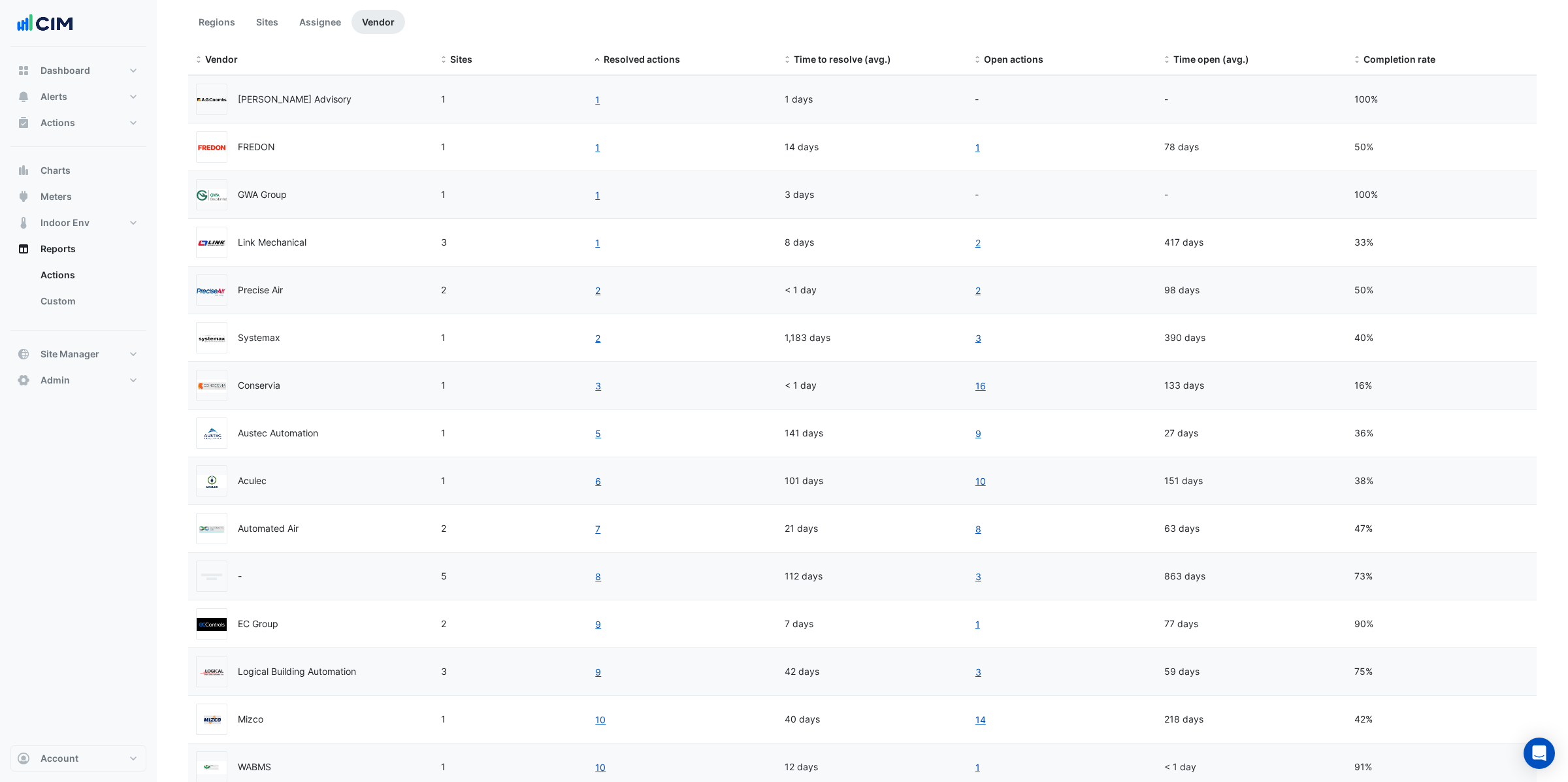
scroll to position [99, 0]
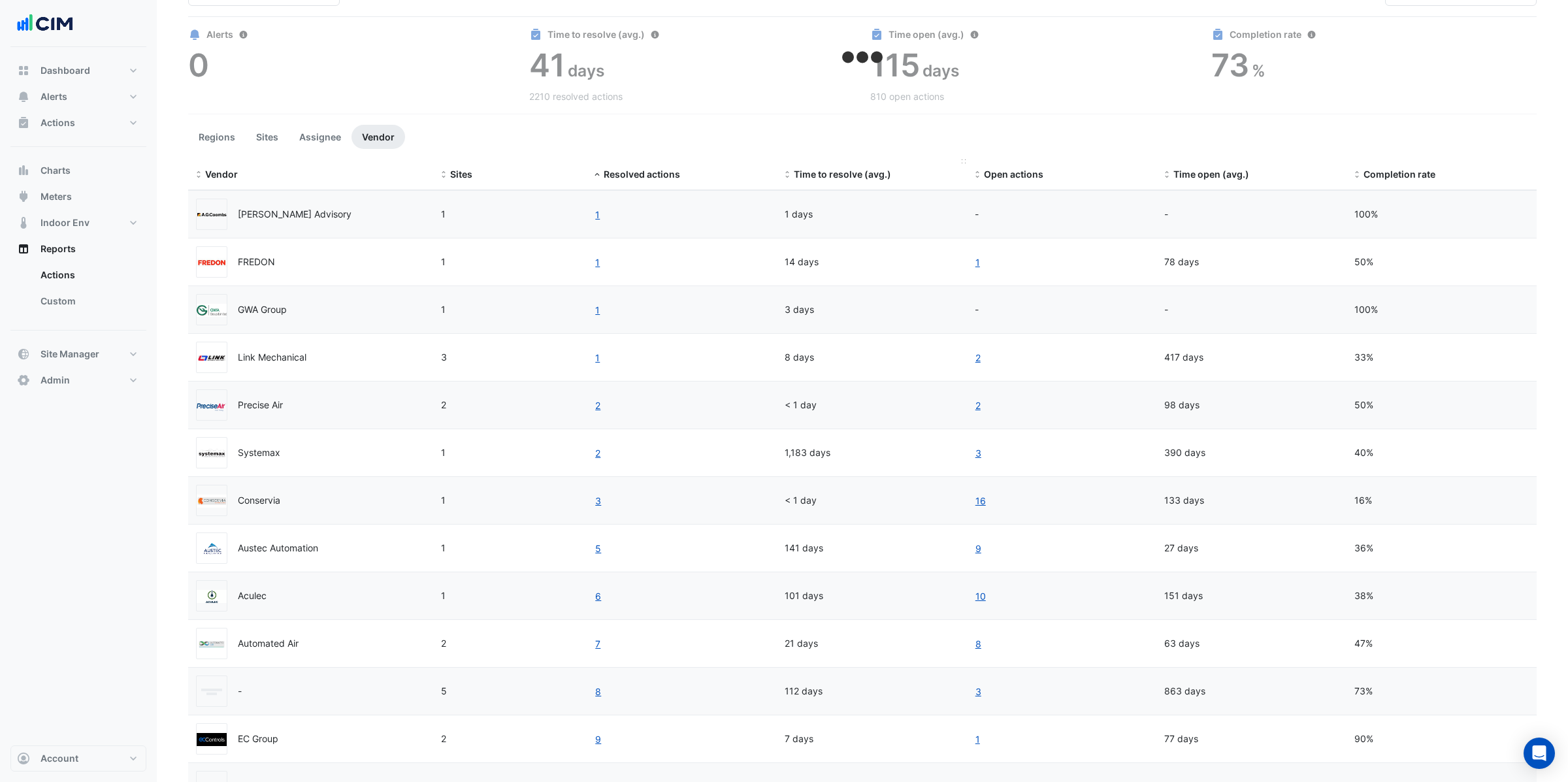
click at [835, 171] on span "Time to resolve (avg.)" at bounding box center [842, 174] width 97 height 11
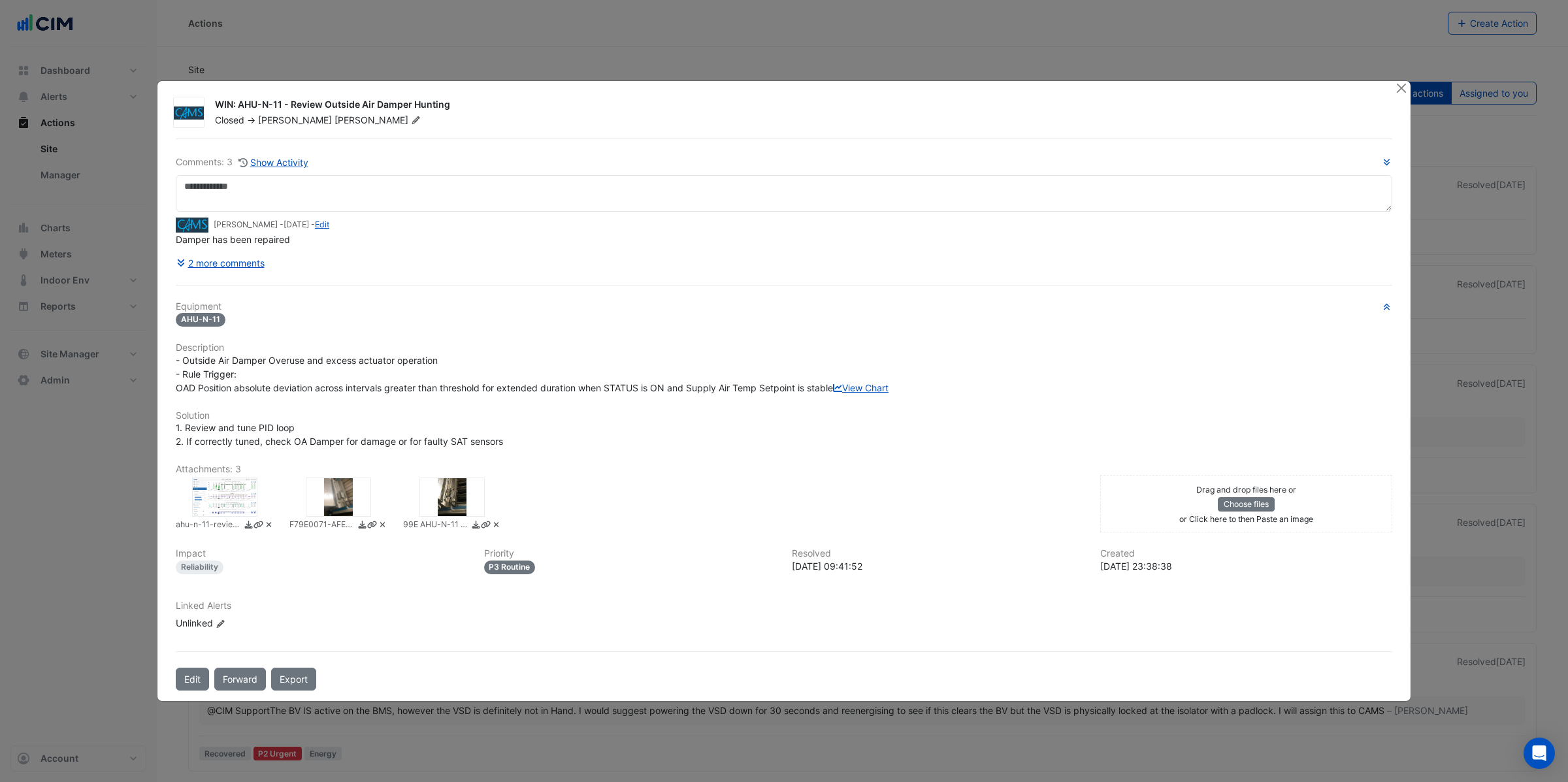
drag, startPoint x: 238, startPoint y: 97, endPoint x: 258, endPoint y: 95, distance: 20.1
click at [282, 98] on div "WIN: AHU-N-11 - Review Outside Air Damper Hunting" at bounding box center [797, 106] width 1165 height 16
drag, startPoint x: 240, startPoint y: 100, endPoint x: 456, endPoint y: 98, distance: 216.0
click at [456, 98] on div "WIN: AHU-N-11 - Review Outside Air Damper Hunting" at bounding box center [797, 106] width 1165 height 16
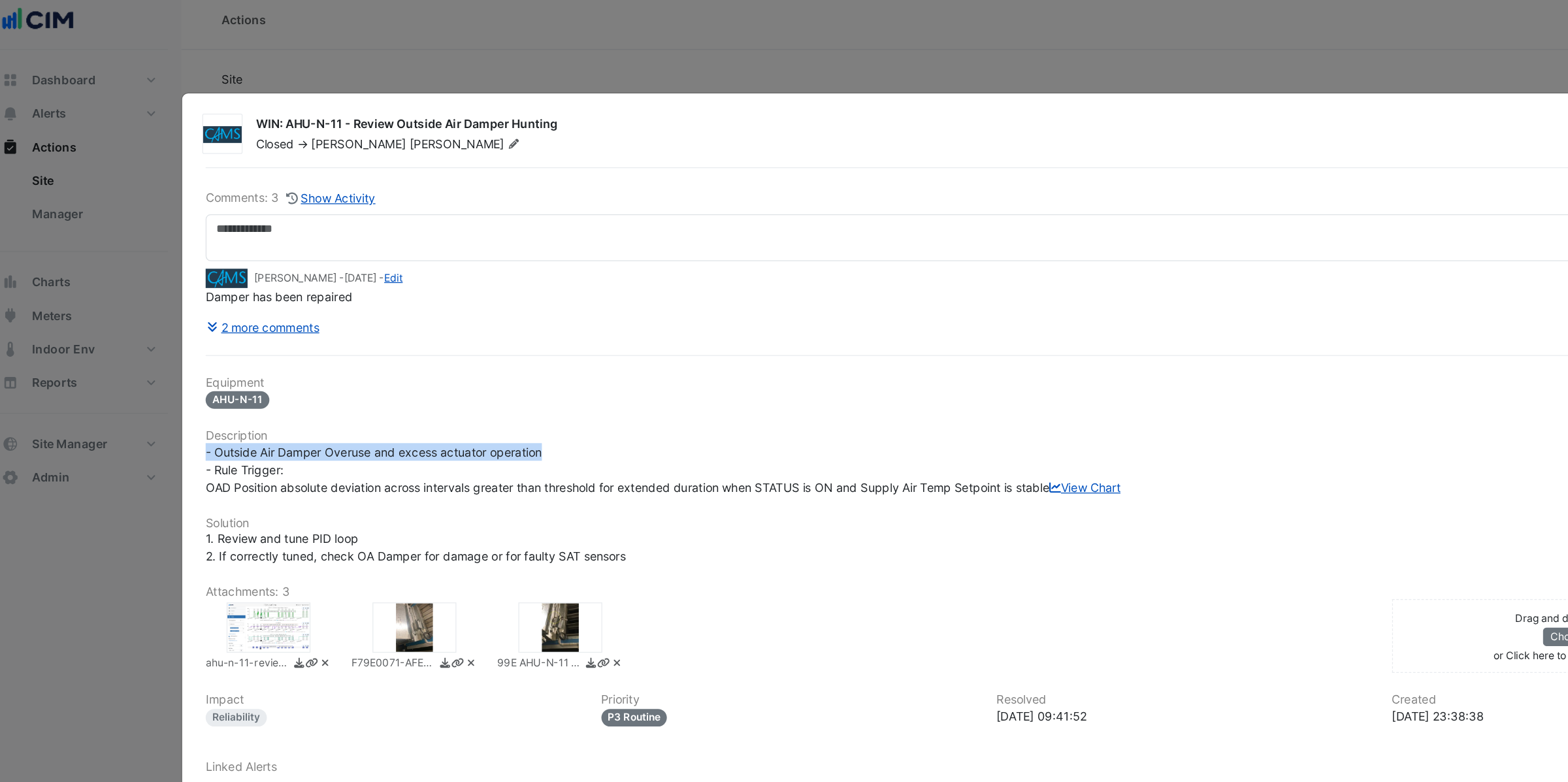
drag, startPoint x: 176, startPoint y: 355, endPoint x: 471, endPoint y: 351, distance: 295.0
click at [471, 353] on div "- Outside Air Damper Overuse and excess actuator operation - Rule Trigger: OAD …" at bounding box center [784, 374] width 1217 height 41
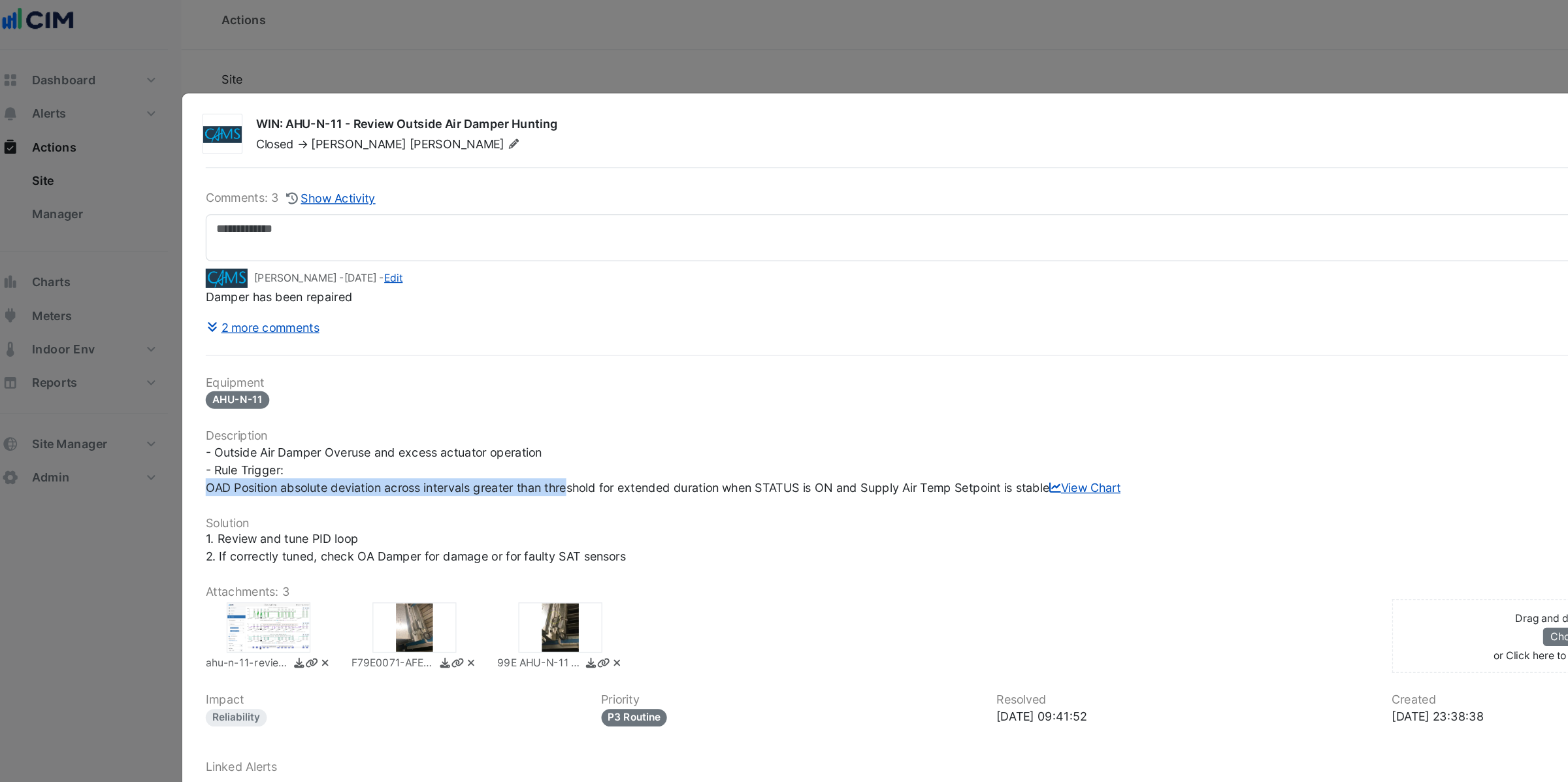
drag, startPoint x: 176, startPoint y: 382, endPoint x: 460, endPoint y: 379, distance: 284.0
click at [460, 379] on span "- Outside Air Damper Overuse and excess actuator operation - Rule Trigger: OAD …" at bounding box center [533, 374] width 713 height 38
click at [515, 382] on span "- Outside Air Damper Overuse and excess actuator operation - Rule Trigger: OAD …" at bounding box center [533, 374] width 713 height 38
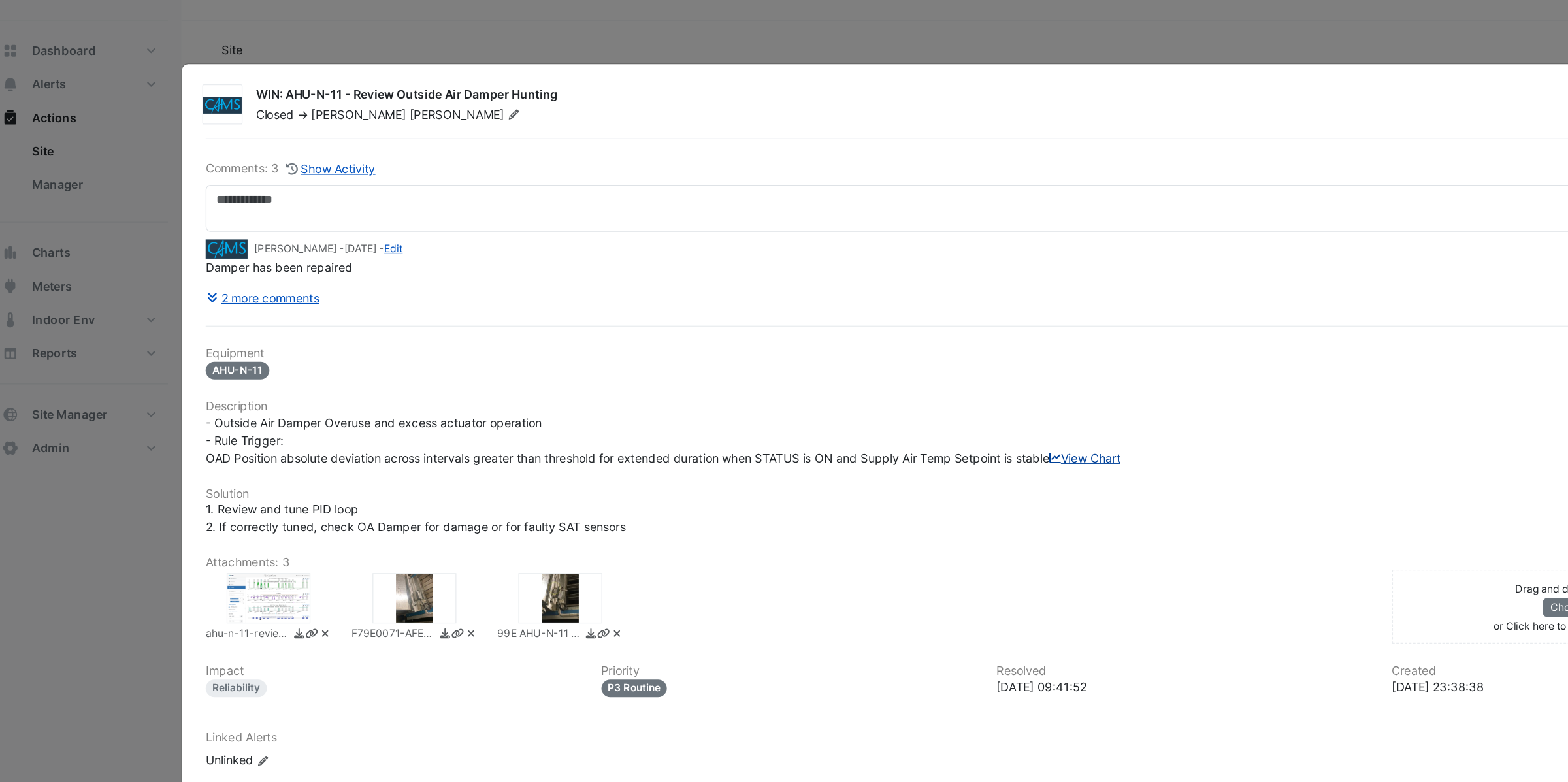
click at [833, 393] on link "View Chart" at bounding box center [861, 387] width 56 height 11
click at [450, 507] on div at bounding box center [452, 497] width 66 height 39
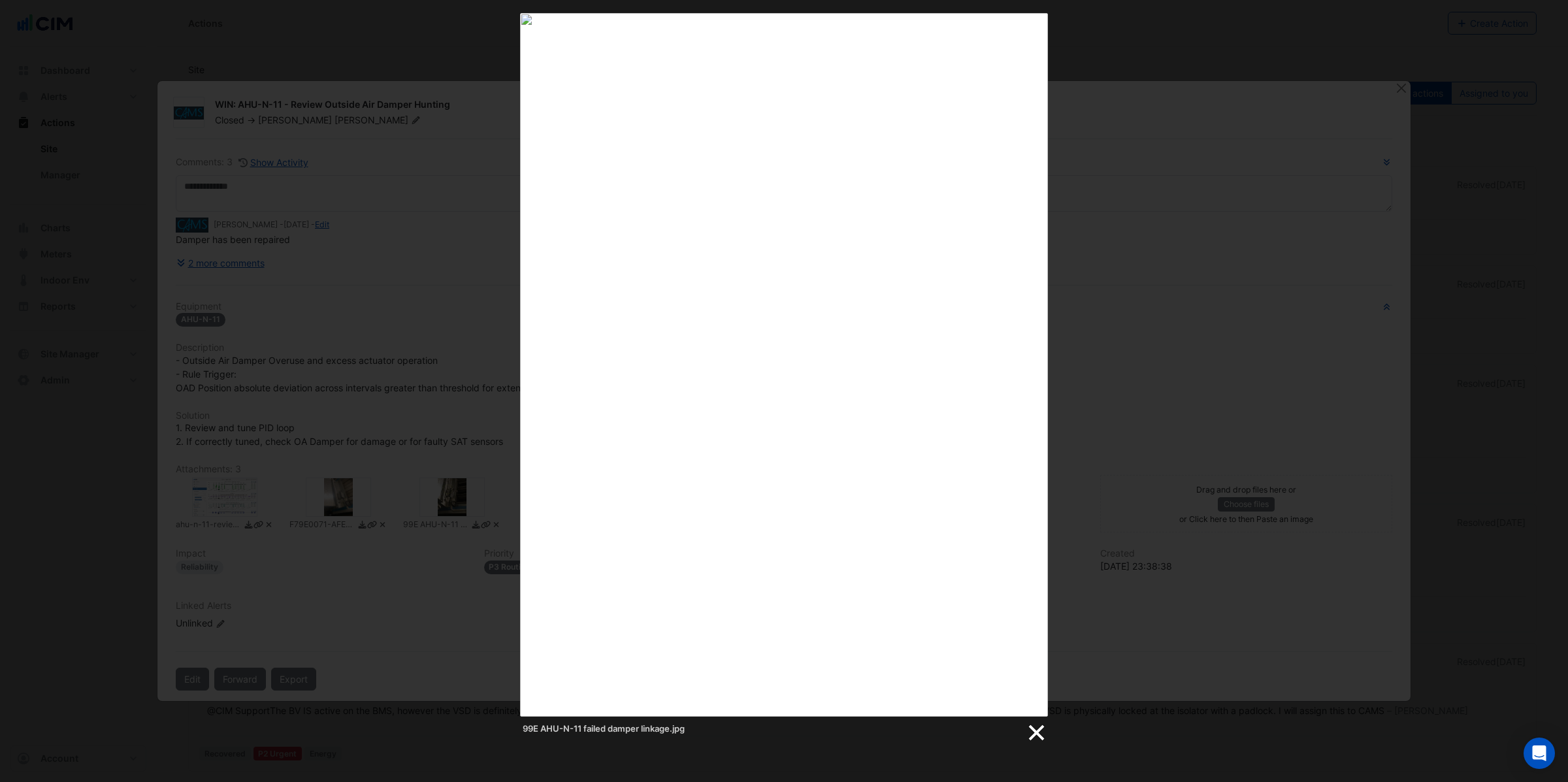
click at [1035, 734] on link at bounding box center [1035, 732] width 19 height 19
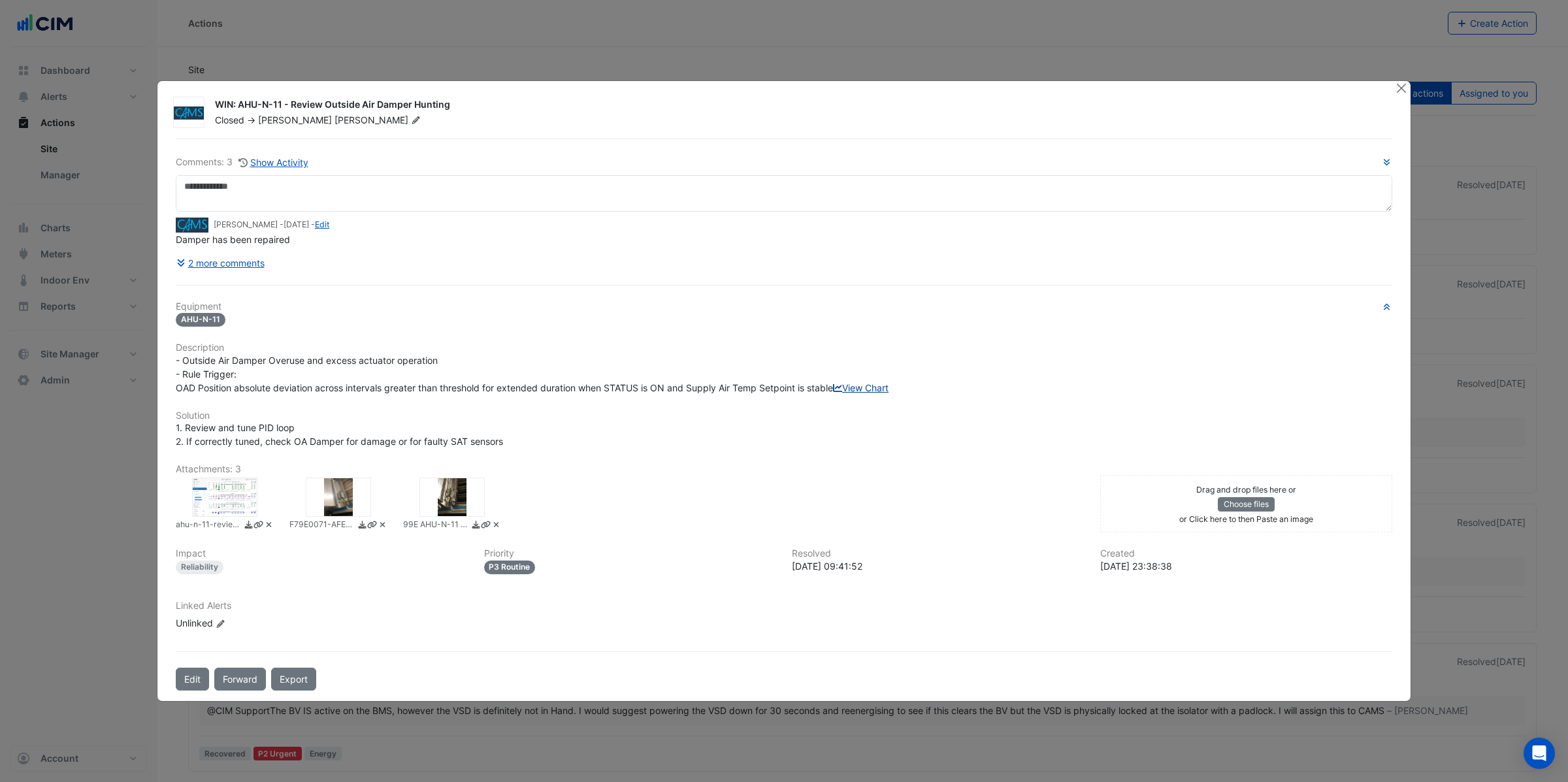
click at [833, 393] on link "View Chart" at bounding box center [861, 387] width 56 height 11
click at [1396, 81] on button "Close" at bounding box center [1401, 87] width 14 height 14
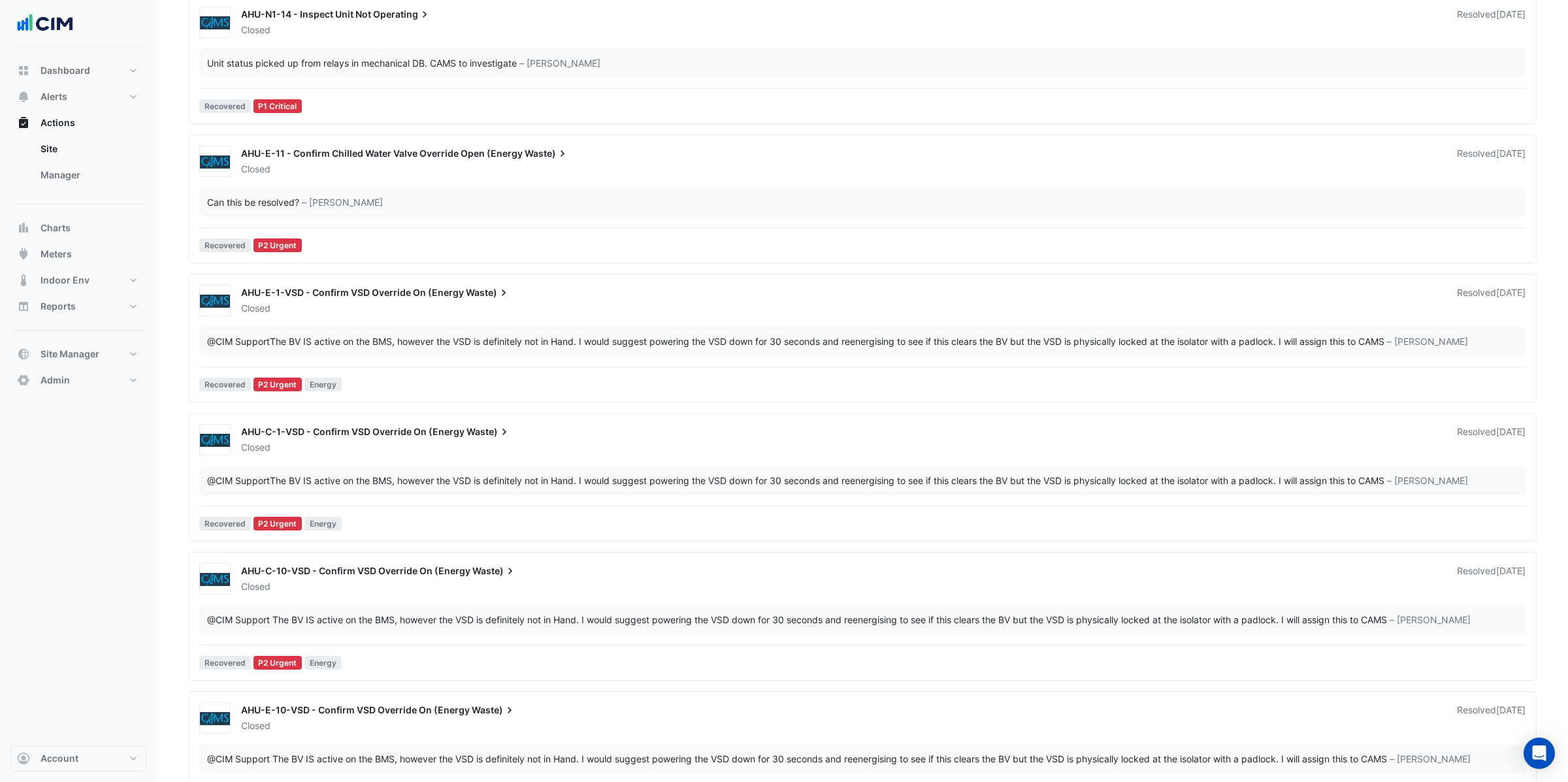
scroll to position [367, 0]
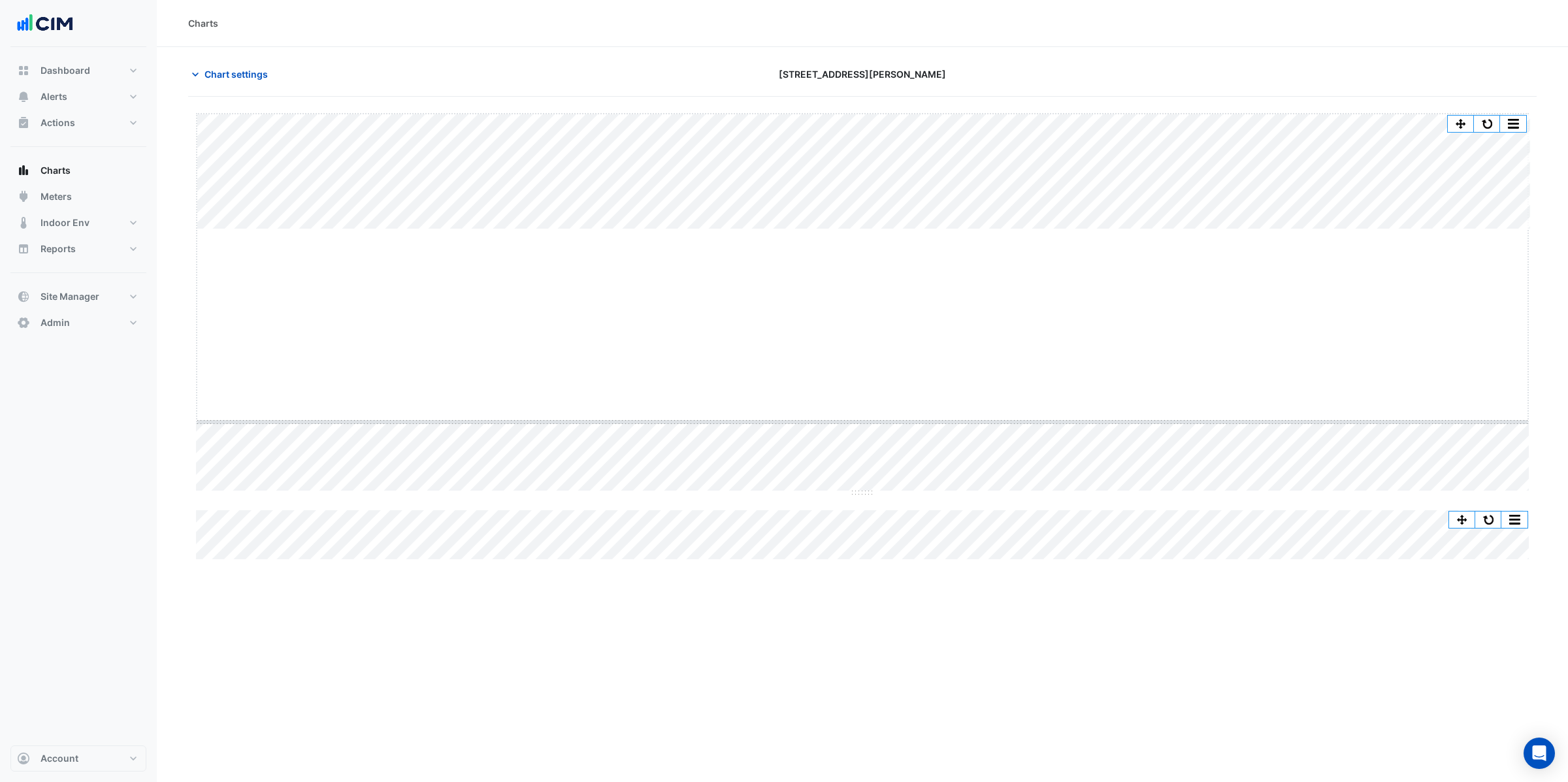
drag, startPoint x: 864, startPoint y: 229, endPoint x: 856, endPoint y: 418, distance: 189.2
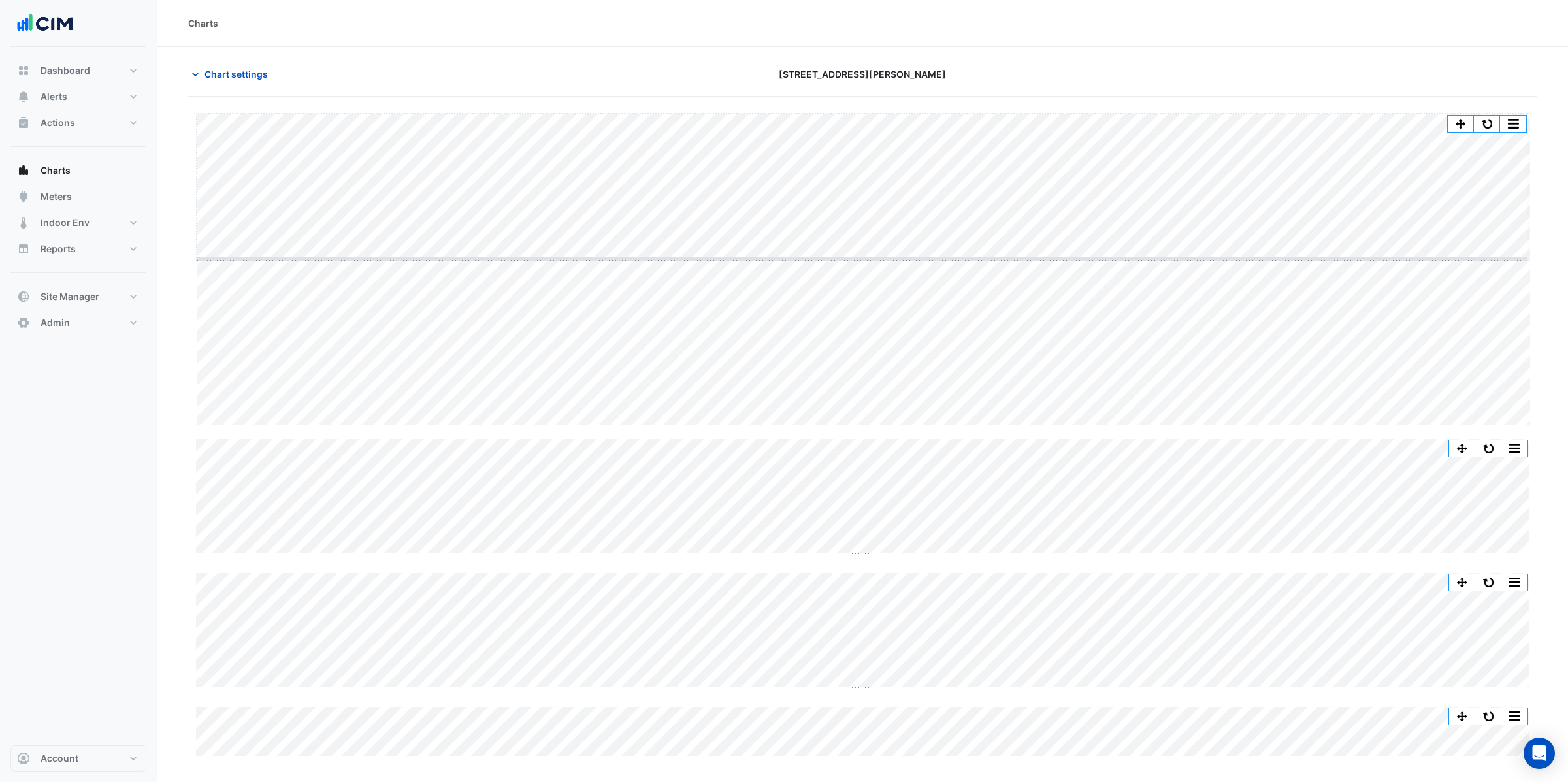
drag, startPoint x: 858, startPoint y: 425, endPoint x: 854, endPoint y: 258, distance: 167.0
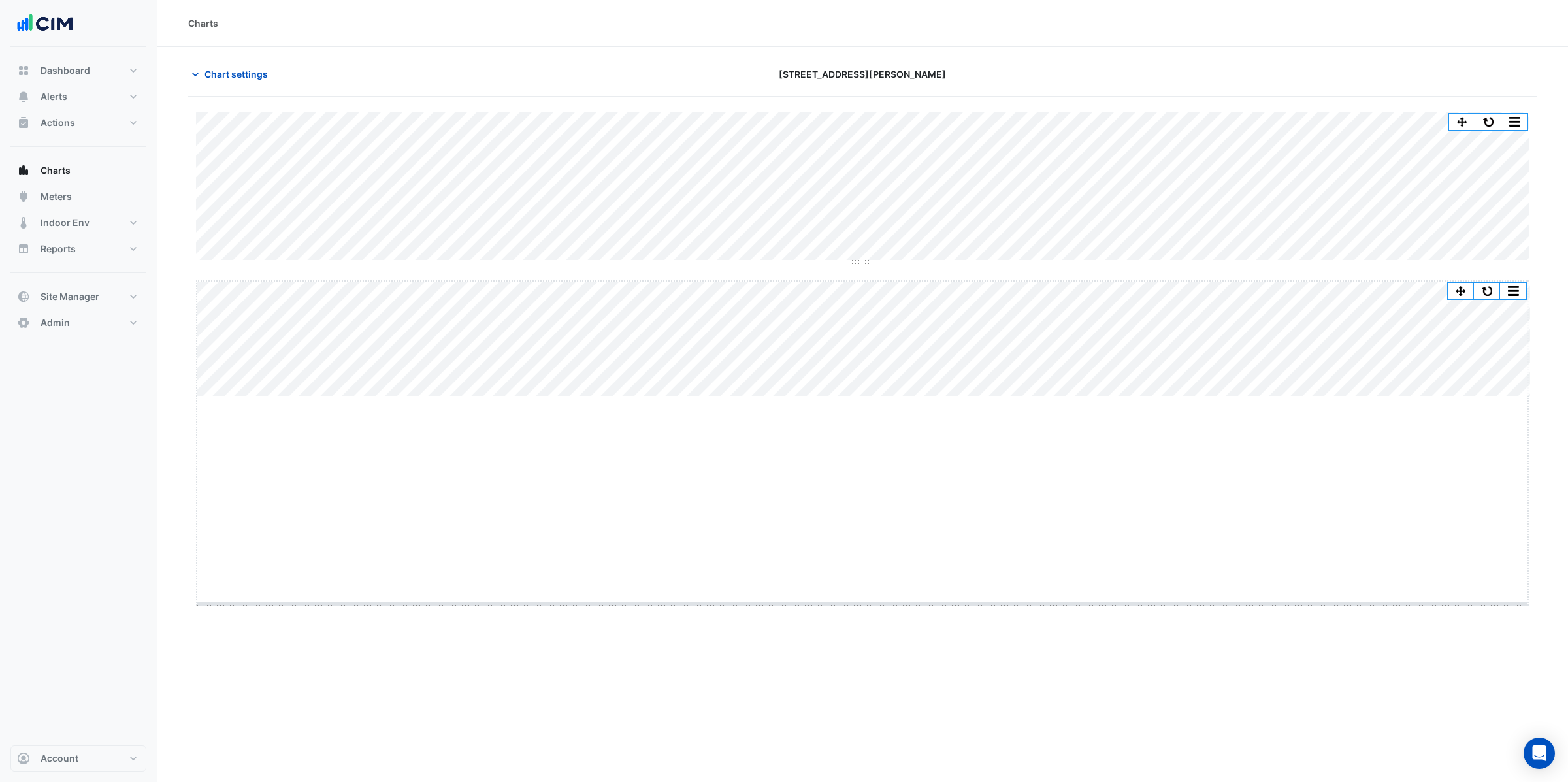
drag, startPoint x: 859, startPoint y: 397, endPoint x: 841, endPoint y: 607, distance: 210.8
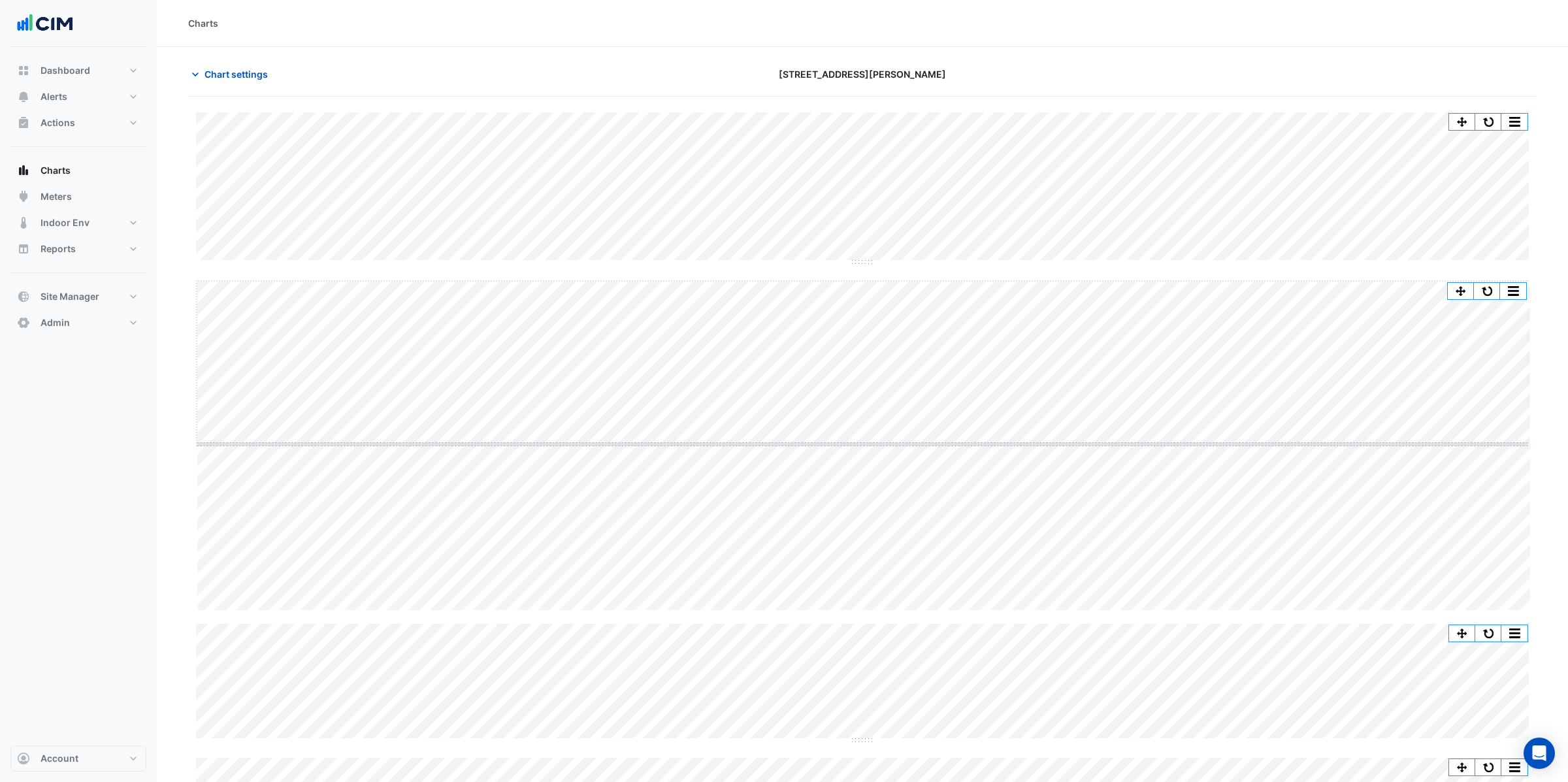
drag, startPoint x: 859, startPoint y: 609, endPoint x: 858, endPoint y: 423, distance: 186.0
drag, startPoint x: 861, startPoint y: 563, endPoint x: 846, endPoint y: 638, distance: 76.5
drag, startPoint x: 861, startPoint y: 229, endPoint x: 856, endPoint y: 328, distance: 99.1
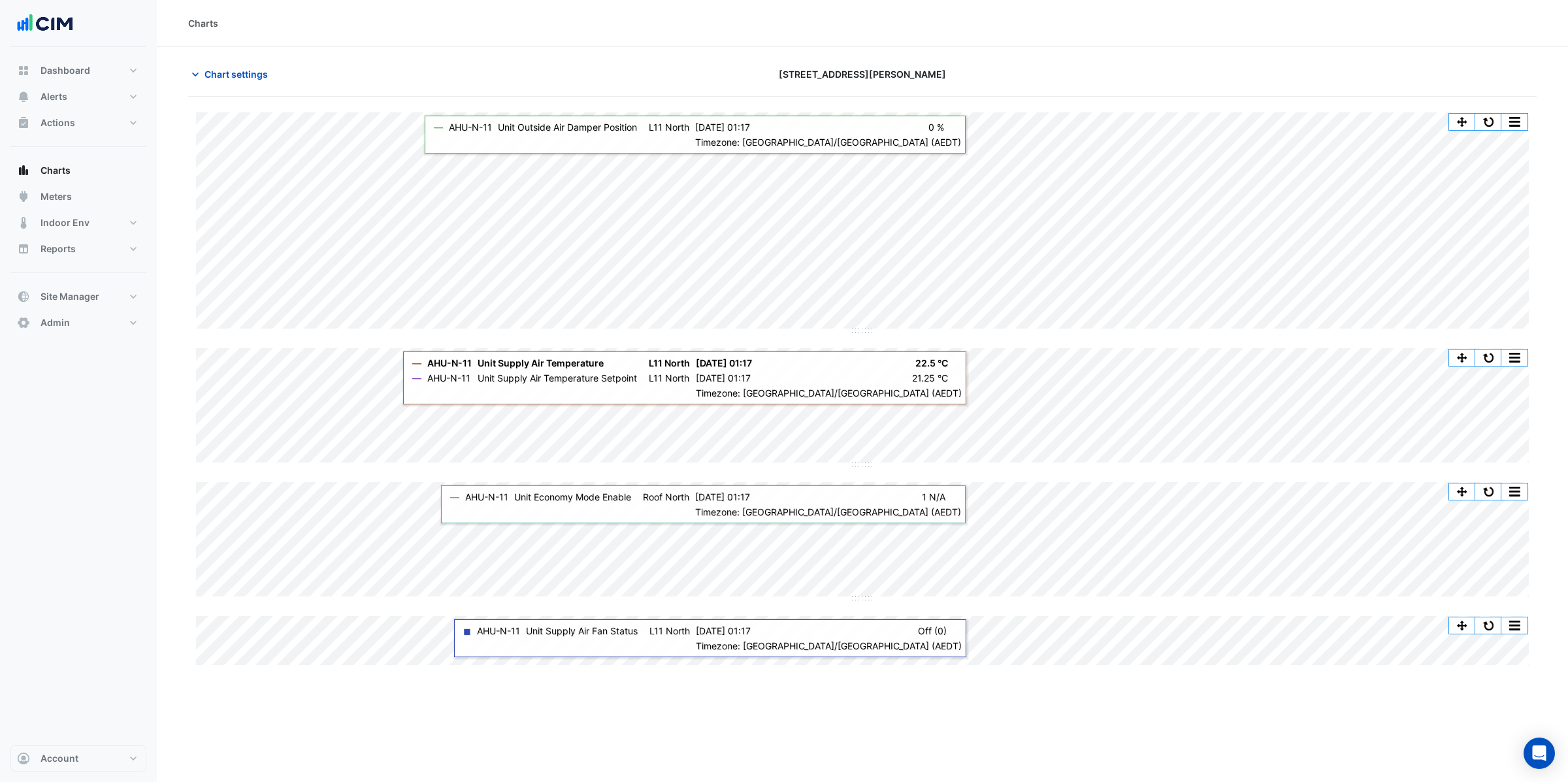
click at [862, 359] on div "Split All Split None Print Save as JPEG Save as PNG Pivot Data Table Export CSV…" at bounding box center [862, 389] width 1349 height 553
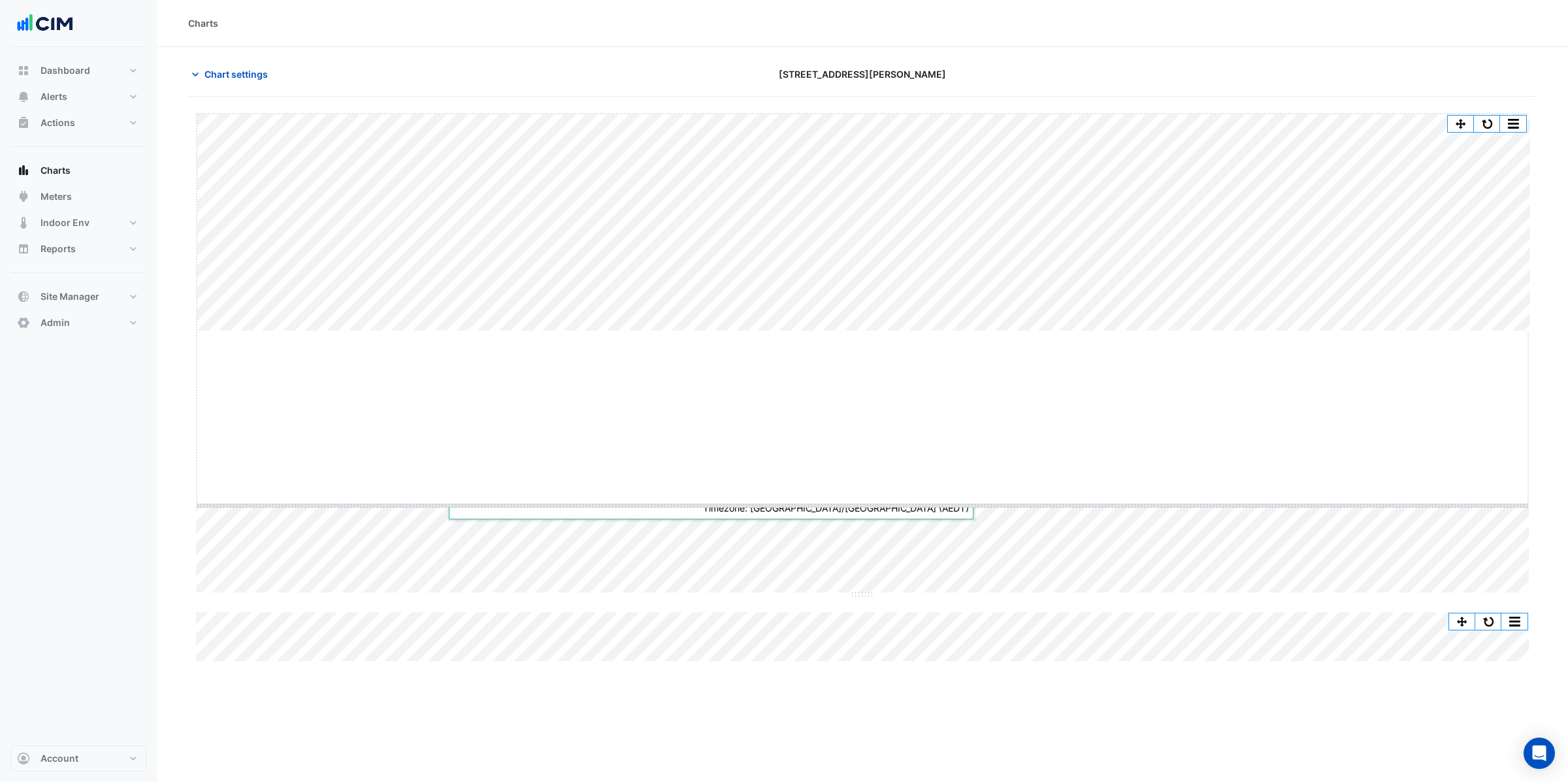
drag, startPoint x: 861, startPoint y: 331, endPoint x: 843, endPoint y: 519, distance: 188.9
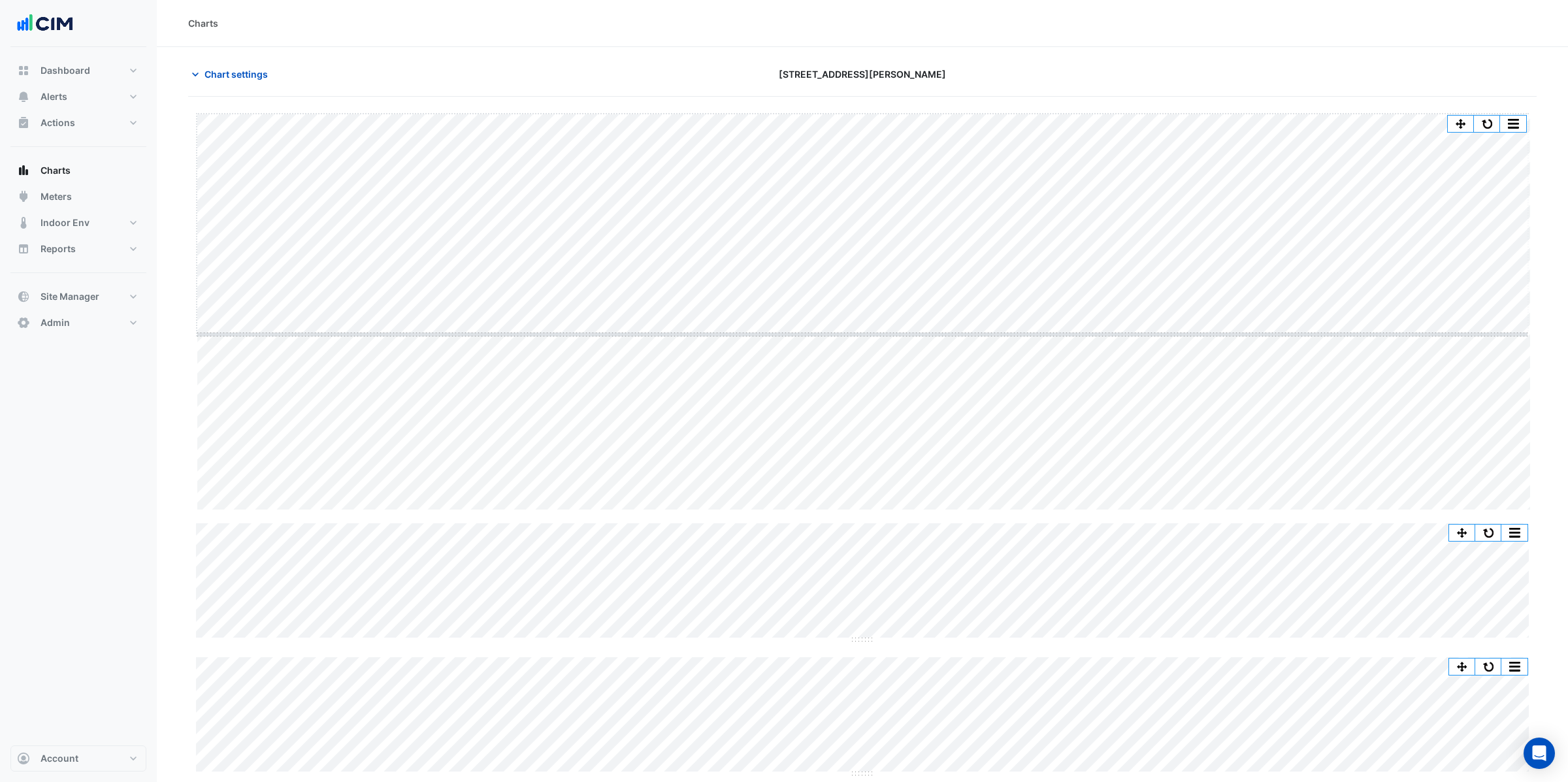
drag, startPoint x: 861, startPoint y: 510, endPoint x: 858, endPoint y: 335, distance: 175.0
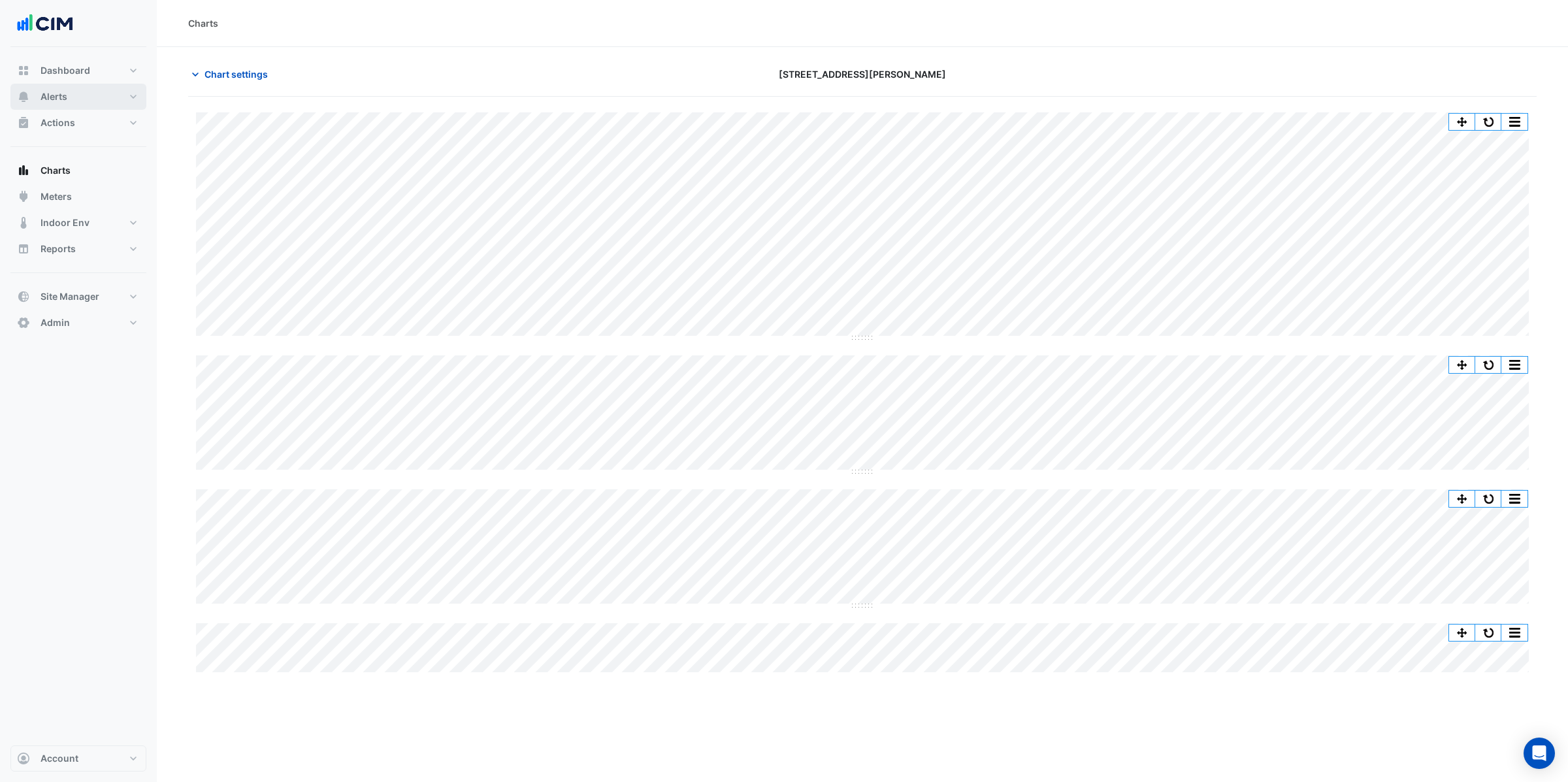
click at [46, 96] on span "Alerts" at bounding box center [53, 97] width 27 height 13
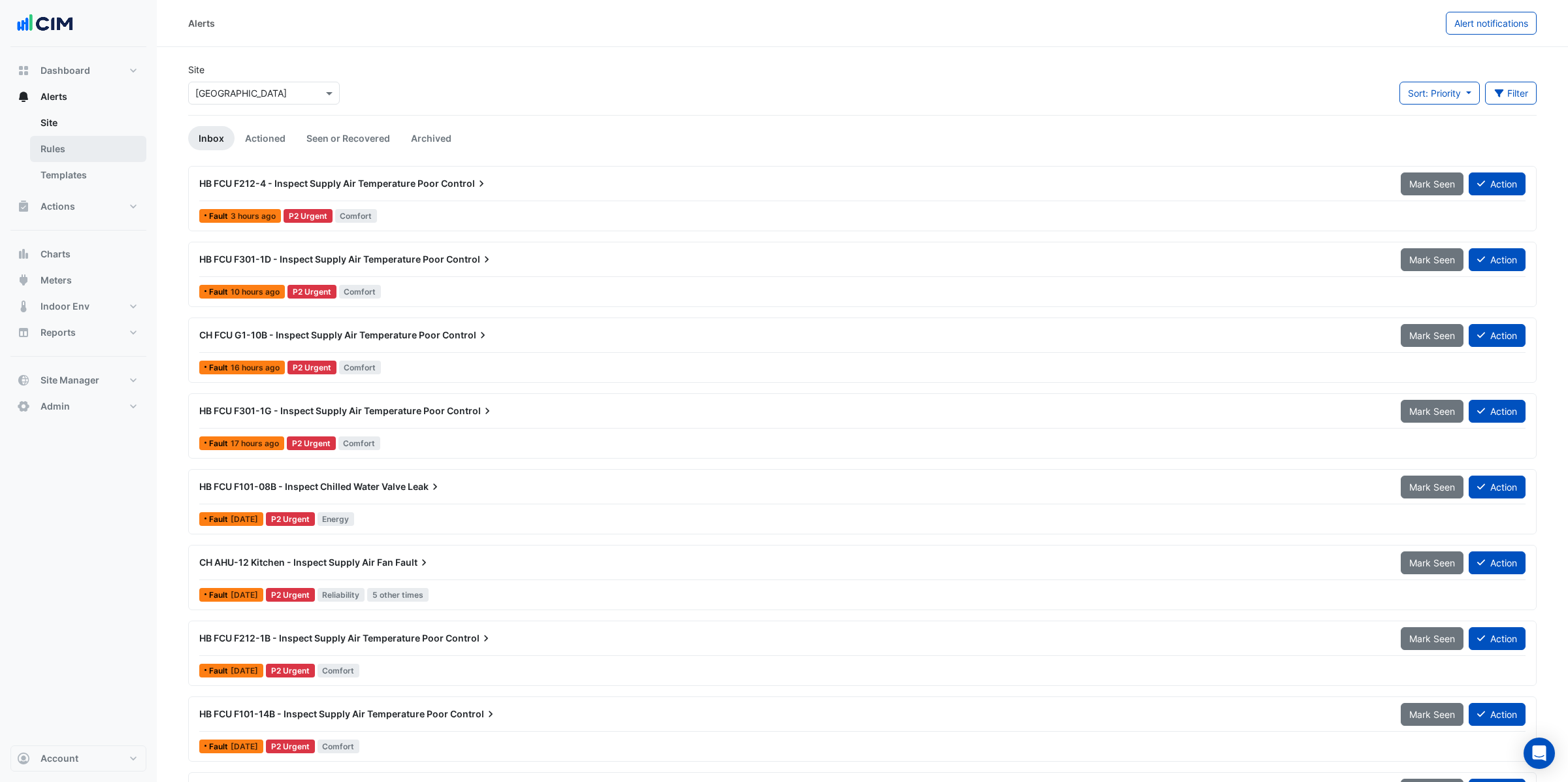
click at [62, 154] on link "Rules" at bounding box center [88, 149] width 116 height 26
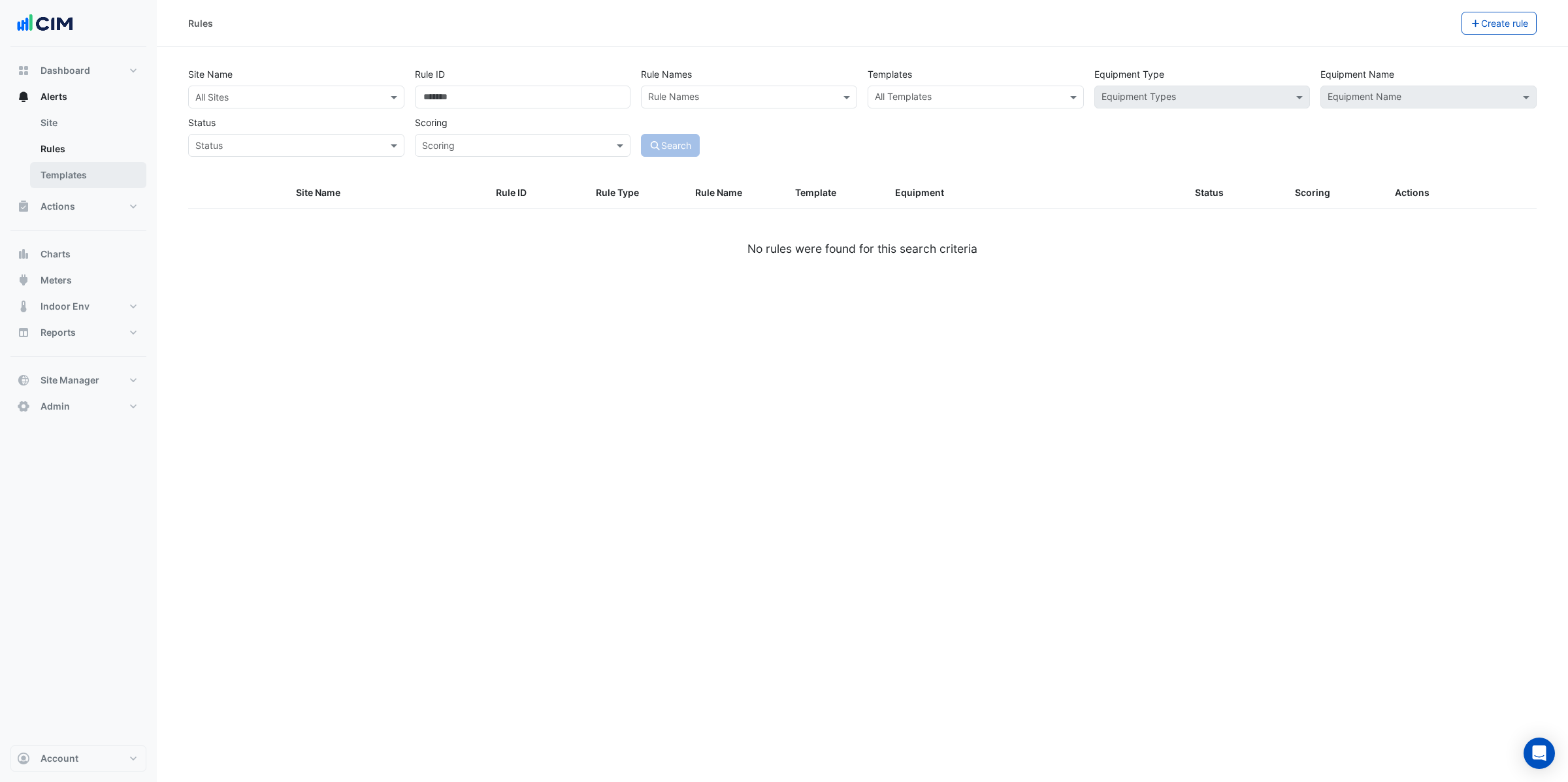
click at [64, 176] on link "Templates" at bounding box center [88, 175] width 116 height 26
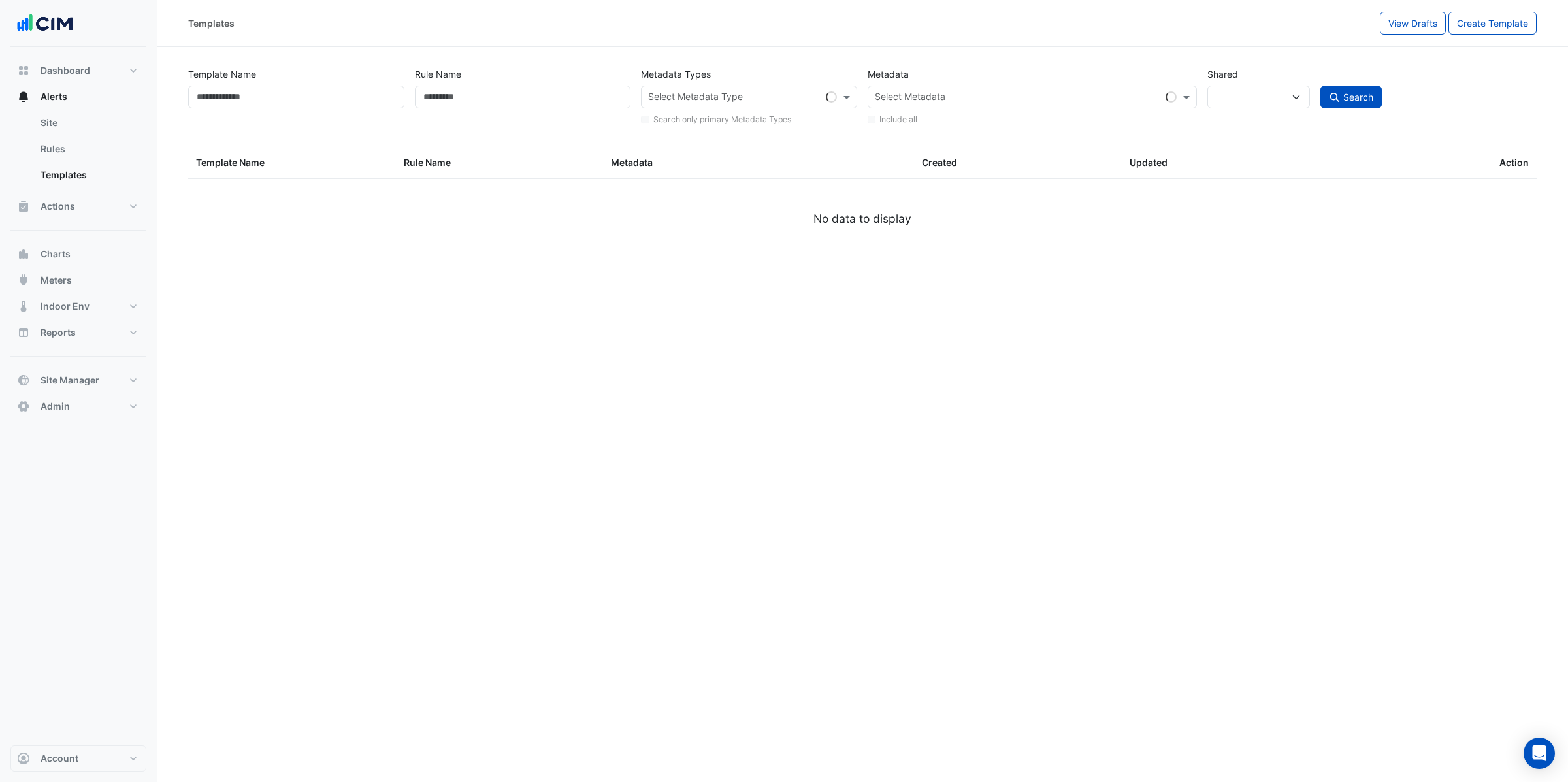
select select
select select "**"
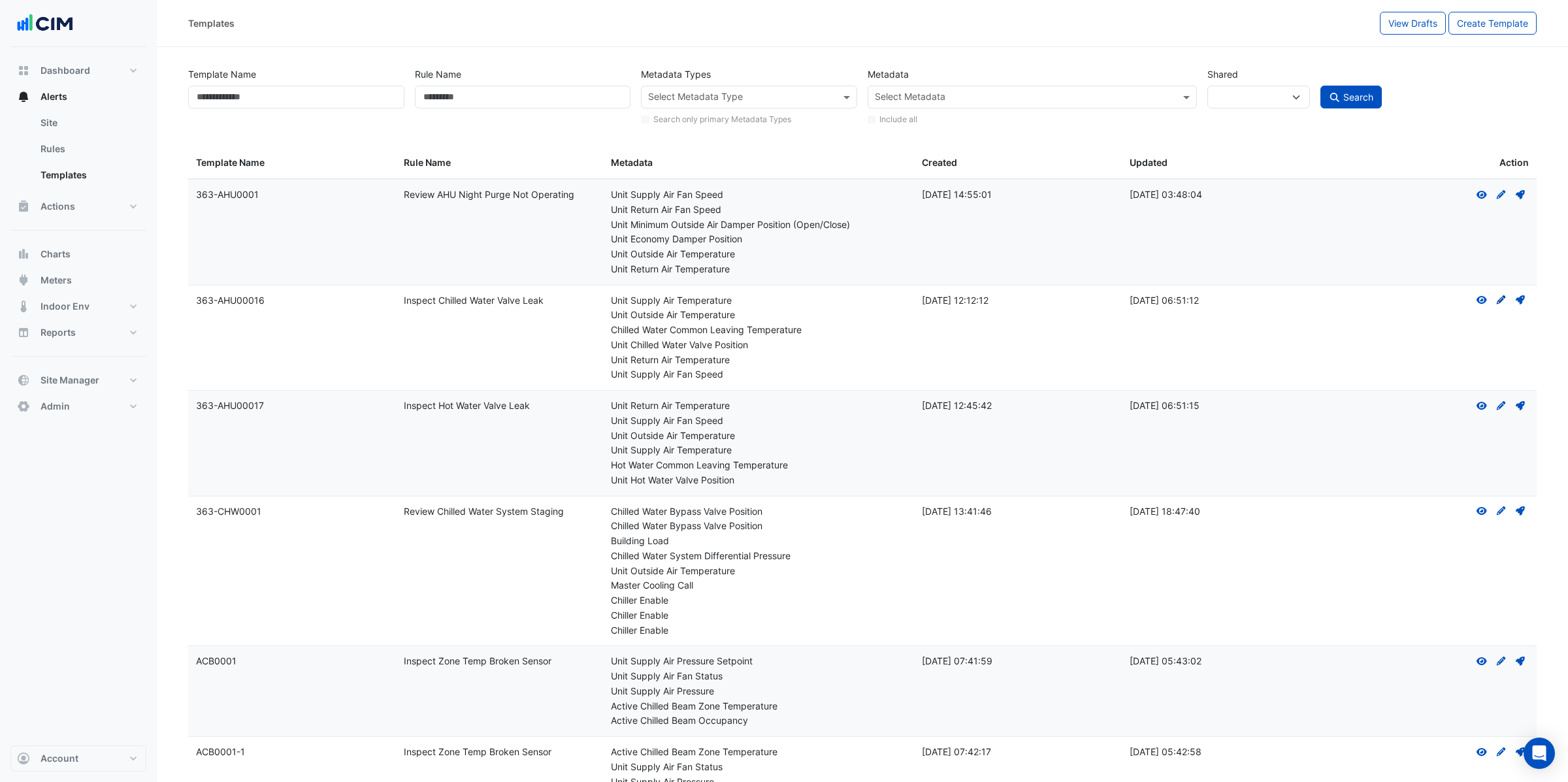
click at [1500, 301] on icon at bounding box center [1502, 299] width 9 height 9
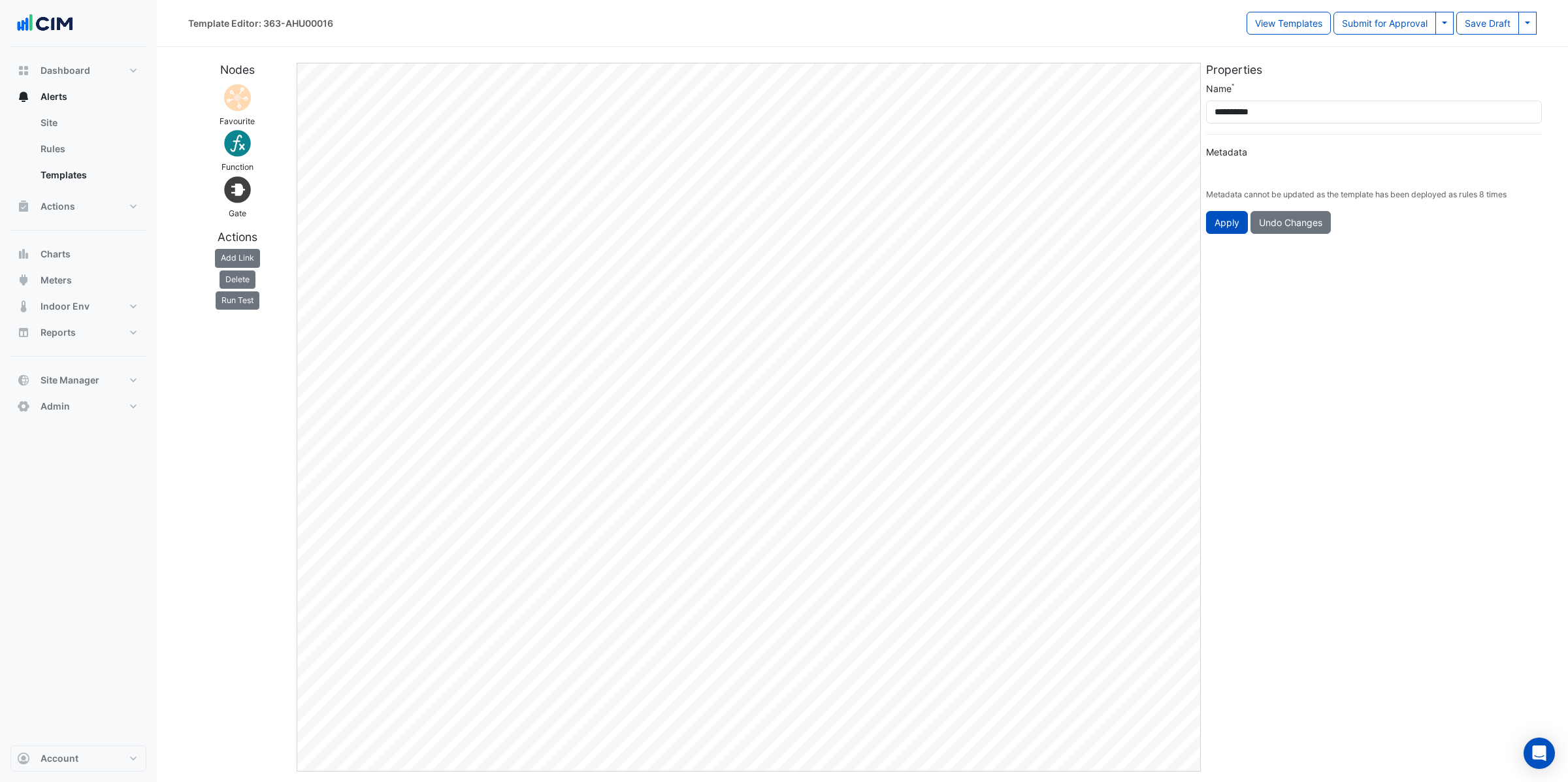
type input "**********"
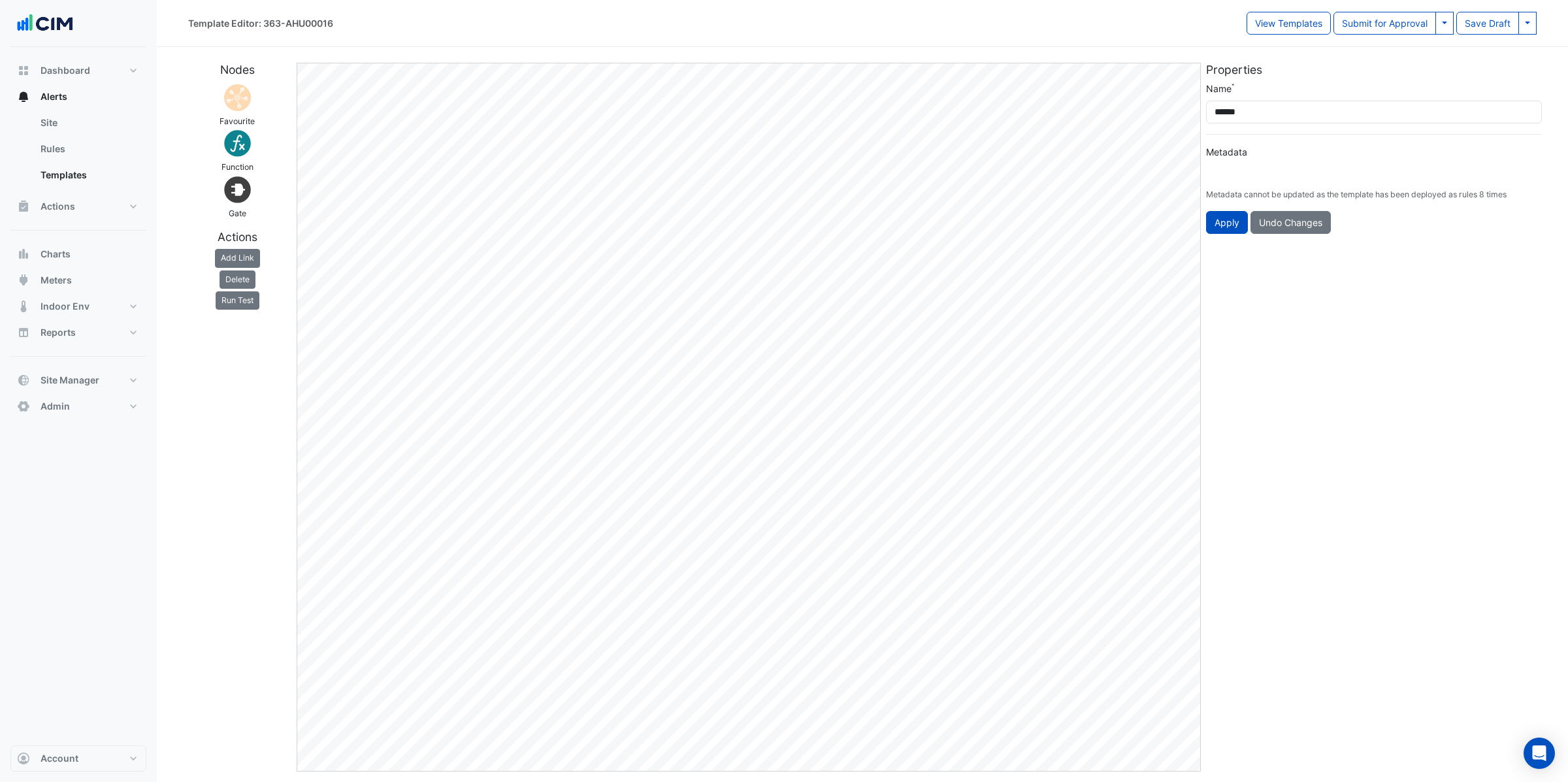
type input "**********"
click at [55, 148] on link "Rules" at bounding box center [88, 149] width 116 height 26
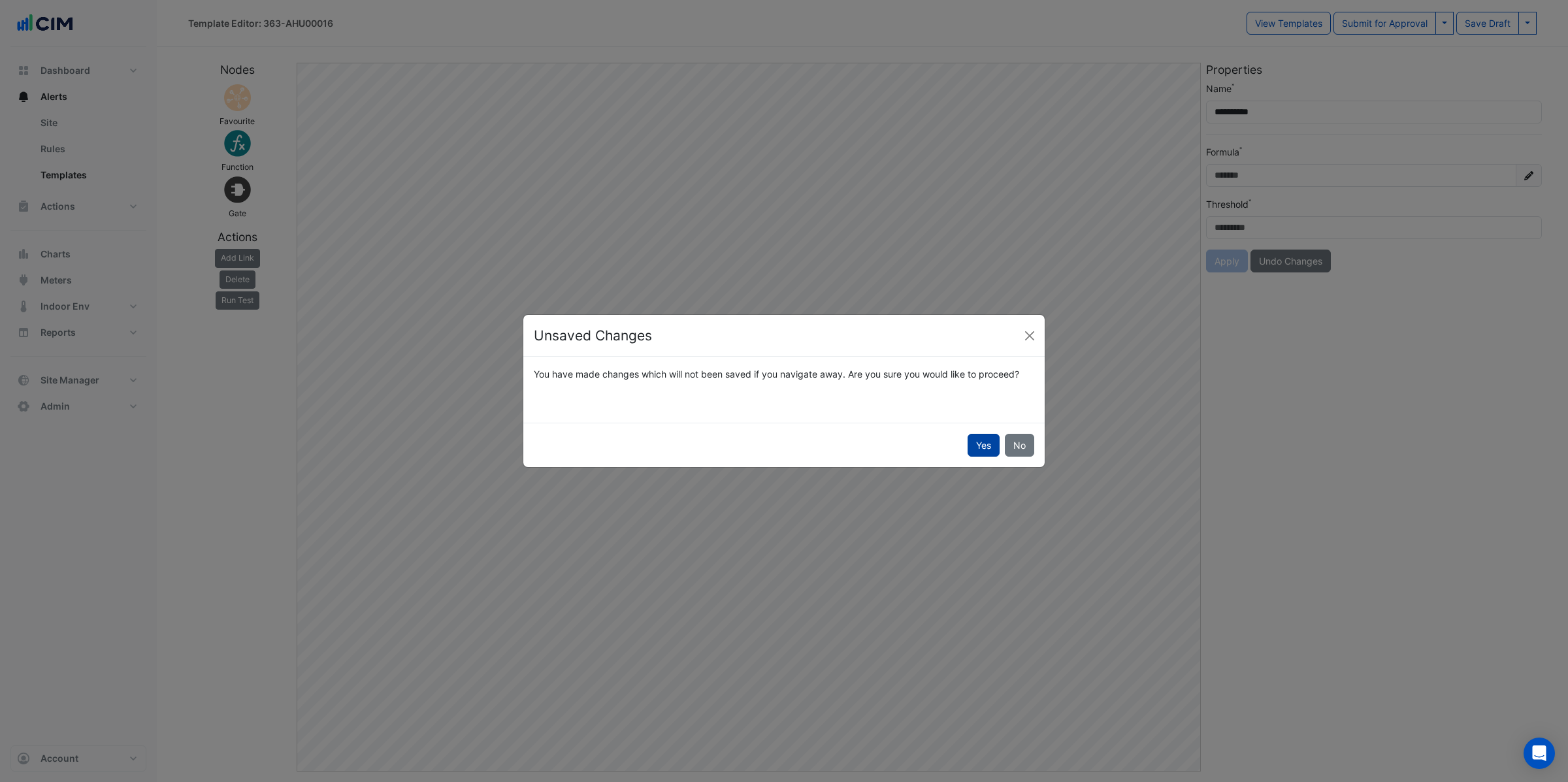
click at [995, 446] on button "Yes" at bounding box center [984, 445] width 32 height 23
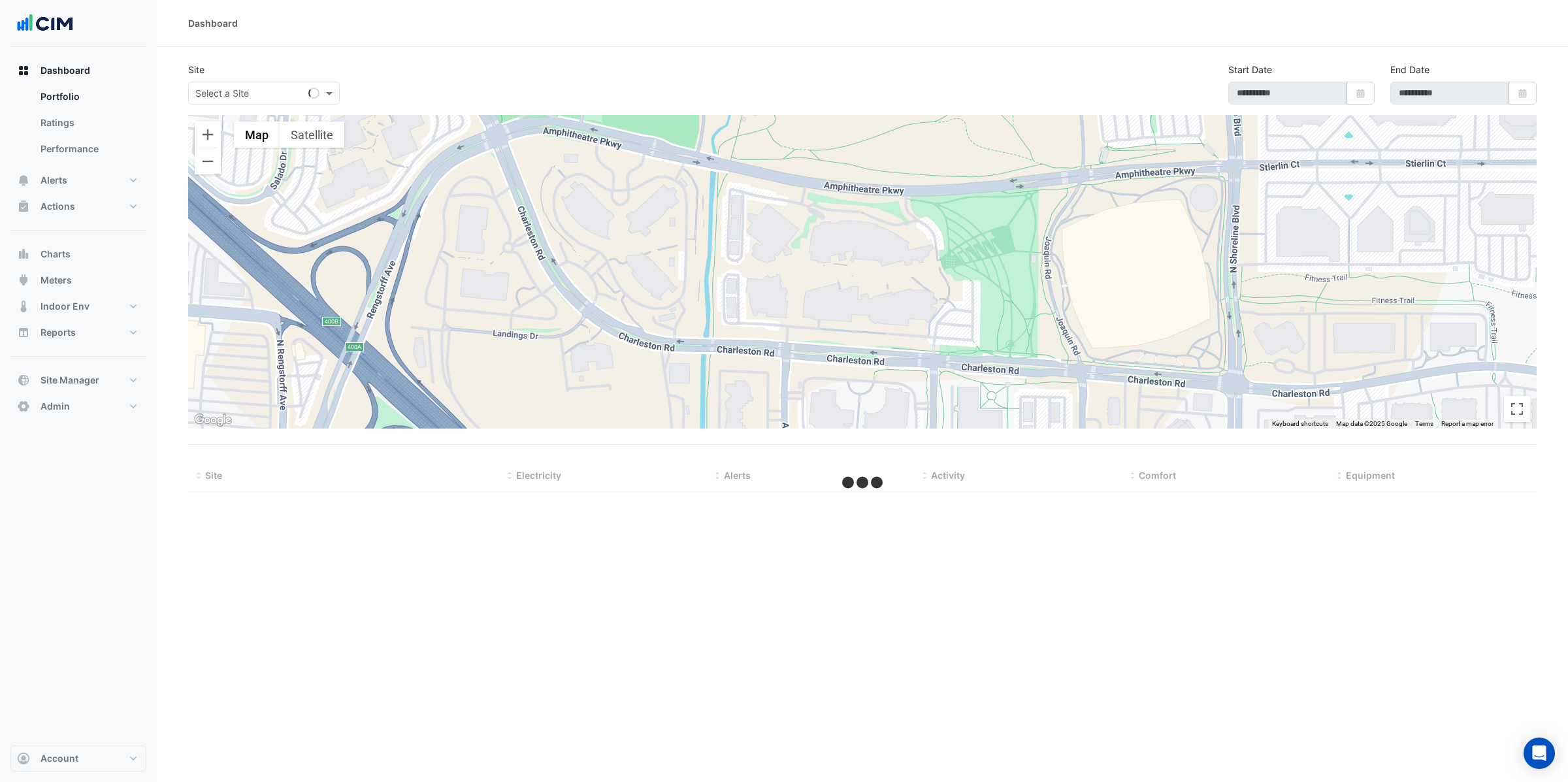
click at [235, 91] on input "text" at bounding box center [251, 93] width 111 height 14
type input "****"
type input "**********"
select select "**"
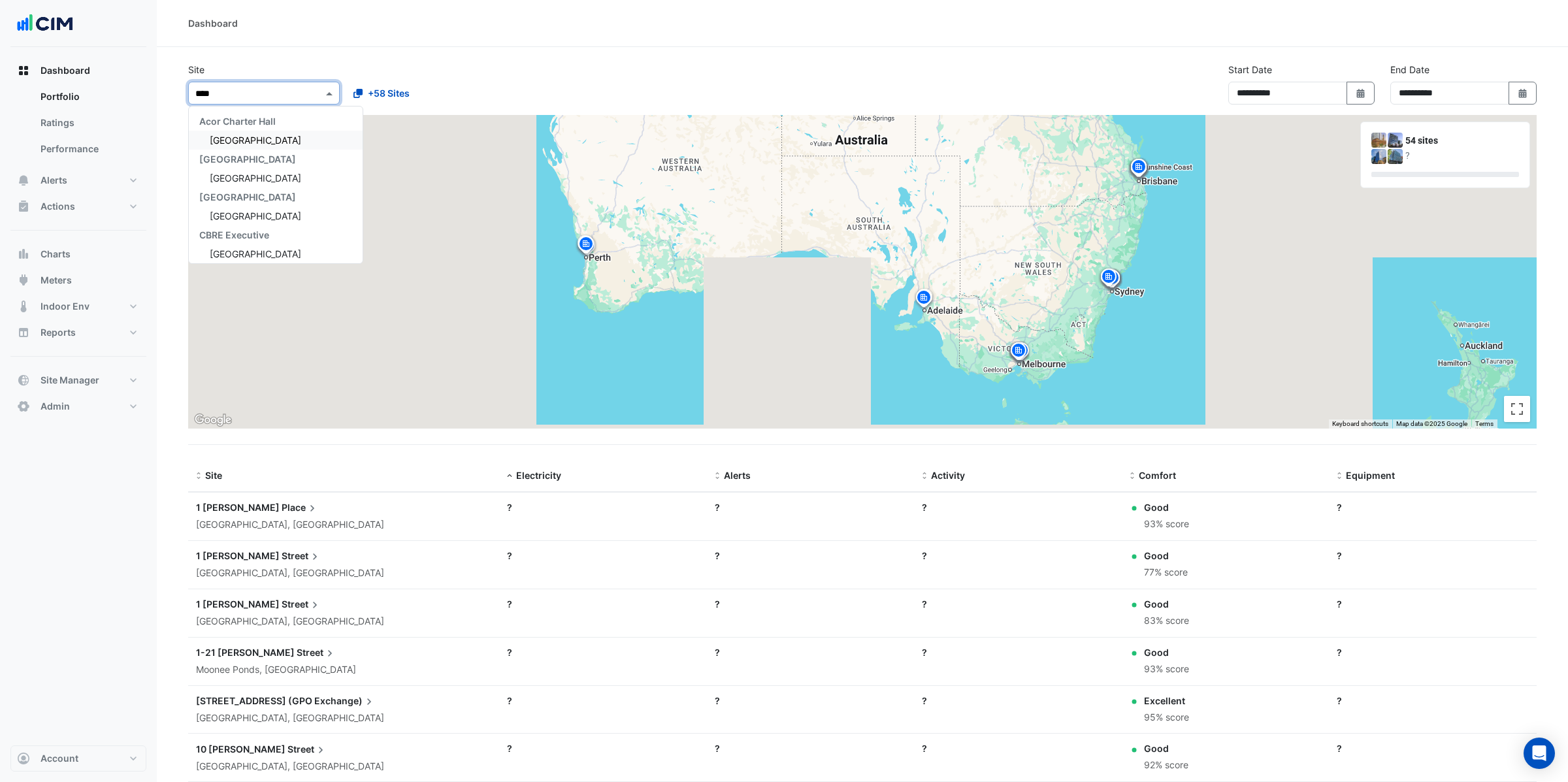
click at [245, 136] on span "Chifley Tower" at bounding box center [255, 140] width 92 height 11
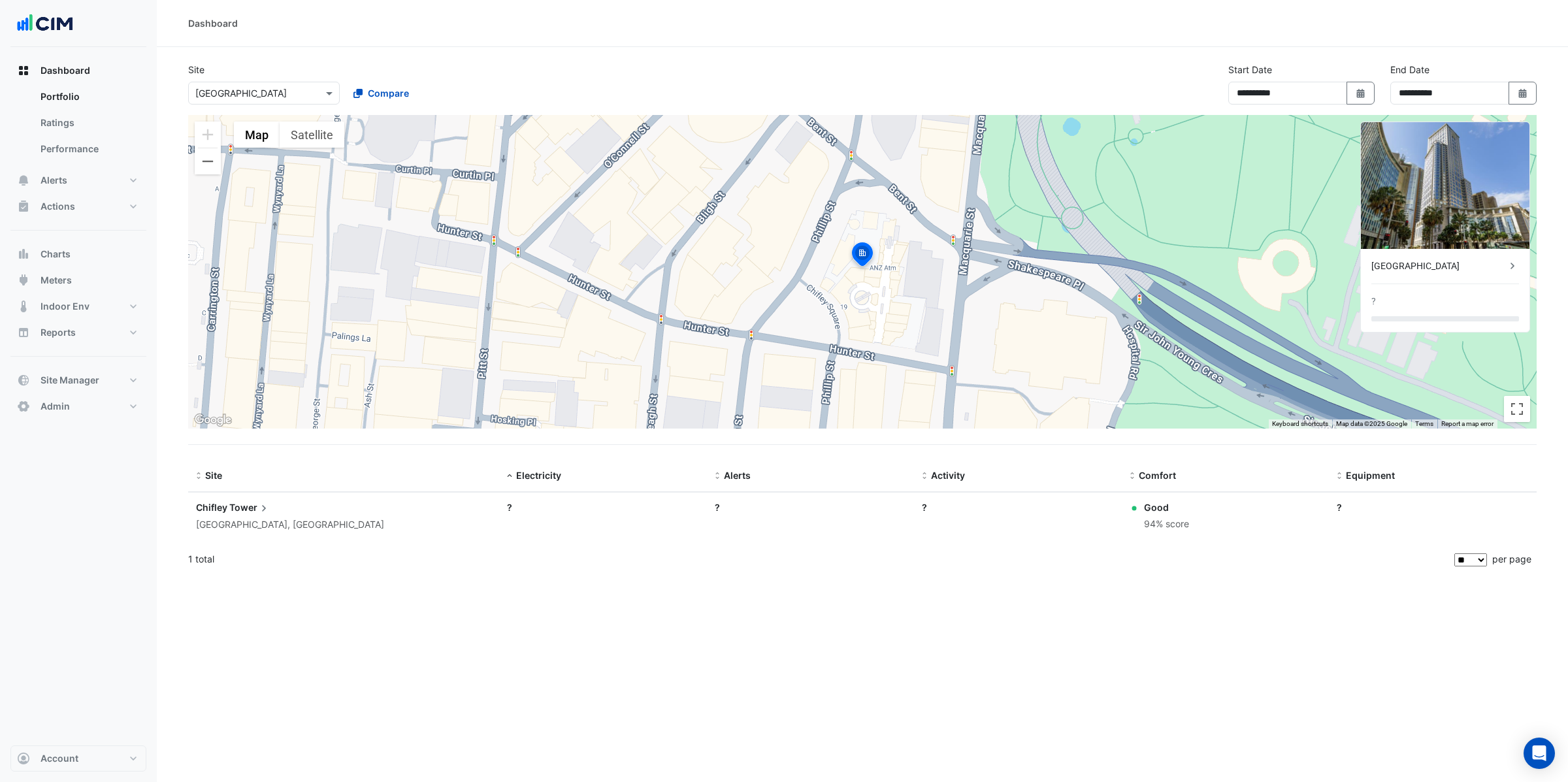
click at [224, 510] on span "Chifley" at bounding box center [211, 506] width 31 height 11
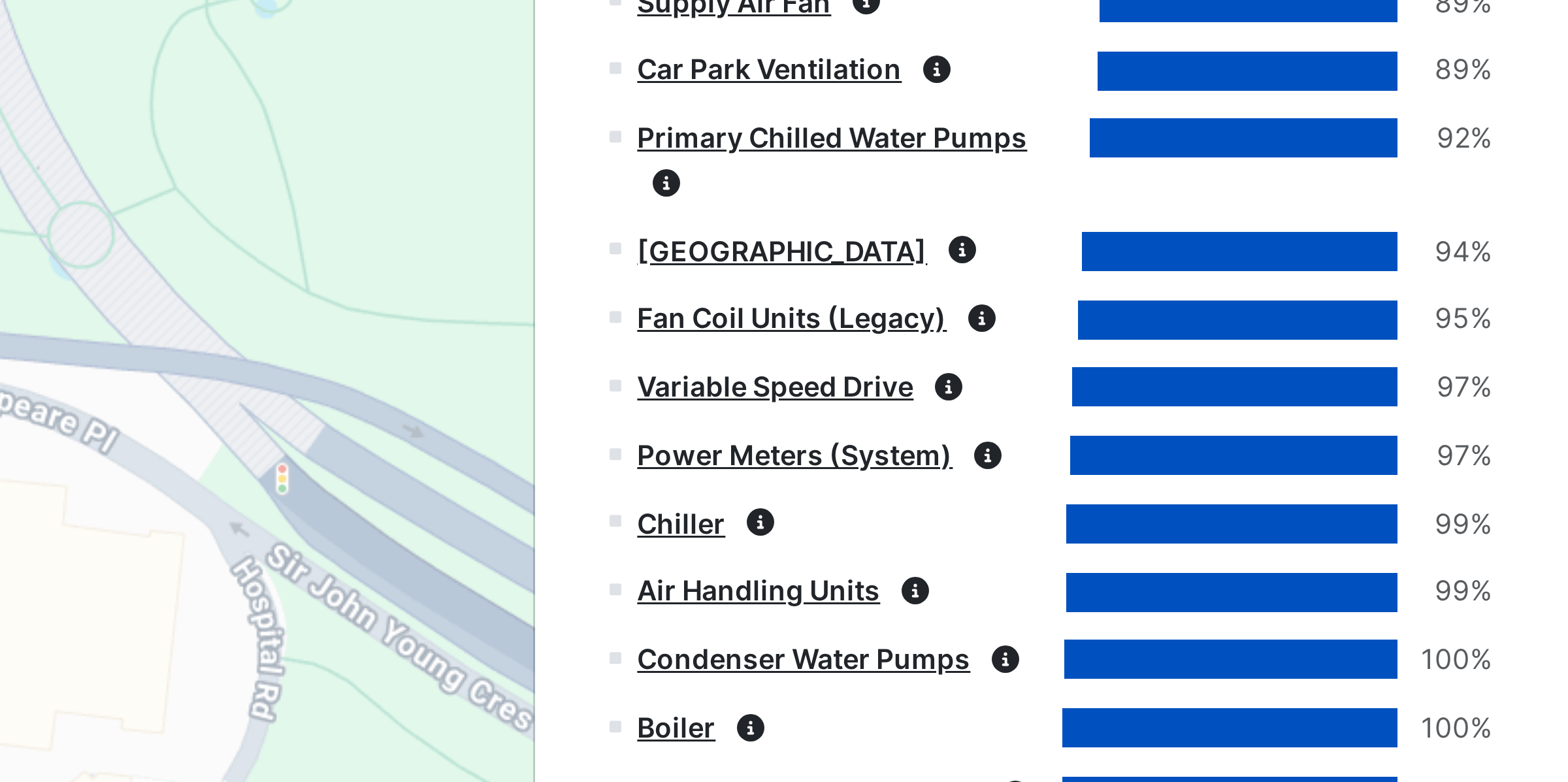
scroll to position [1346, 0]
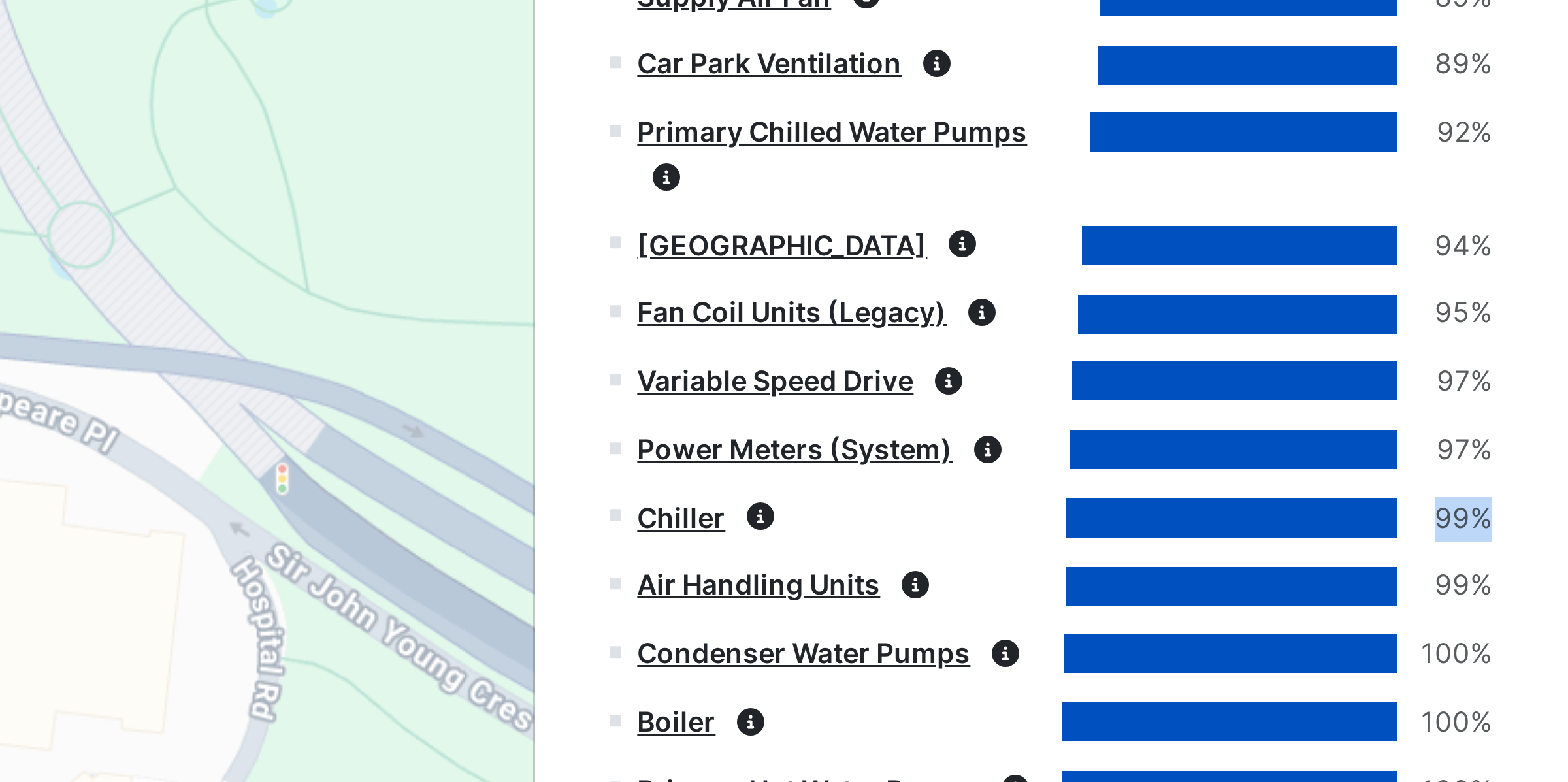
drag, startPoint x: 1523, startPoint y: 311, endPoint x: 1540, endPoint y: 310, distance: 17.0
click at [1541, 311] on div "99%" at bounding box center [1526, 312] width 31 height 15
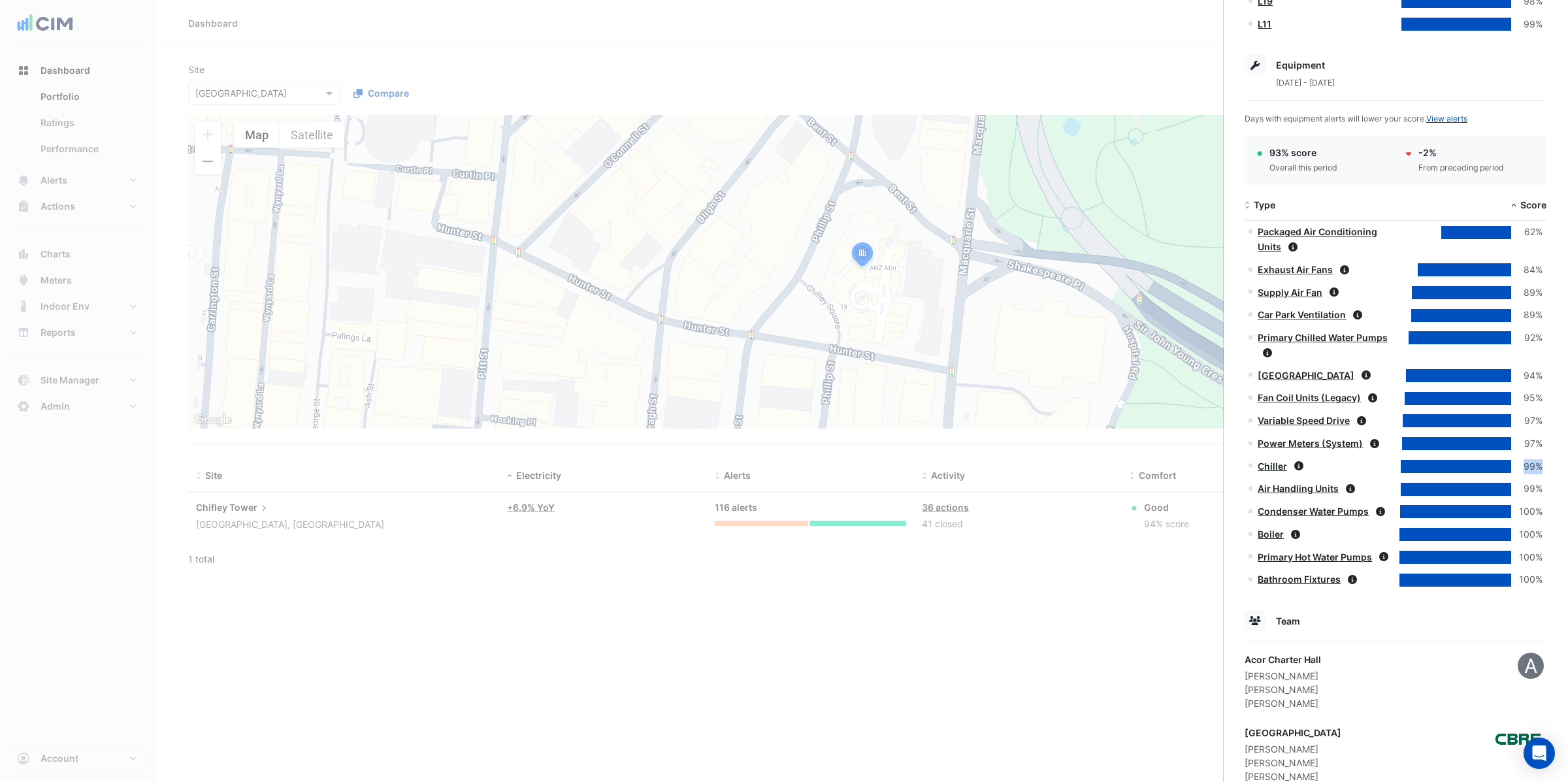
scroll to position [1225, 0]
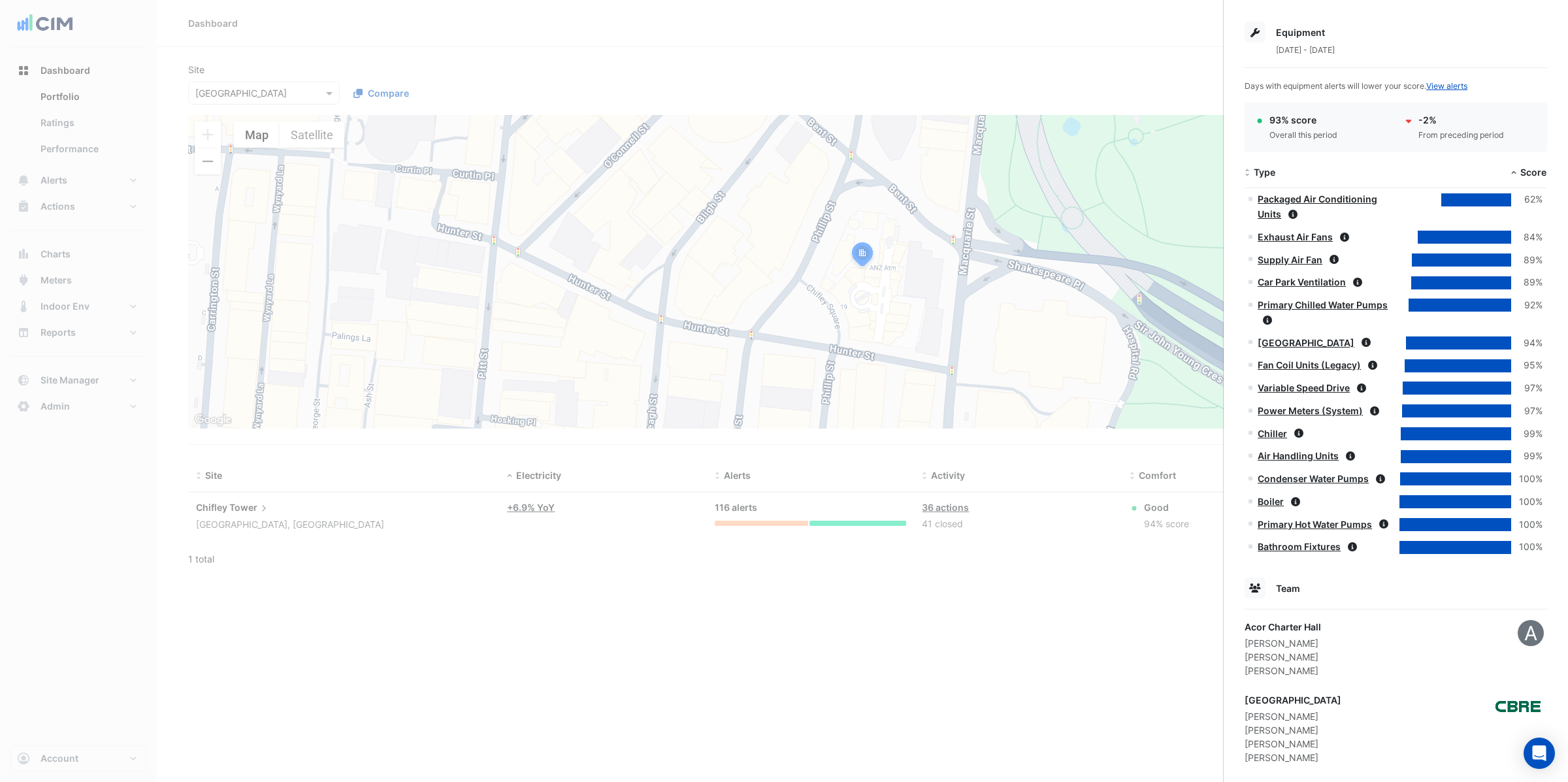
click at [1276, 199] on link "Packaged Air Conditioning Units" at bounding box center [1318, 206] width 120 height 26
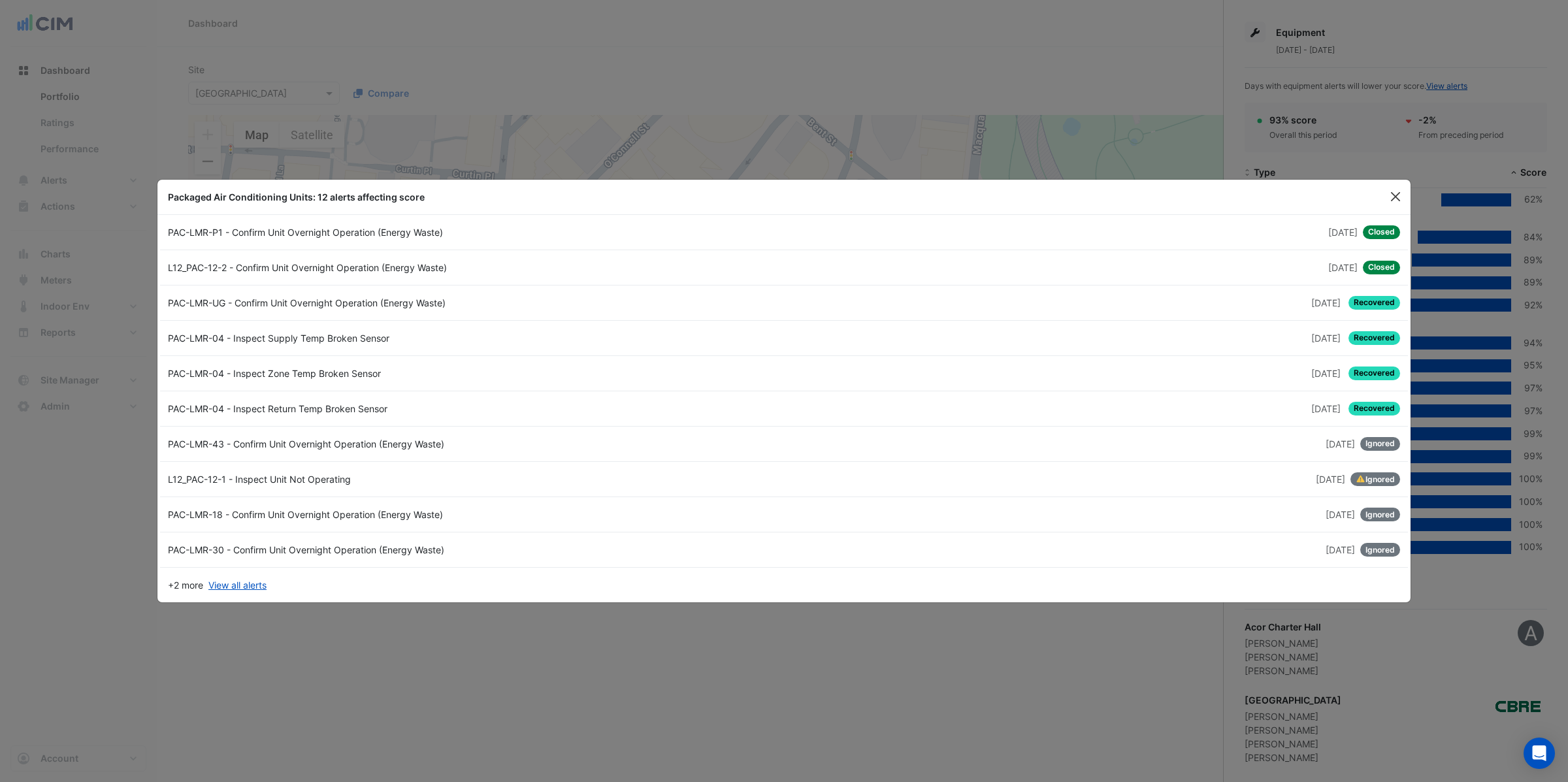
click at [1394, 196] on button "Close" at bounding box center [1396, 196] width 19 height 19
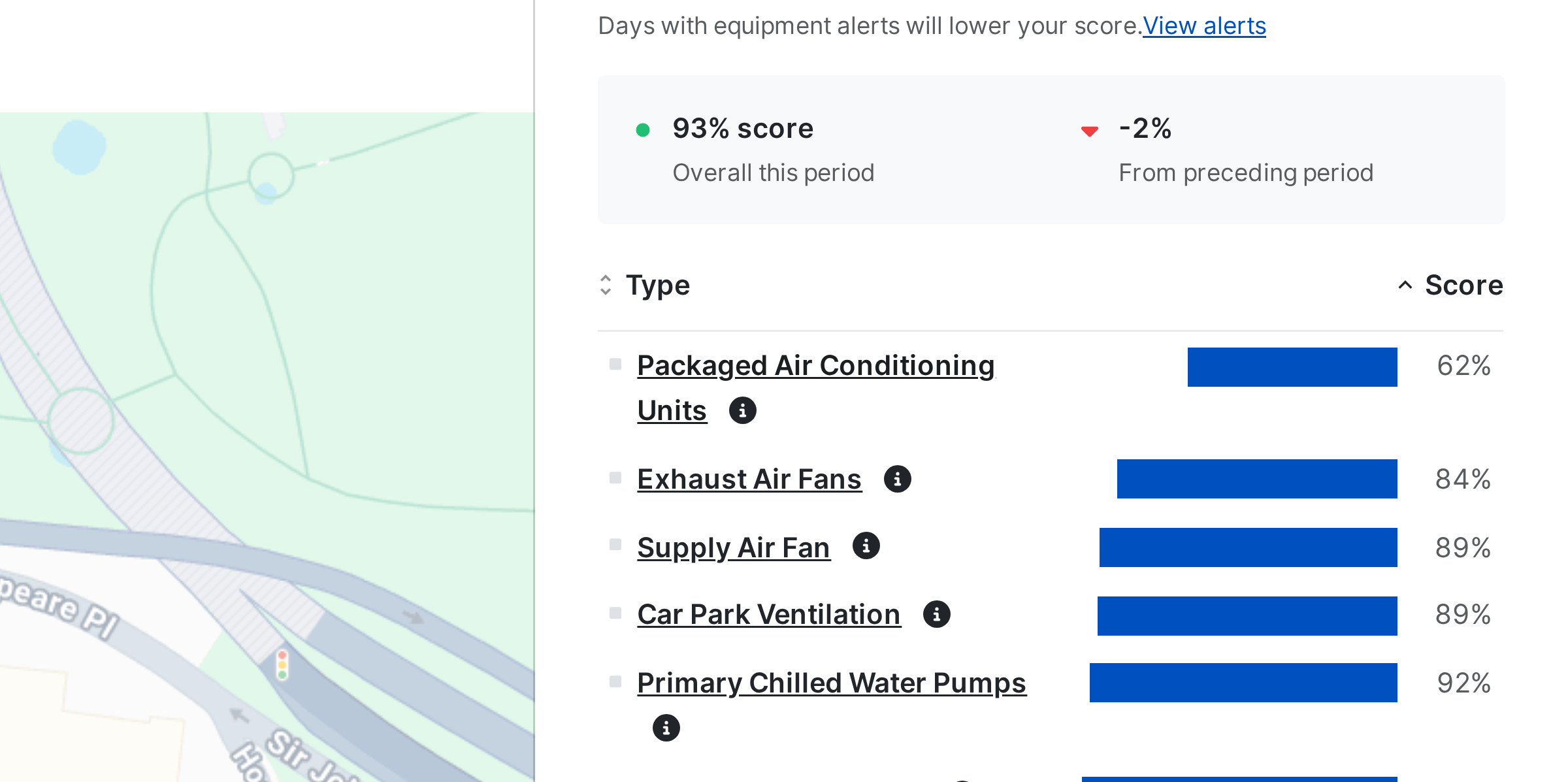
click at [1333, 203] on link "Packaged Air Conditioning Units" at bounding box center [1318, 206] width 120 height 26
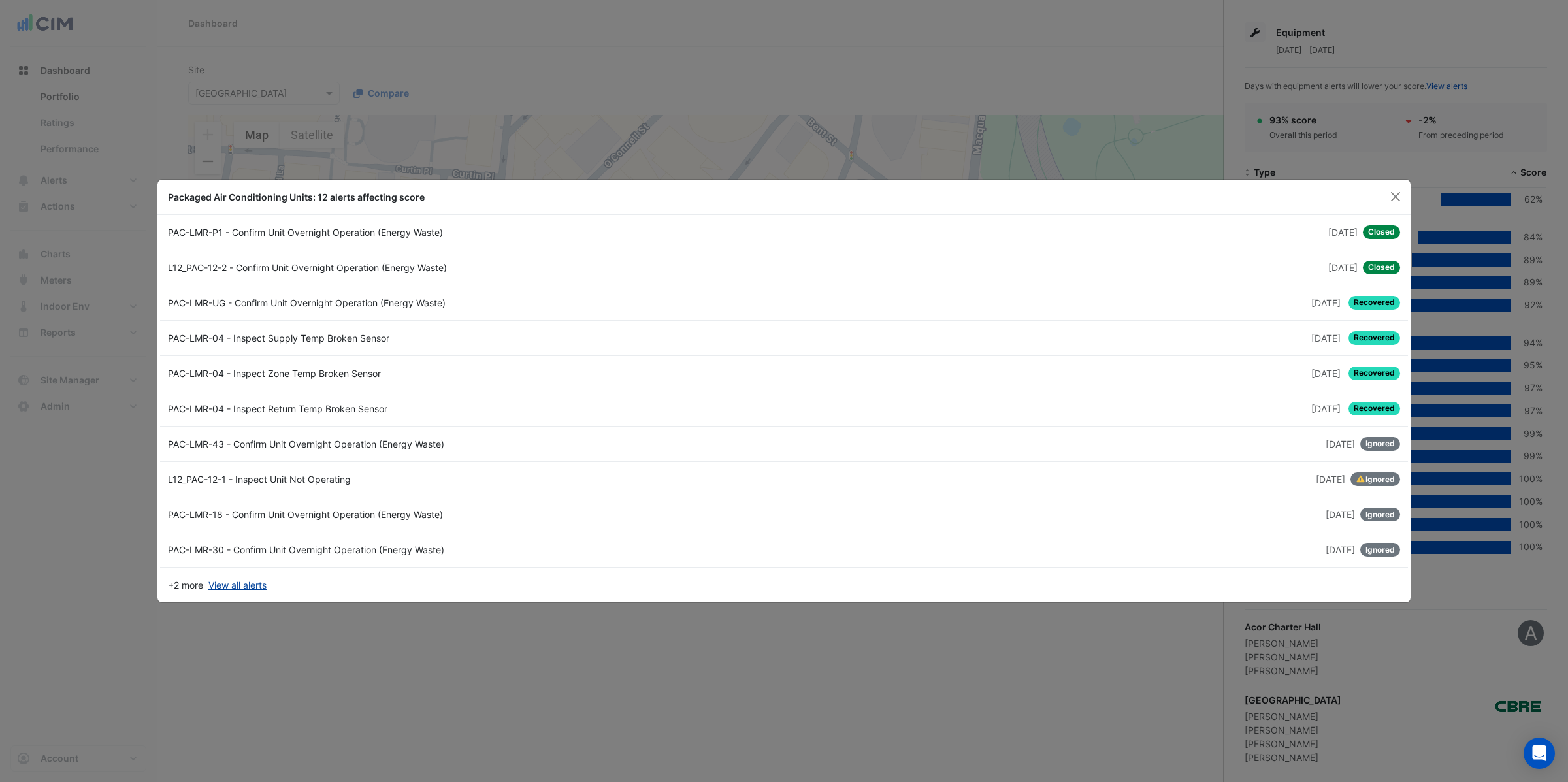
click at [234, 584] on link "View all alerts" at bounding box center [237, 584] width 58 height 14
click at [1393, 195] on button "Close" at bounding box center [1396, 196] width 19 height 19
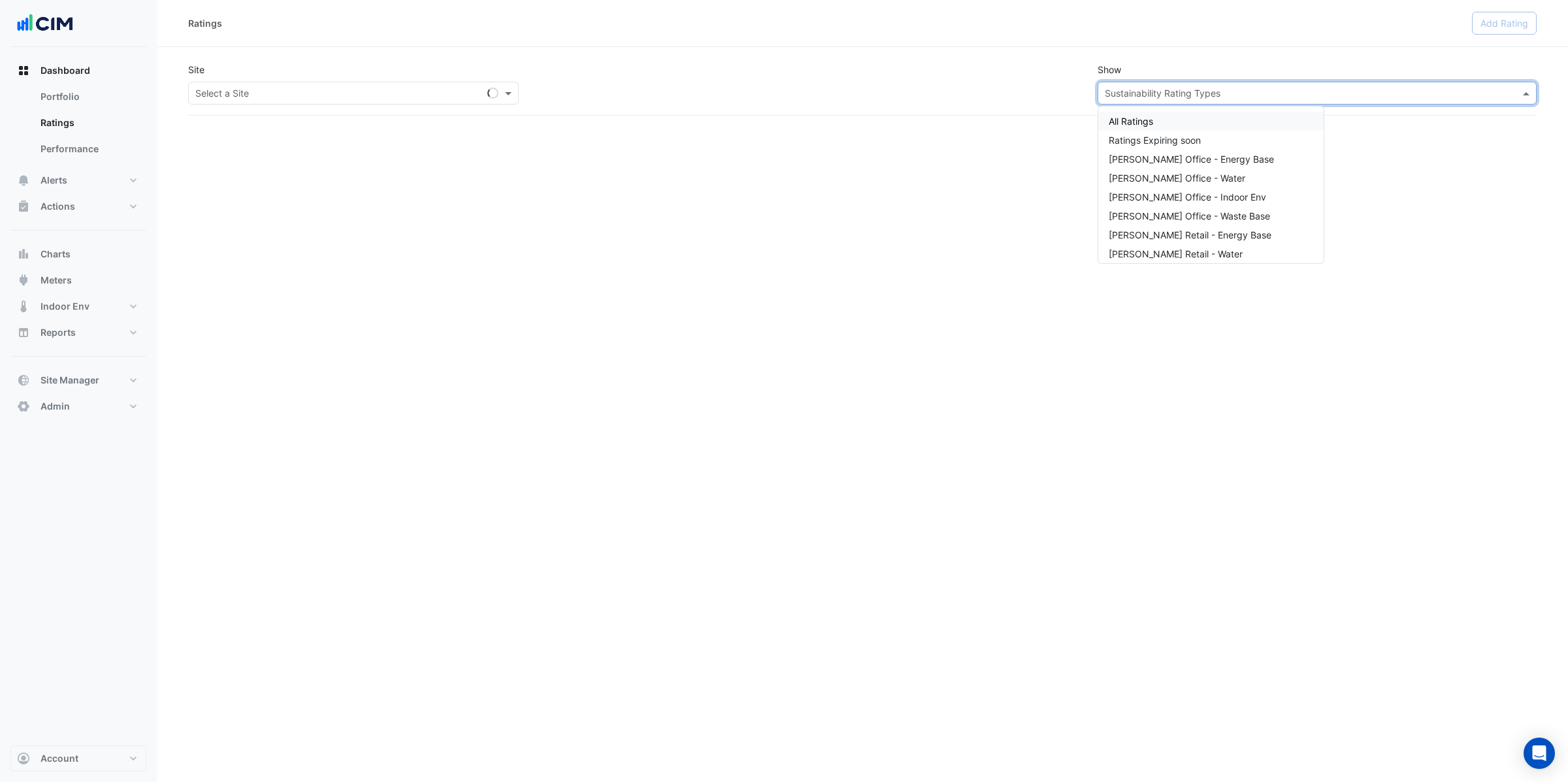
click at [1122, 98] on input "text" at bounding box center [1304, 93] width 398 height 14
click at [1039, 192] on div "Ratings Add Rating Site Select a Site × T&G Building +1 Site Show Sustainabilit…" at bounding box center [862, 391] width 1411 height 782
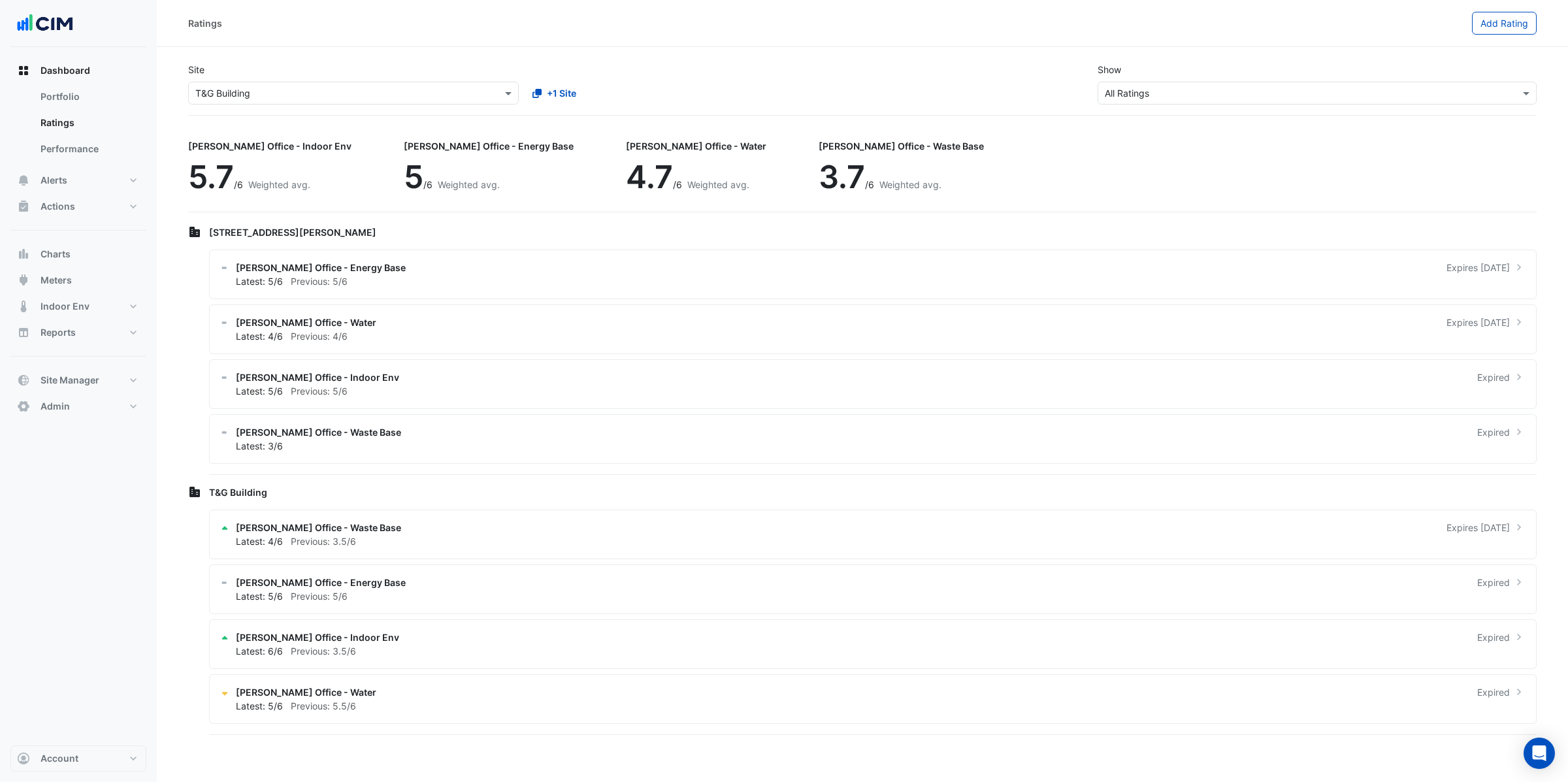
click at [414, 95] on input "text" at bounding box center [341, 93] width 290 height 14
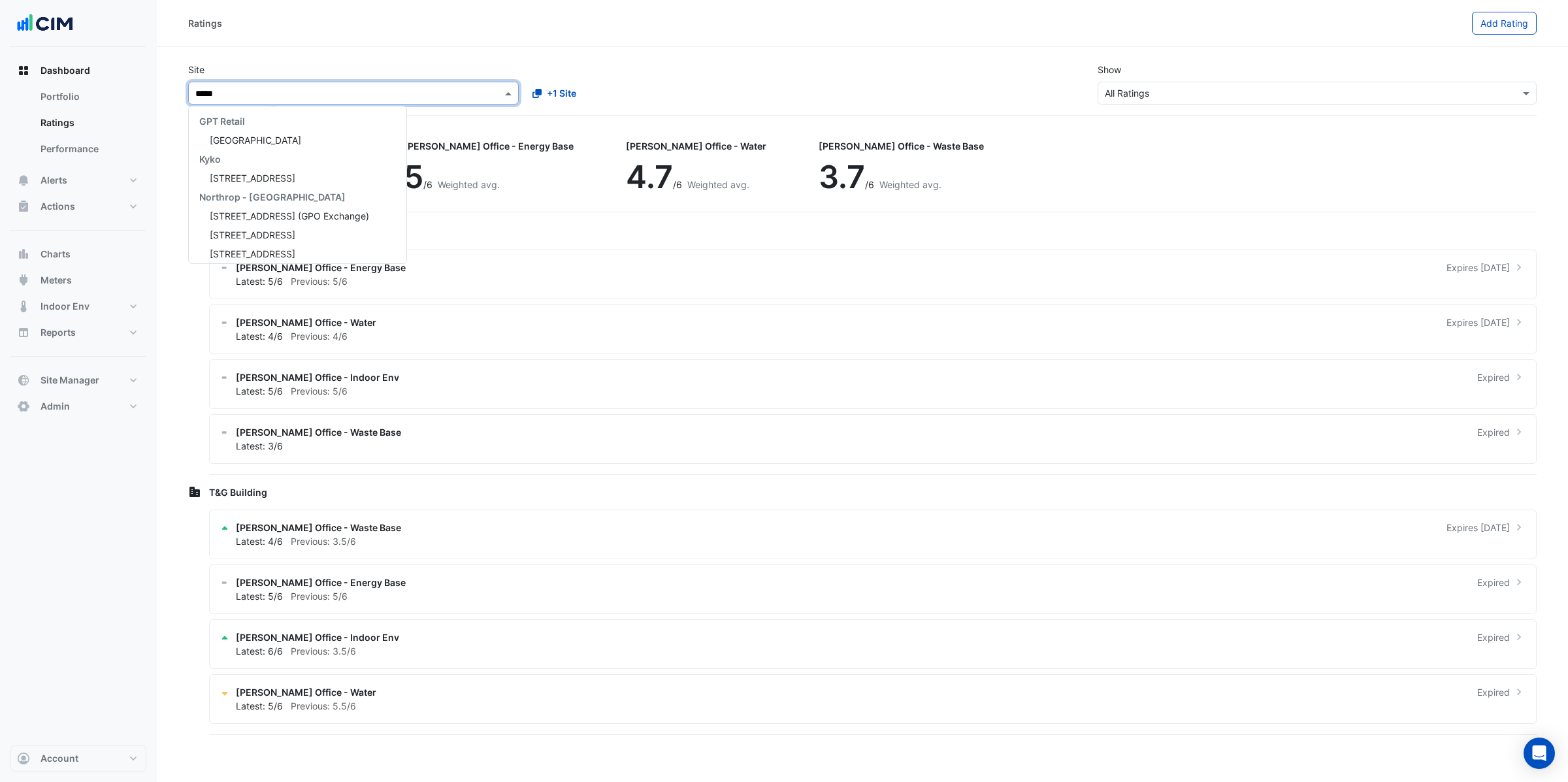
scroll to position [3789, 0]
type input "*******"
click at [258, 118] on span "383 Kent Street" at bounding box center [253, 120] width 86 height 11
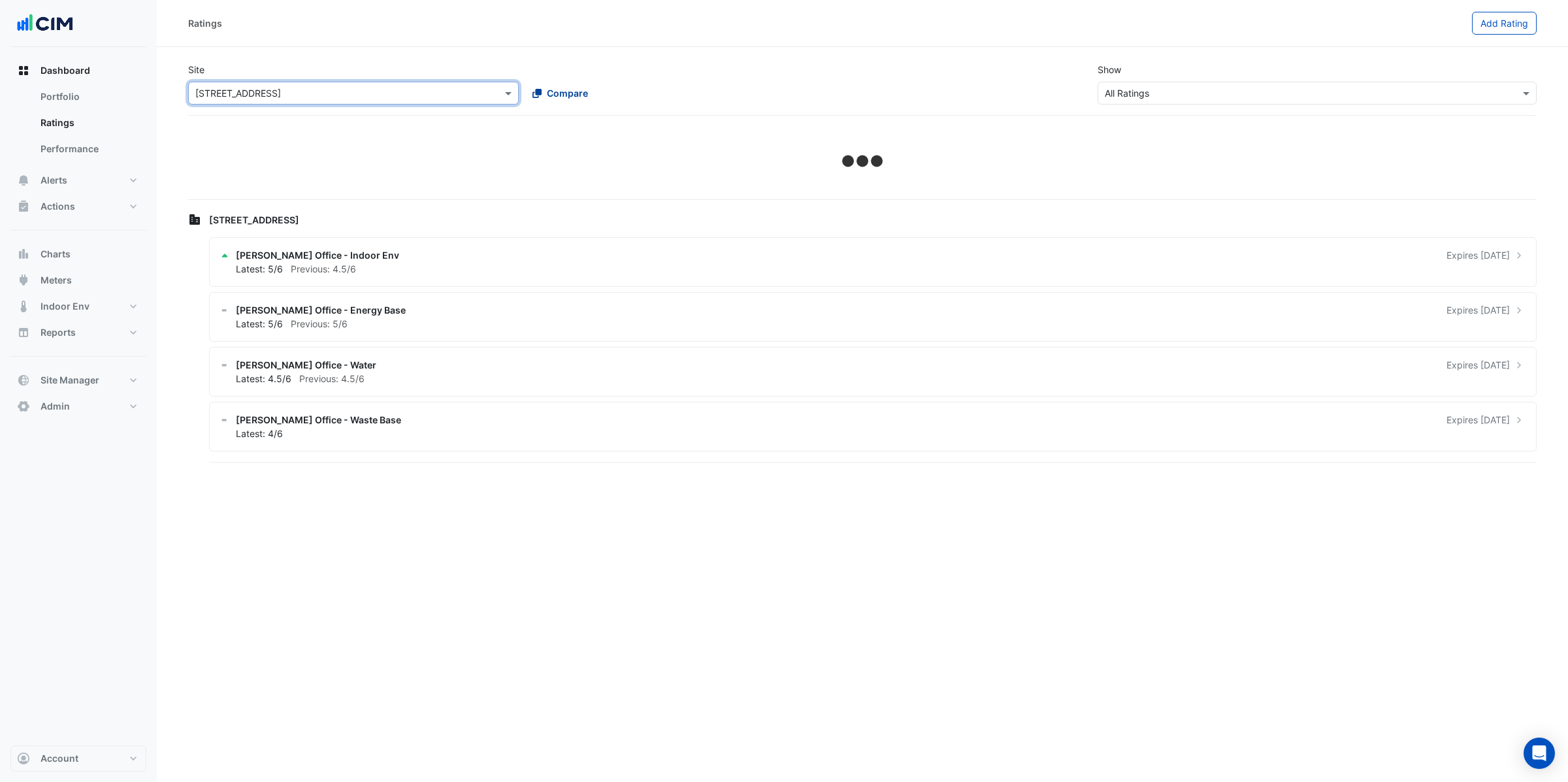
click at [566, 95] on span "Compare" at bounding box center [567, 93] width 41 height 14
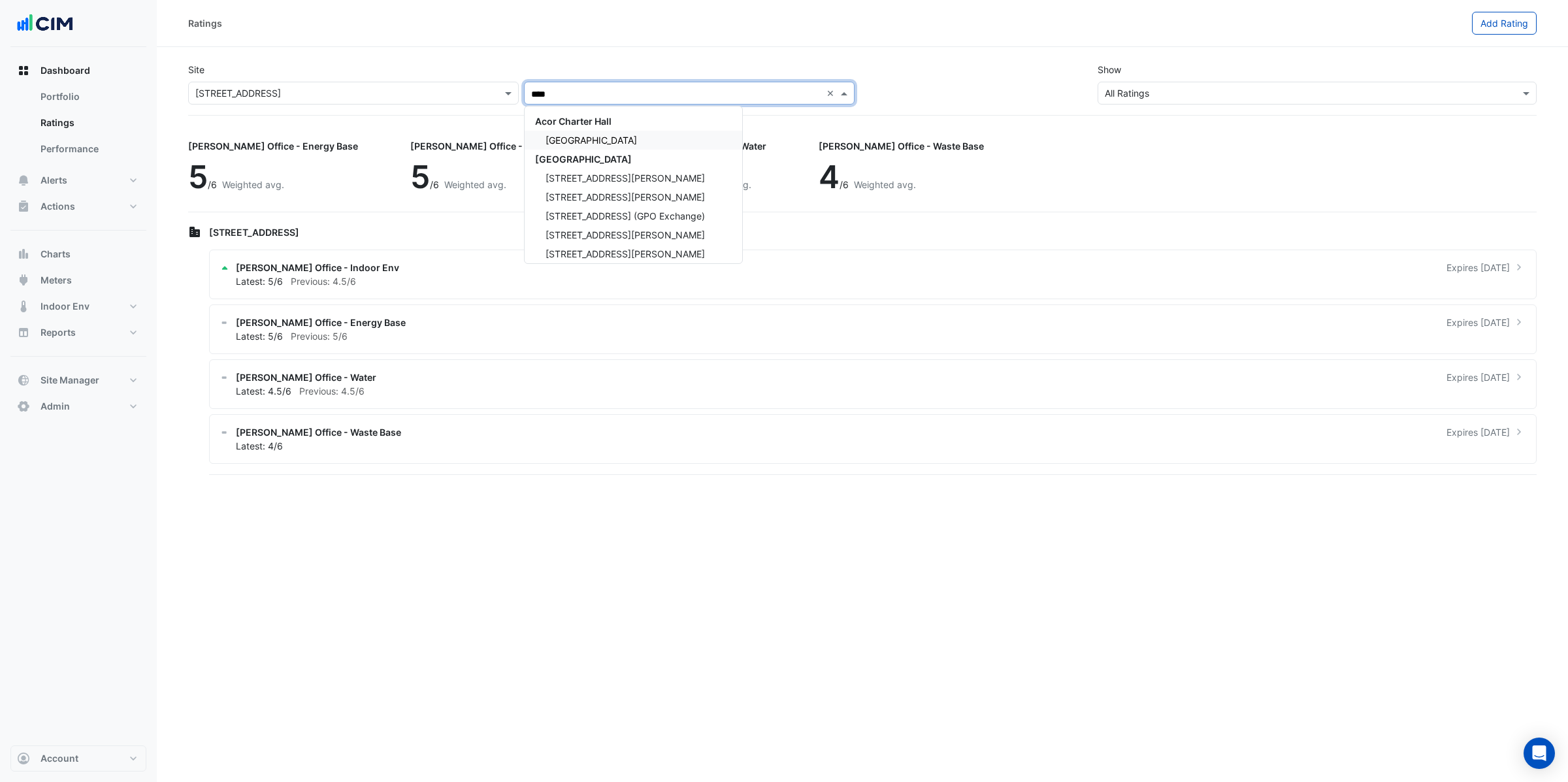
click at [575, 138] on span "Chifley Tower" at bounding box center [591, 140] width 92 height 11
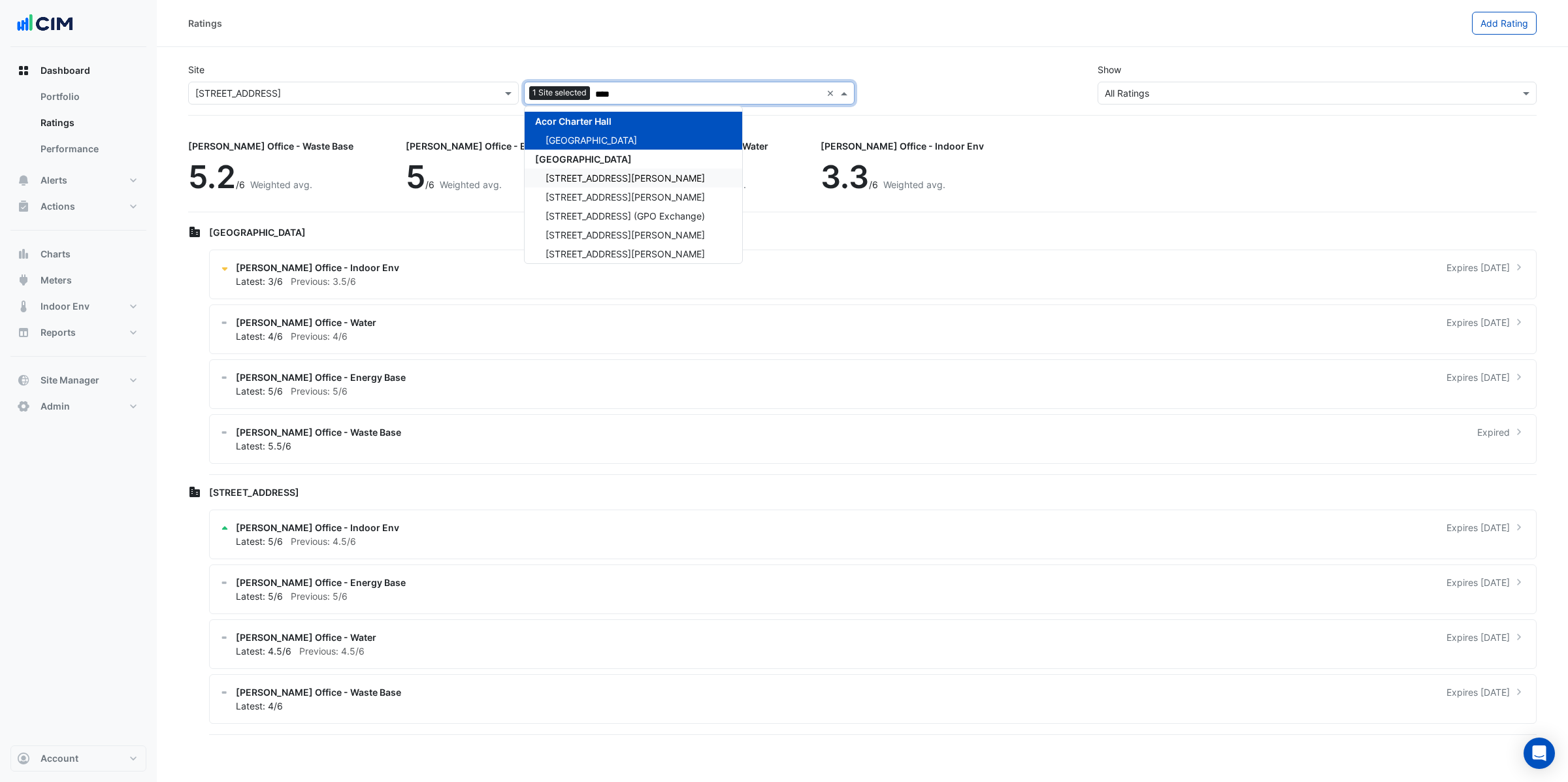
drag, startPoint x: 577, startPoint y: 175, endPoint x: 582, endPoint y: 188, distance: 13.9
click at [577, 175] on span "1 Martin Place" at bounding box center [625, 177] width 159 height 11
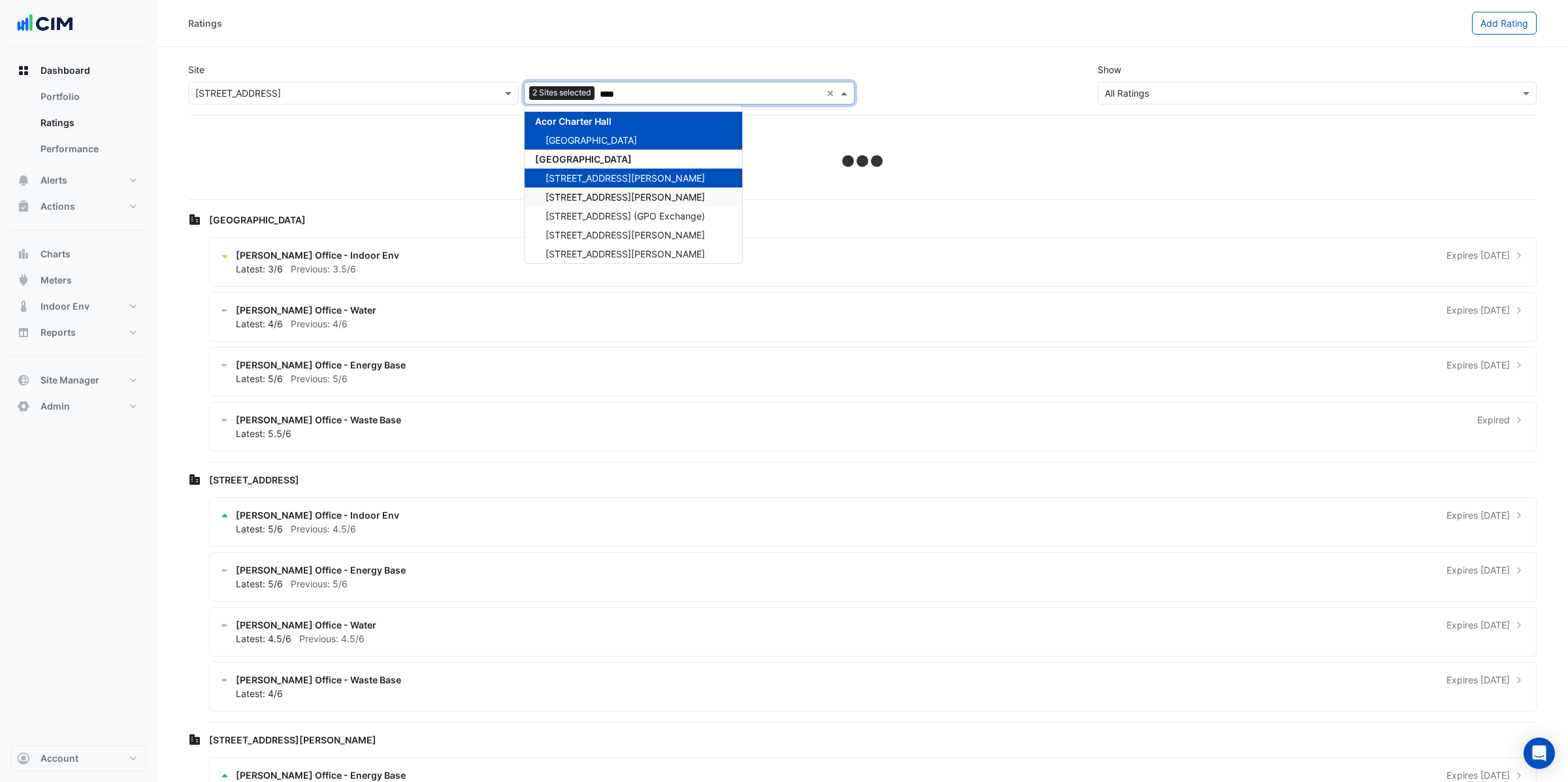
click at [581, 198] on span "1 Shelley Street" at bounding box center [625, 196] width 159 height 11
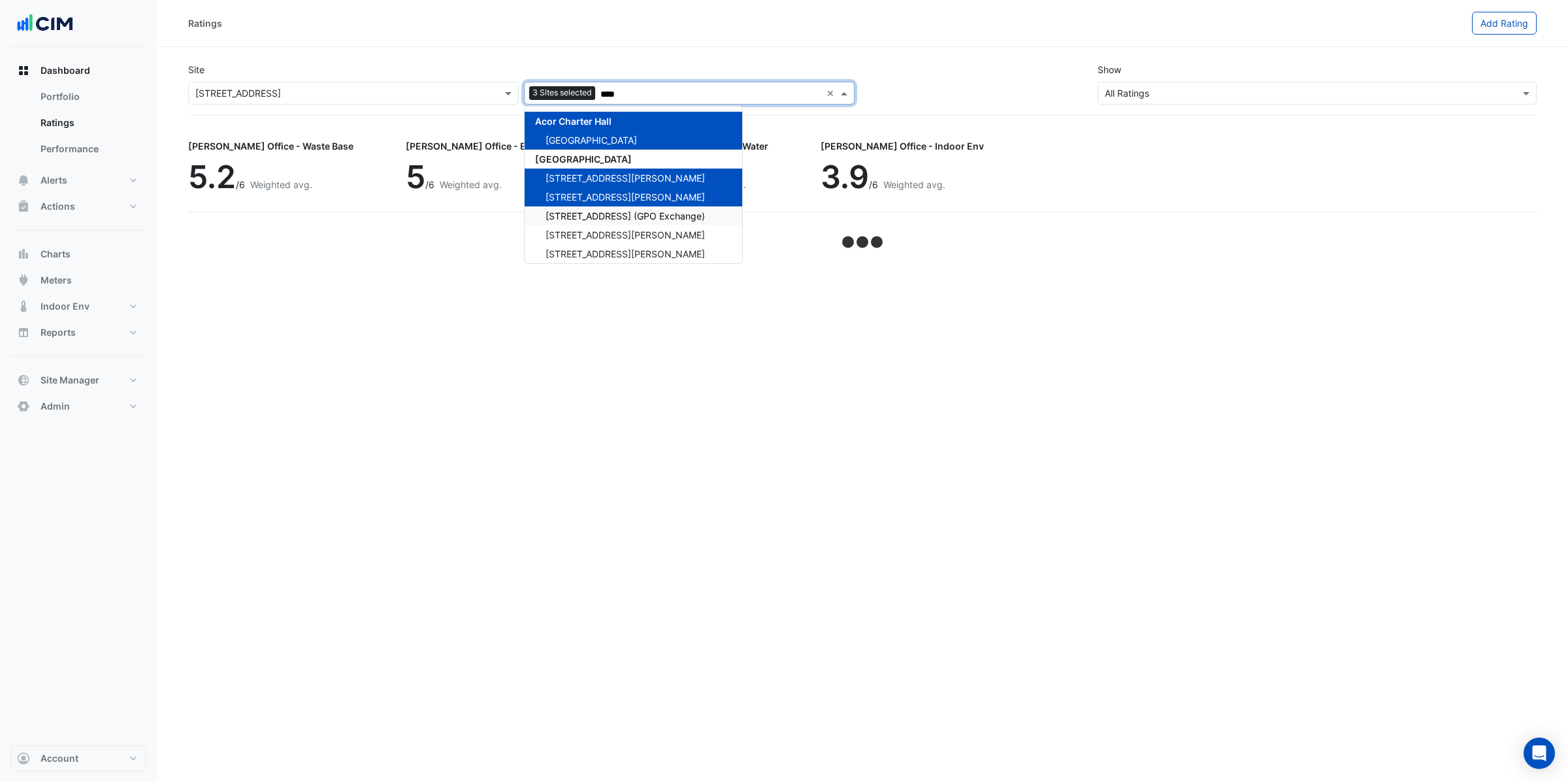
click at [577, 214] on span "10 Franklin Street (GPO Exchange)" at bounding box center [625, 216] width 159 height 11
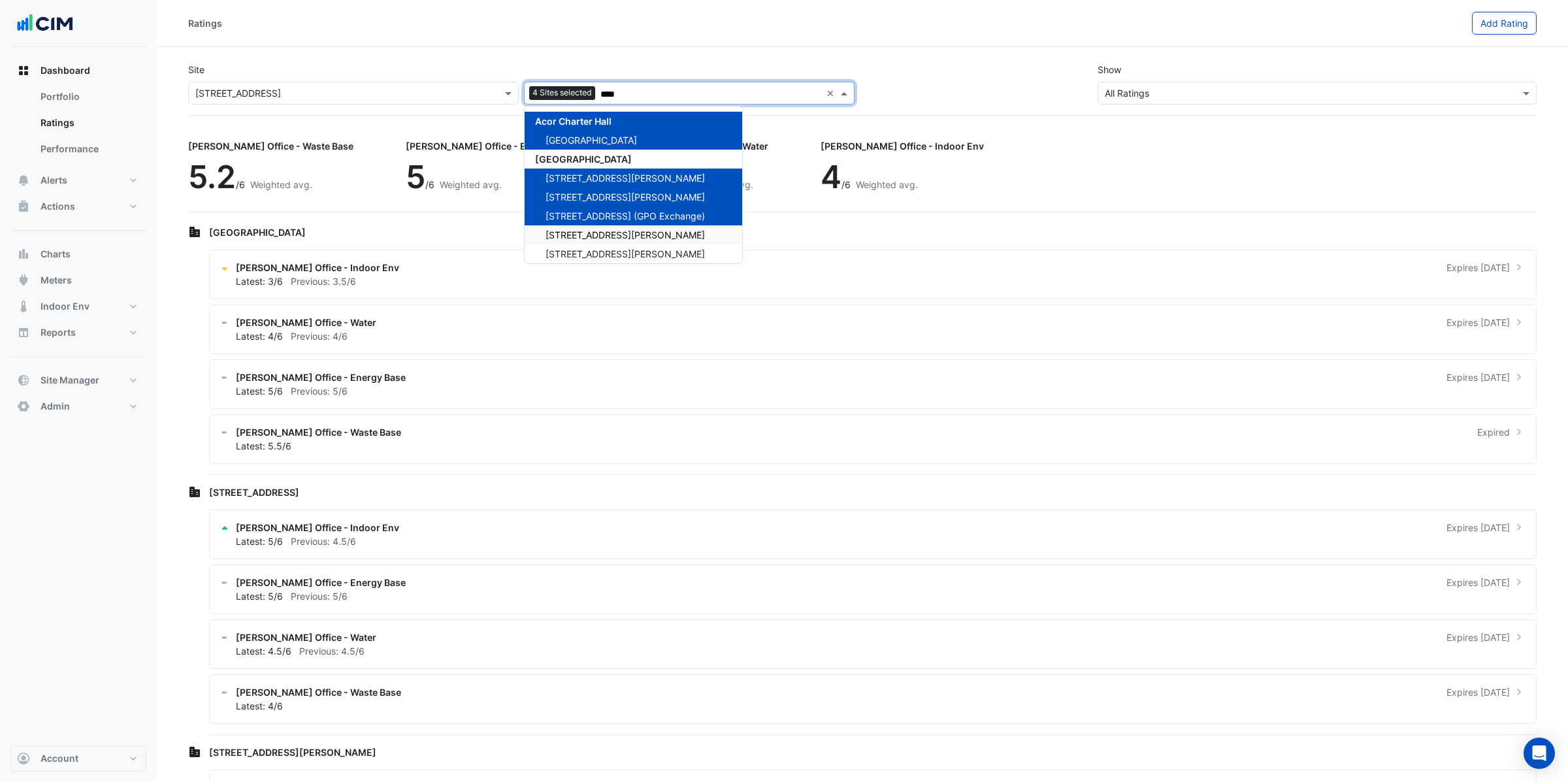
click at [579, 237] on span "10 Shelley Street" at bounding box center [625, 234] width 159 height 11
click at [574, 252] on span "105 Phillip Street" at bounding box center [625, 253] width 159 height 11
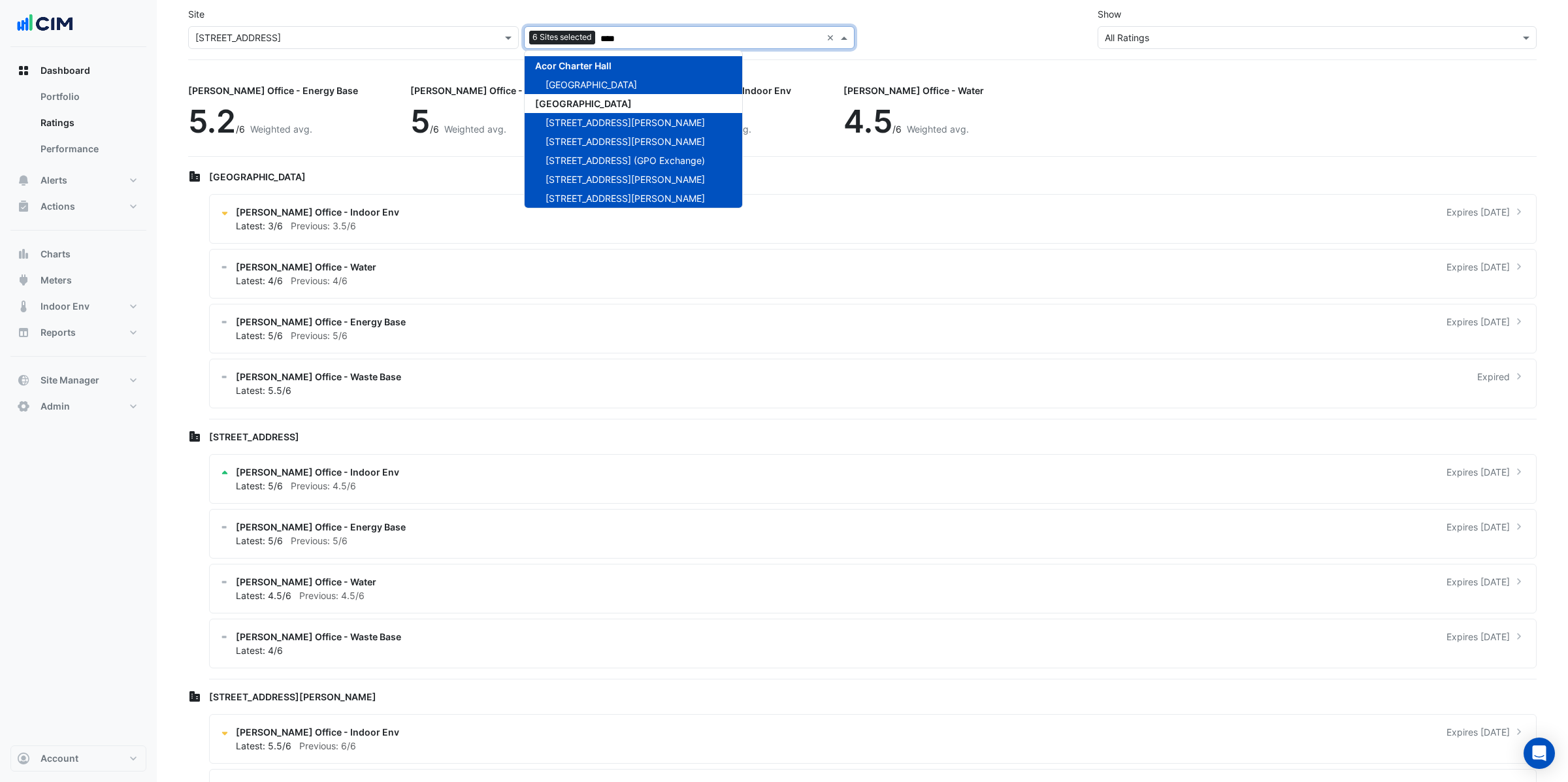
scroll to position [56, 0]
type input "****"
drag, startPoint x: 210, startPoint y: 171, endPoint x: 286, endPoint y: 232, distance: 97.5
click at [288, 176] on div "Chifley Tower" at bounding box center [873, 176] width 1328 height 14
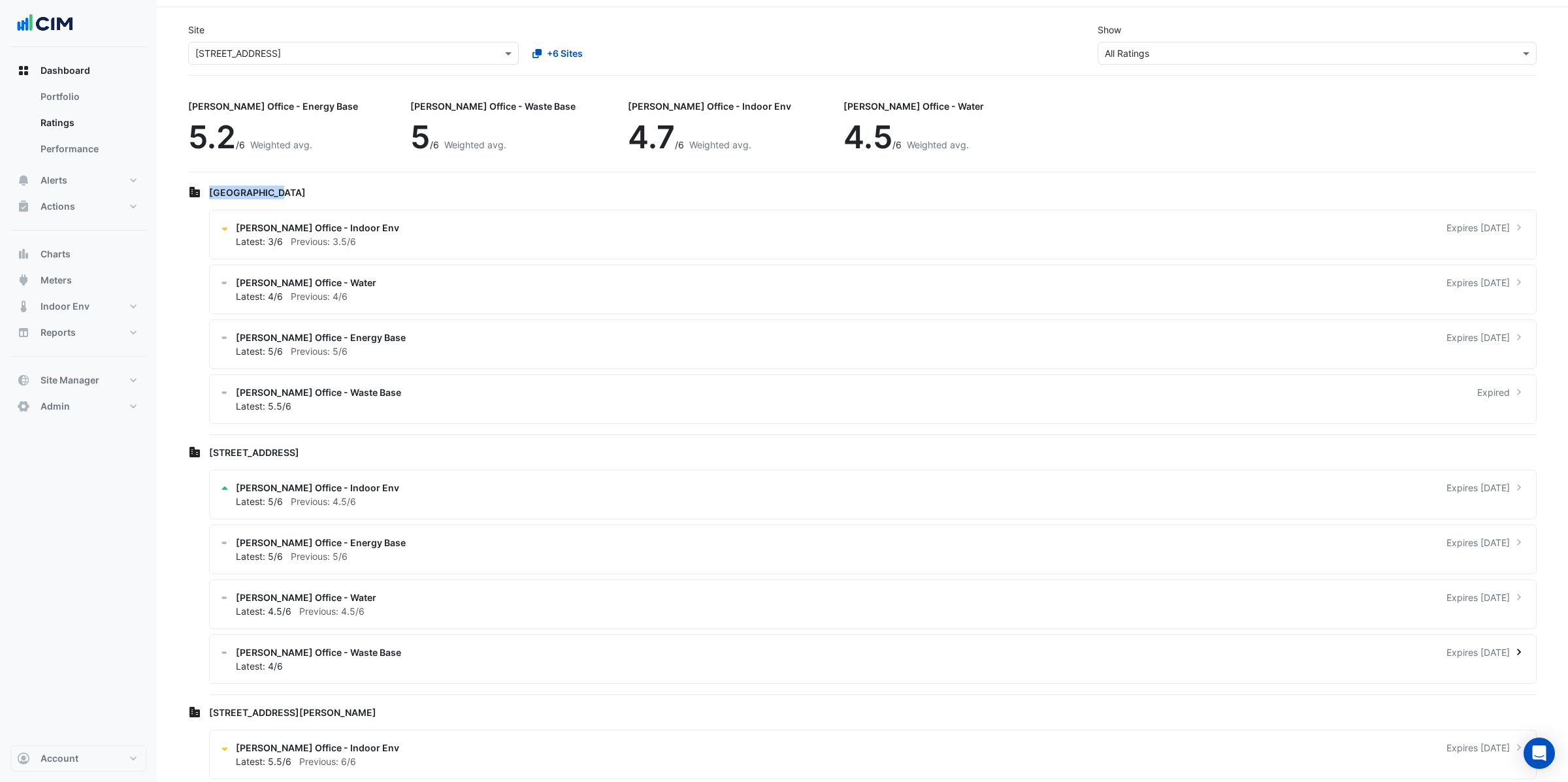
scroll to position [0, 0]
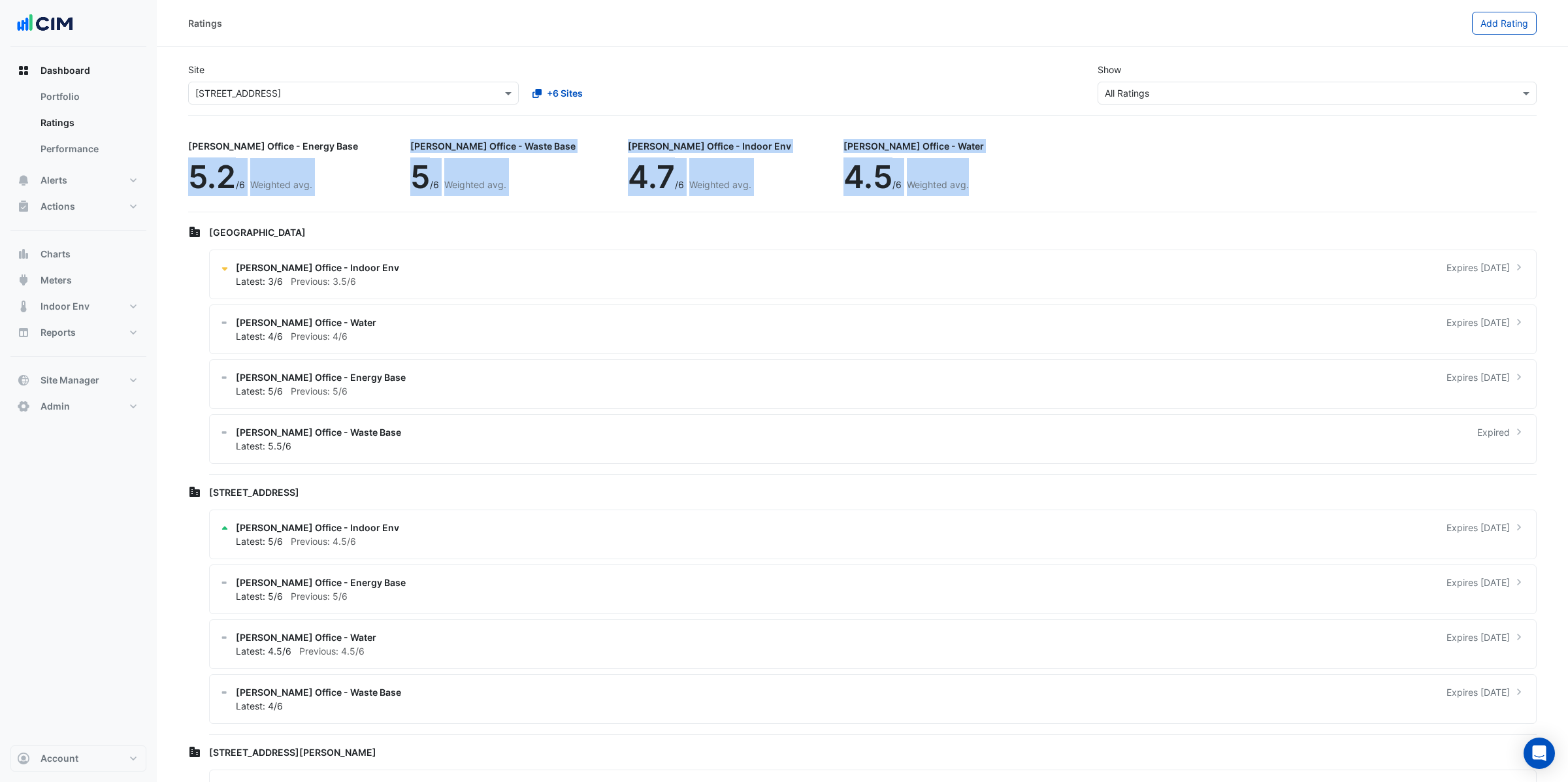
drag, startPoint x: 191, startPoint y: 175, endPoint x: 854, endPoint y: 186, distance: 663.1
click at [854, 186] on div "NABERS Office - Energy Base 5.2 /6 Weighted avg. NABERS Office - Waste Base 5 /…" at bounding box center [862, 172] width 1349 height 81
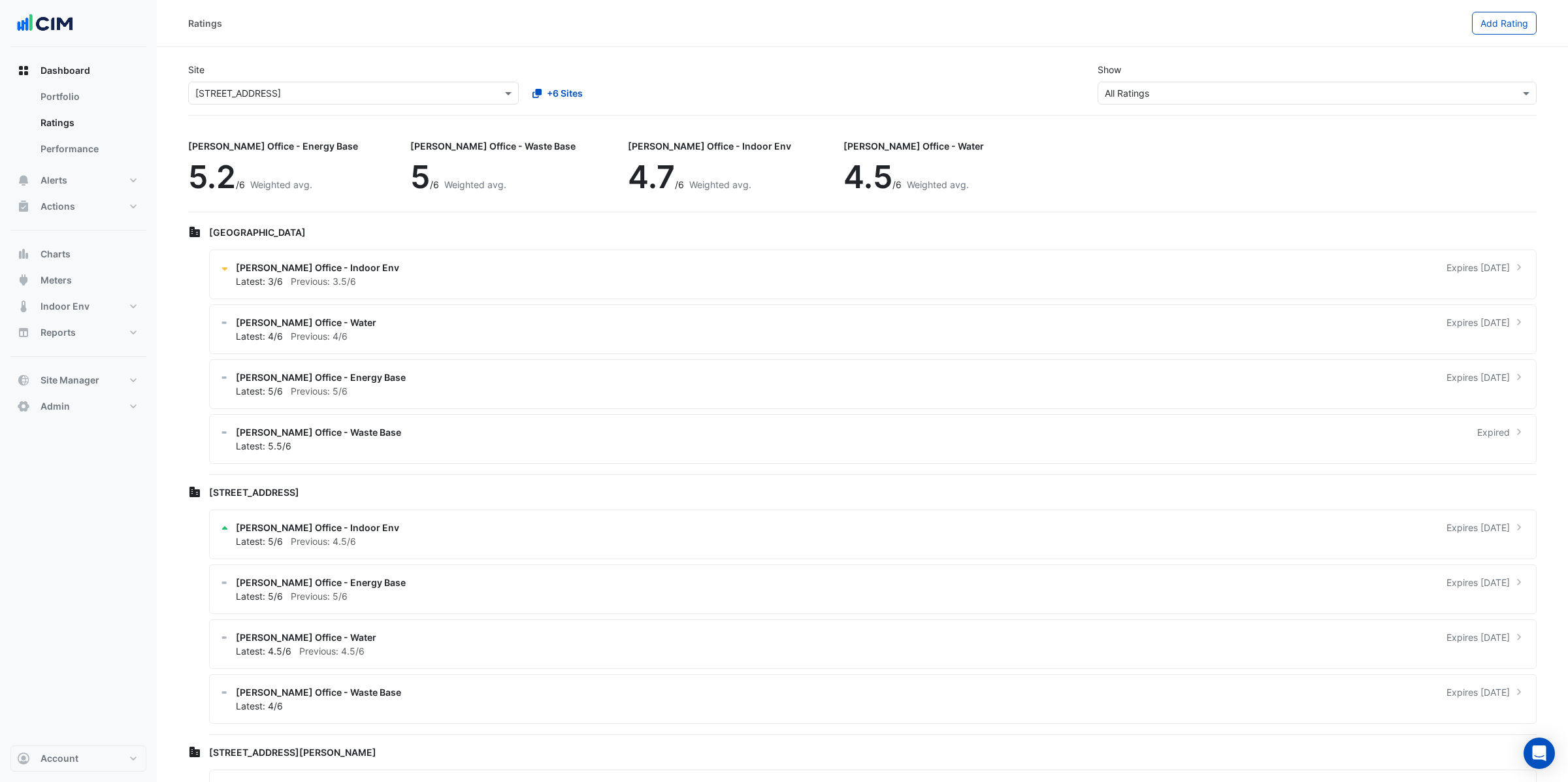
click at [916, 110] on div "Site Select a Site × 383 Kent Street +6 Sites Show Sustainability Rating Types …" at bounding box center [862, 83] width 1365 height 63
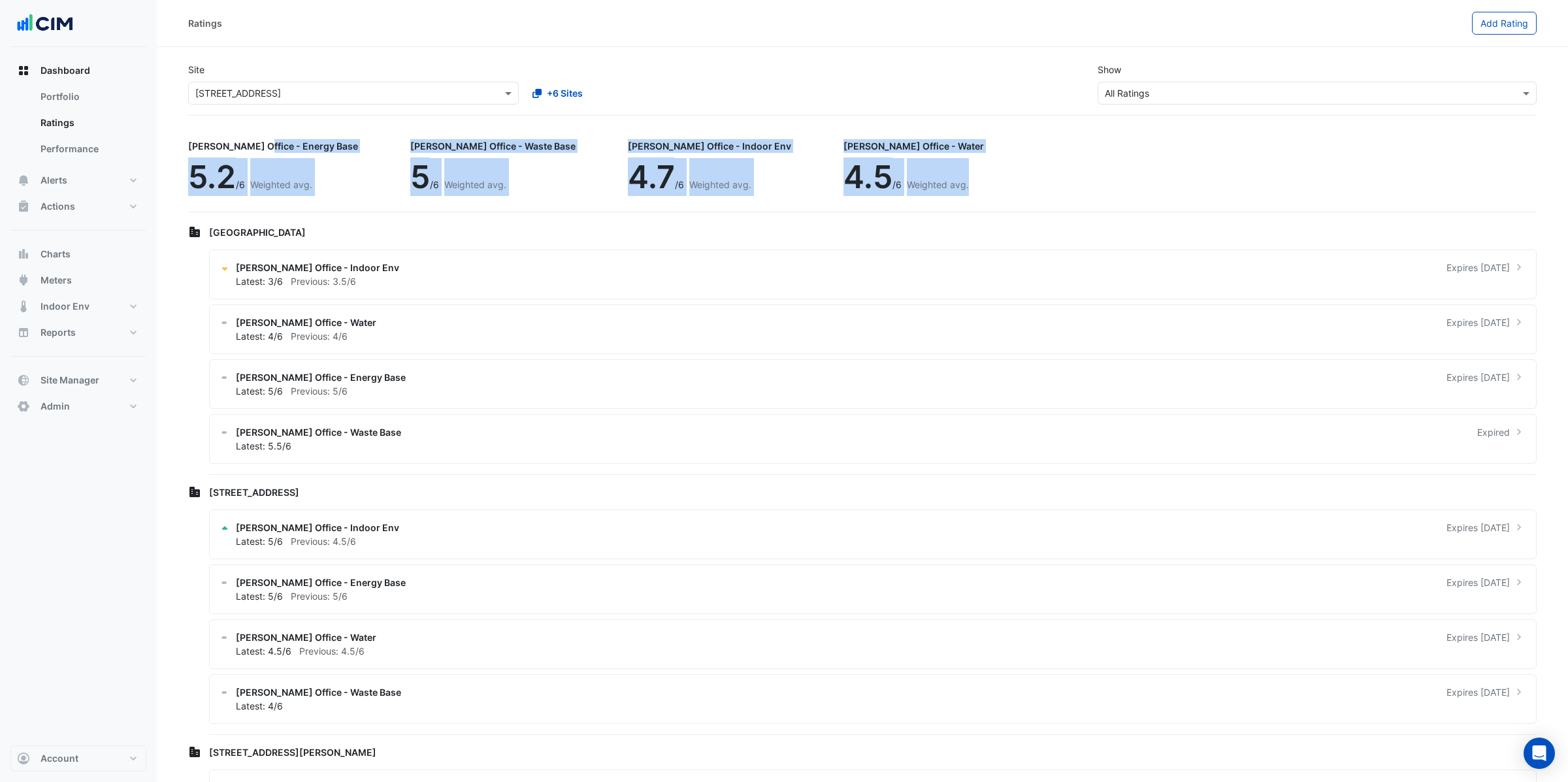
drag, startPoint x: 188, startPoint y: 146, endPoint x: 862, endPoint y: 170, distance: 674.4
click at [862, 170] on div "NABERS Office - Energy Base 5.2 /6 Weighted avg. NABERS Office - Waste Base 5 /…" at bounding box center [862, 172] width 1349 height 81
click at [231, 172] on span "5.2" at bounding box center [212, 176] width 48 height 38
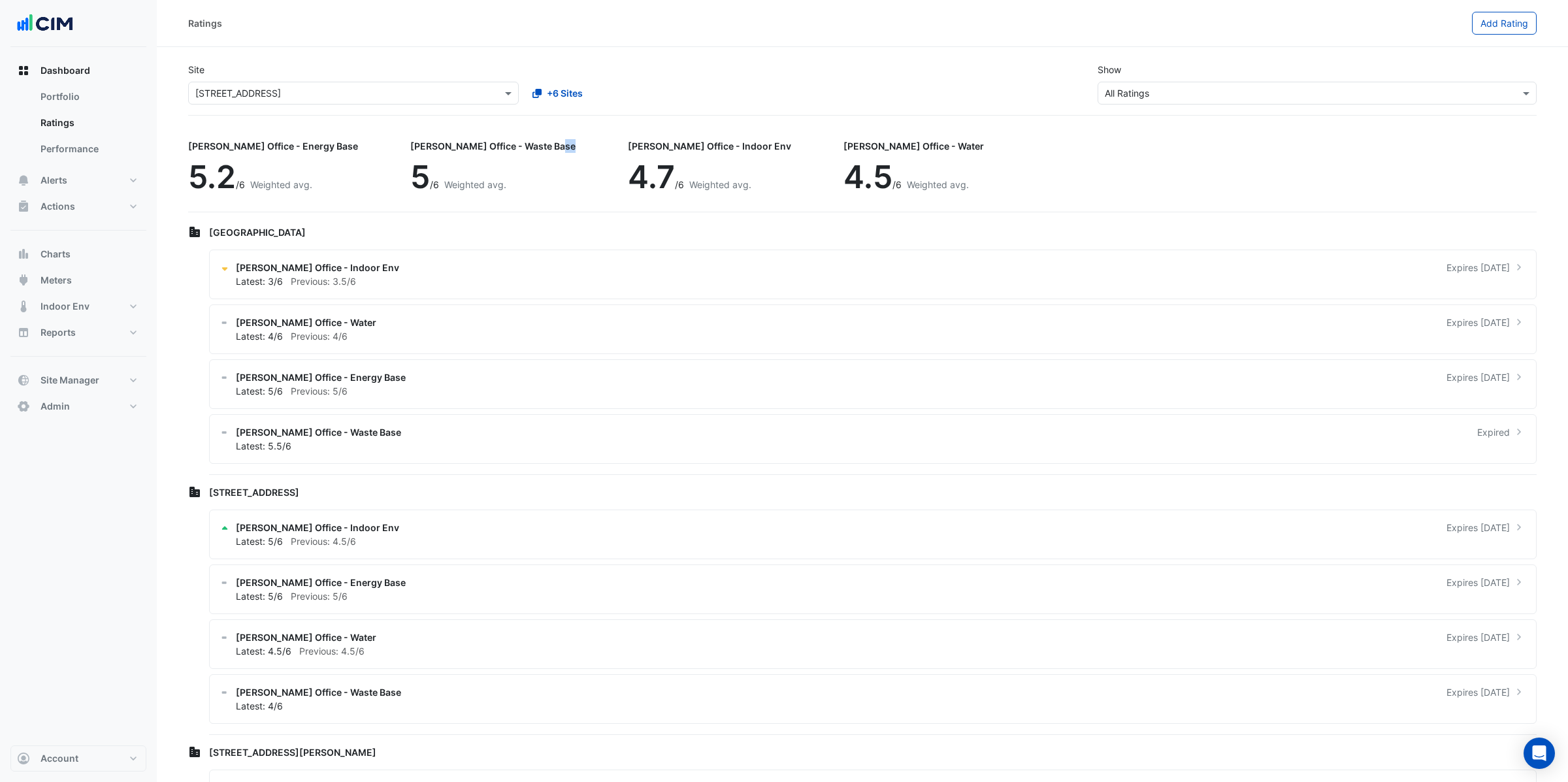
drag, startPoint x: 446, startPoint y: 149, endPoint x: 523, endPoint y: 174, distance: 81.0
click at [502, 153] on div "NABERS Office - Waste Base 5 /6 Weighted avg." at bounding box center [499, 169] width 176 height 75
drag, startPoint x: 622, startPoint y: 144, endPoint x: 674, endPoint y: 143, distance: 52.0
click at [674, 143] on div "NABERS Office - Indoor Env 4.7 /6 Weighted avg." at bounding box center [714, 169] width 174 height 75
drag, startPoint x: 791, startPoint y: 145, endPoint x: 859, endPoint y: 156, distance: 68.9
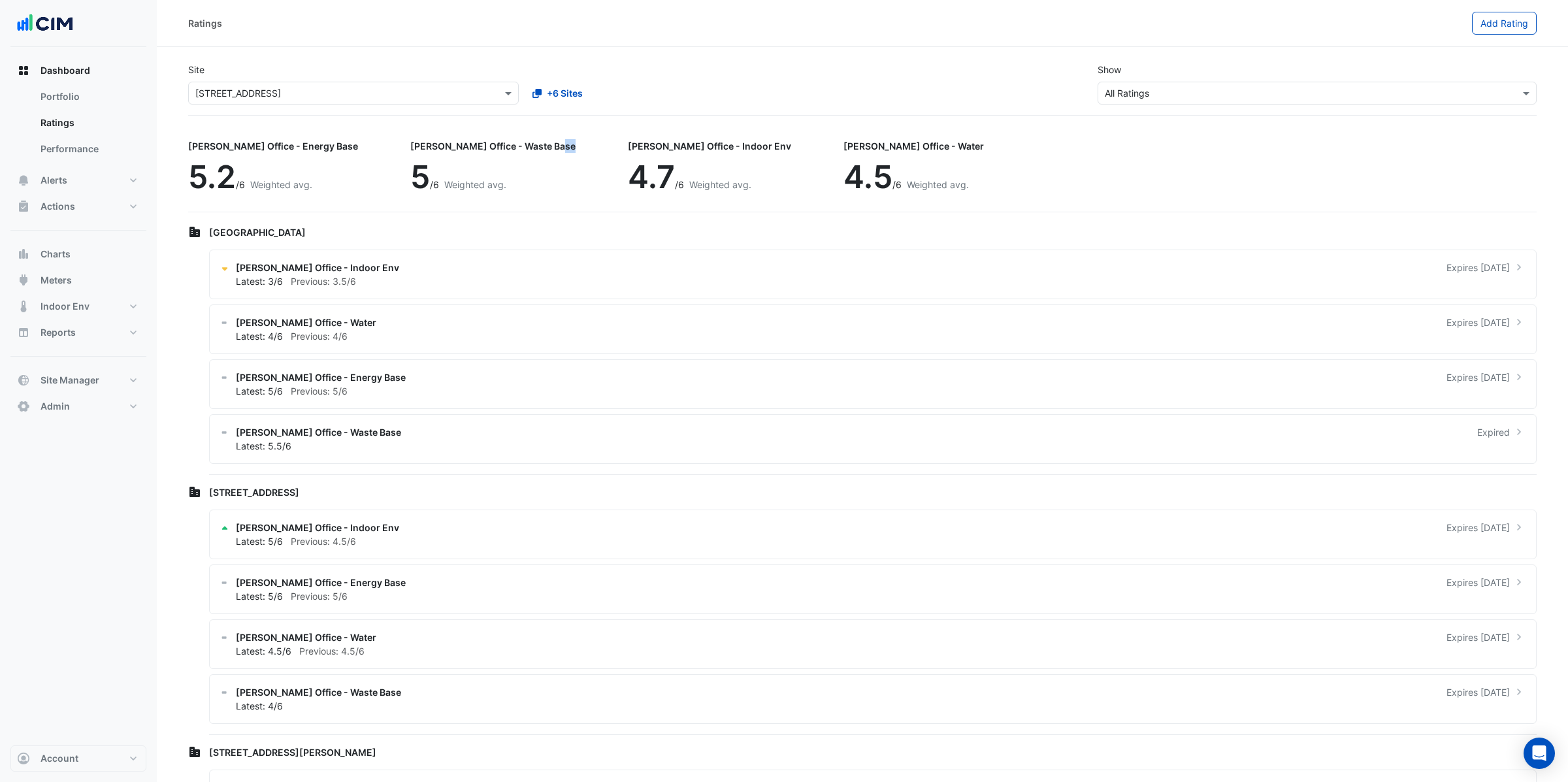
click at [859, 154] on div "NABERS Office - Water 4.5 /6 Weighted avg." at bounding box center [919, 169] width 151 height 75
drag, startPoint x: 731, startPoint y: 180, endPoint x: 856, endPoint y: 175, distance: 125.1
click at [856, 175] on div "NABERS Office - Water 4.5 /6 Weighted avg." at bounding box center [919, 169] width 151 height 75
